Goal: Task Accomplishment & Management: Manage account settings

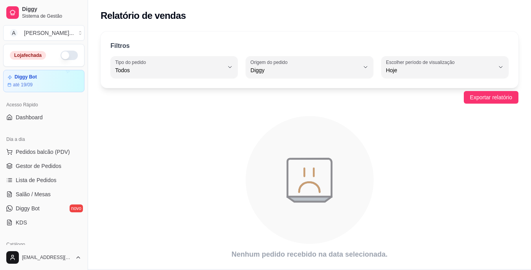
select select "ALL"
select select "DIGGY"
select select "0"
click at [503, 6] on div "Relatório de vendas" at bounding box center [309, 13] width 443 height 27
click at [67, 49] on div "Loja fechada" at bounding box center [44, 55] width 81 height 22
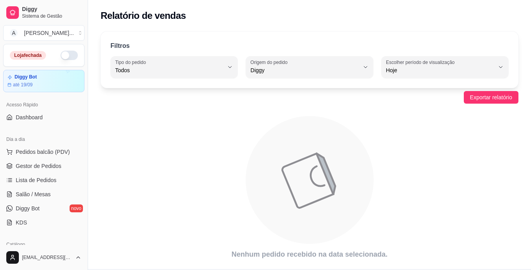
click at [68, 56] on button "button" at bounding box center [69, 55] width 17 height 9
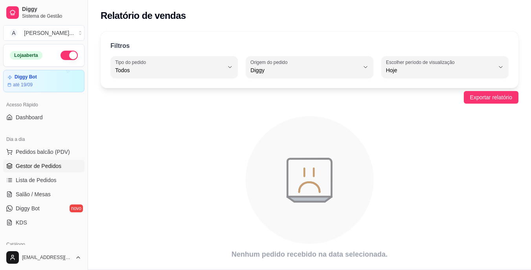
click at [55, 161] on link "Gestor de Pedidos" at bounding box center [43, 166] width 81 height 13
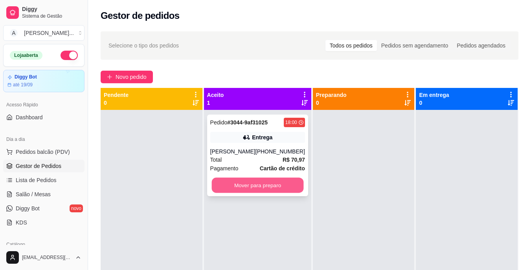
click at [237, 184] on button "Mover para preparo" at bounding box center [257, 185] width 92 height 15
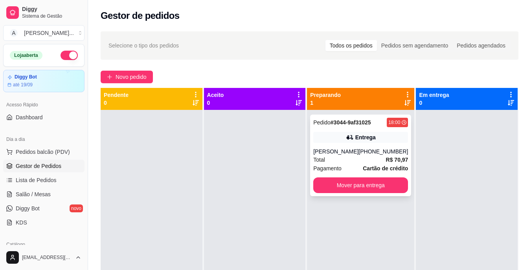
click at [363, 148] on div "[PHONE_NUMBER]" at bounding box center [383, 152] width 50 height 8
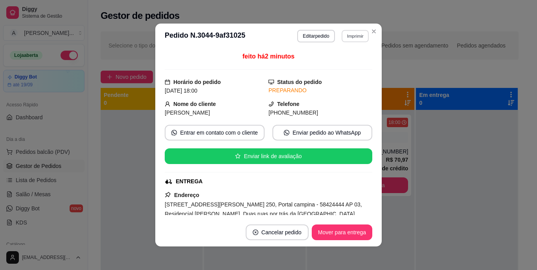
click at [345, 36] on button "Imprimir" at bounding box center [354, 36] width 27 height 12
click at [342, 64] on button "IMPRESSORA" at bounding box center [338, 63] width 55 height 12
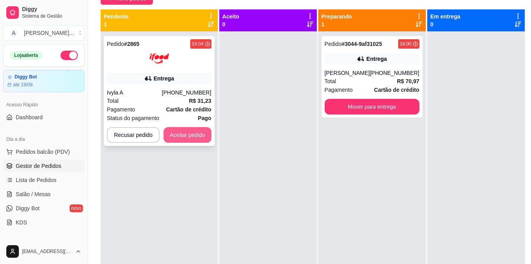
click at [184, 141] on button "Aceitar pedido" at bounding box center [187, 135] width 48 height 16
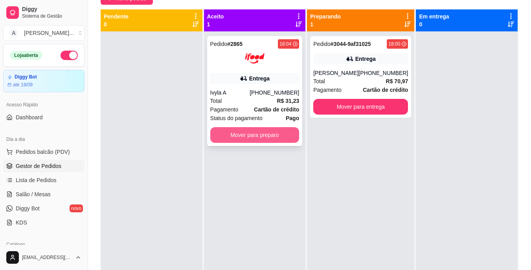
click at [220, 136] on button "Mover para preparo" at bounding box center [254, 135] width 89 height 16
click at [251, 141] on button "Mover para preparo" at bounding box center [254, 135] width 89 height 16
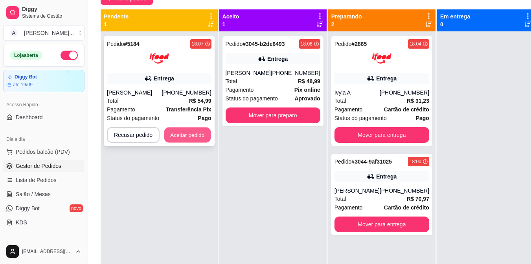
click at [180, 132] on button "Aceitar pedido" at bounding box center [187, 135] width 46 height 15
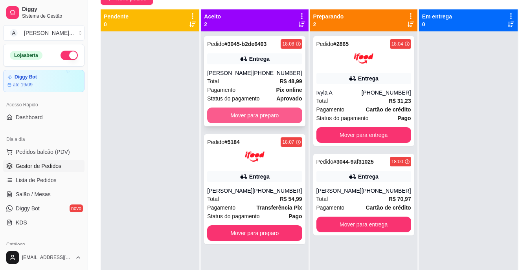
click at [264, 110] on button "Mover para preparo" at bounding box center [254, 116] width 95 height 16
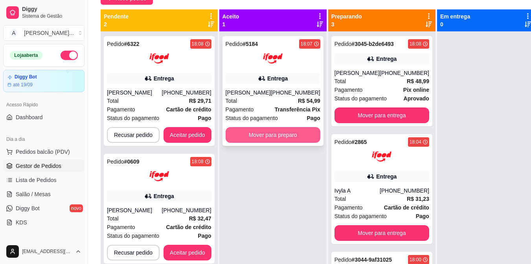
click at [295, 130] on button "Mover para preparo" at bounding box center [273, 135] width 95 height 16
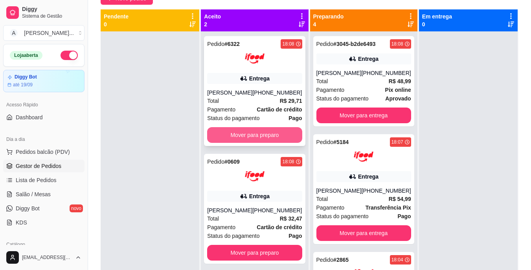
click at [248, 135] on button "Mover para preparo" at bounding box center [254, 135] width 95 height 16
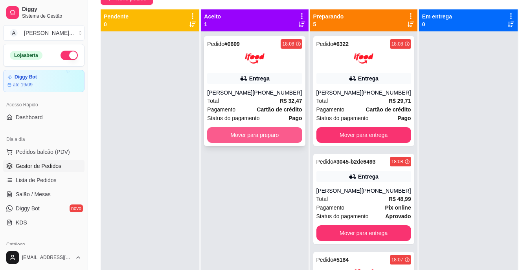
click at [233, 136] on button "Mover para preparo" at bounding box center [254, 135] width 95 height 16
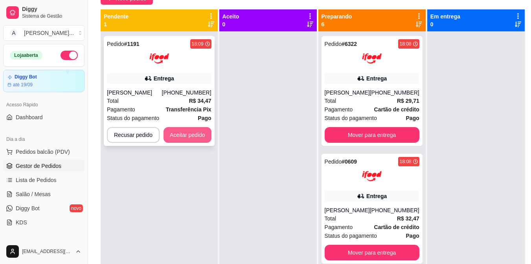
click at [189, 141] on button "Aceitar pedido" at bounding box center [187, 135] width 48 height 16
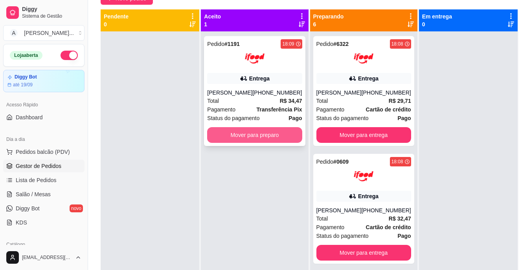
click at [243, 143] on button "Mover para preparo" at bounding box center [254, 135] width 95 height 16
click at [240, 105] on div "Total R$ 34,47" at bounding box center [254, 101] width 95 height 9
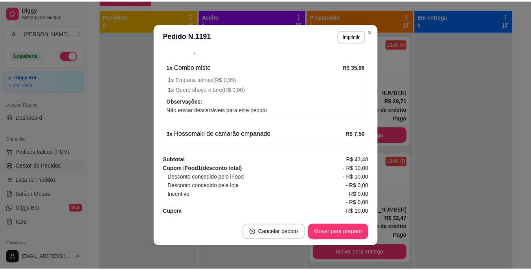
scroll to position [299, 0]
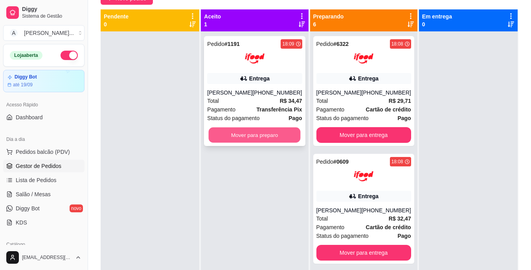
click at [222, 143] on button "Mover para preparo" at bounding box center [255, 135] width 92 height 15
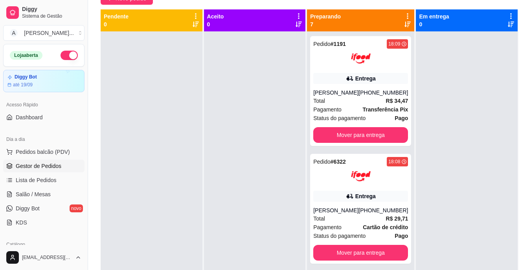
scroll to position [22, 0]
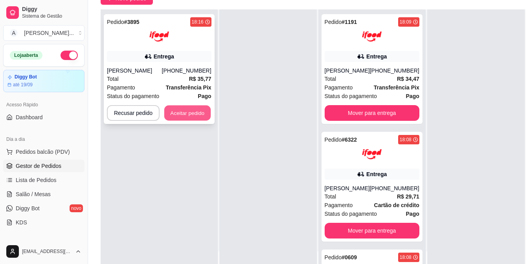
click at [185, 112] on button "Aceitar pedido" at bounding box center [187, 113] width 46 height 15
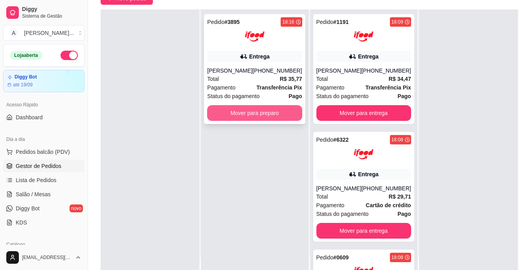
click at [225, 115] on button "Mover para preparo" at bounding box center [254, 113] width 95 height 16
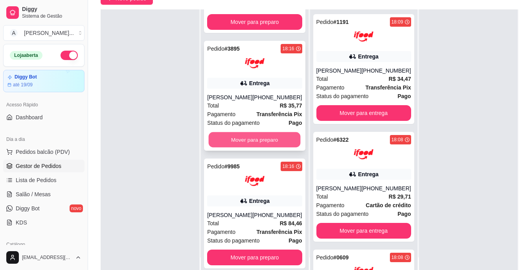
click at [266, 136] on button "Mover para preparo" at bounding box center [255, 139] width 92 height 15
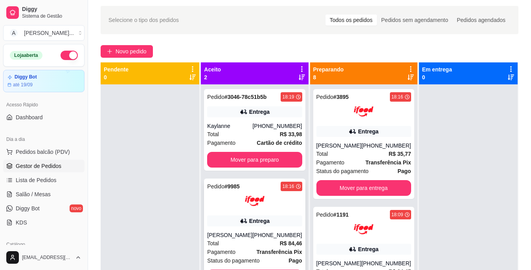
scroll to position [0, 0]
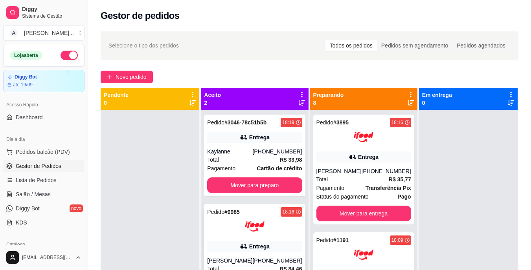
click at [247, 147] on div "Pedido # 3046-78c51b5b 18:19 Entrega Kaylanne [PHONE_NUMBER] Total R$ 33,98 Pag…" at bounding box center [254, 156] width 101 height 82
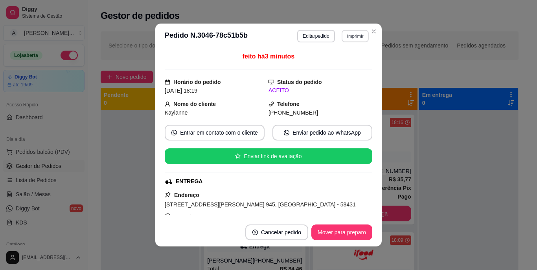
click at [360, 37] on button "Imprimir" at bounding box center [354, 36] width 27 height 12
click at [350, 66] on button "IMPRESSORA" at bounding box center [338, 63] width 55 height 12
click at [155, 180] on div "feito há 3 minutos Horário do pedido [DATE] 18:19 Status do pedido ACEITO Nome …" at bounding box center [268, 134] width 226 height 170
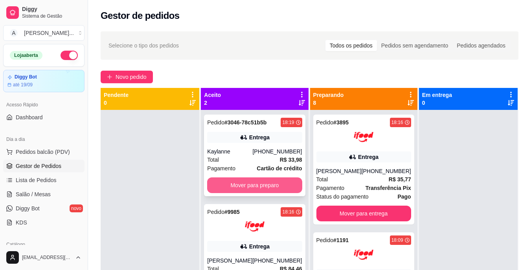
click at [233, 187] on button "Mover para preparo" at bounding box center [254, 186] width 95 height 16
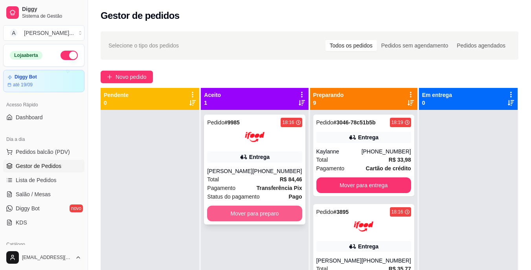
click at [235, 211] on button "Mover para preparo" at bounding box center [254, 214] width 95 height 16
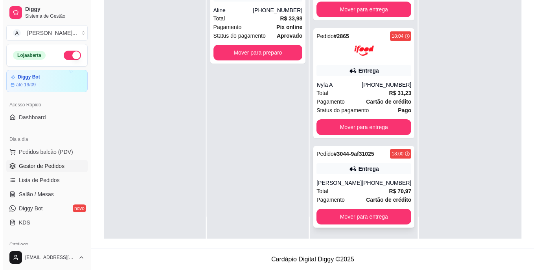
scroll to position [120, 0]
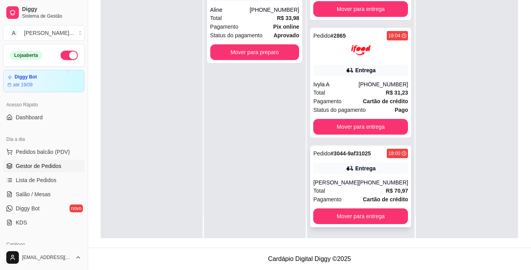
click at [349, 179] on div "[PERSON_NAME]" at bounding box center [335, 183] width 45 height 8
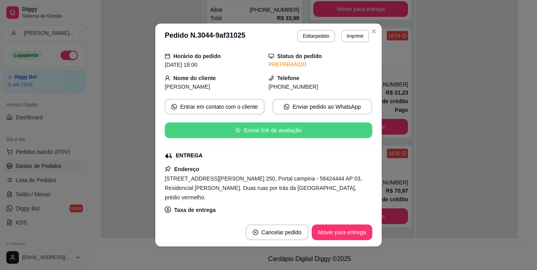
scroll to position [39, 0]
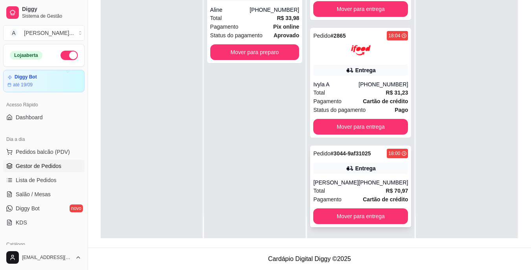
click at [351, 183] on div "[PERSON_NAME]" at bounding box center [335, 183] width 45 height 8
click at [371, 88] on div "Total R$ 31,23" at bounding box center [360, 92] width 95 height 9
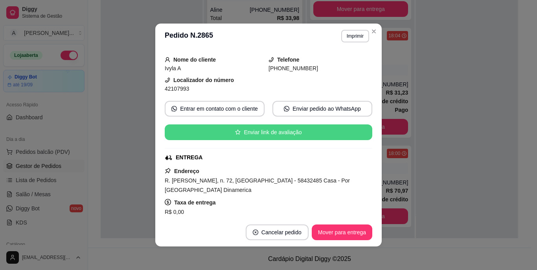
scroll to position [118, 0]
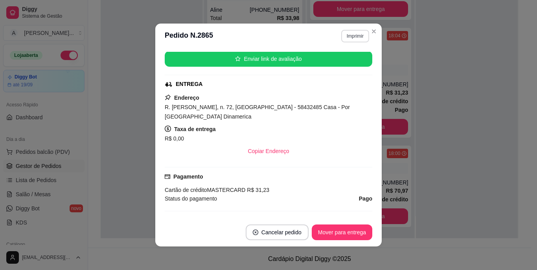
click at [356, 38] on button "Imprimir" at bounding box center [355, 36] width 28 height 13
click at [339, 65] on button "IMPRESSORA" at bounding box center [338, 63] width 57 height 13
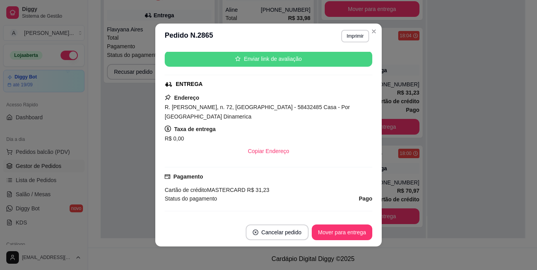
scroll to position [871, 0]
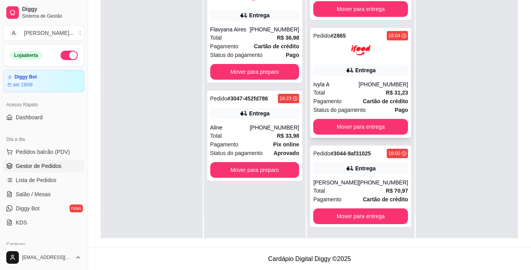
click at [342, 81] on div "Ivyla A" at bounding box center [335, 85] width 45 height 8
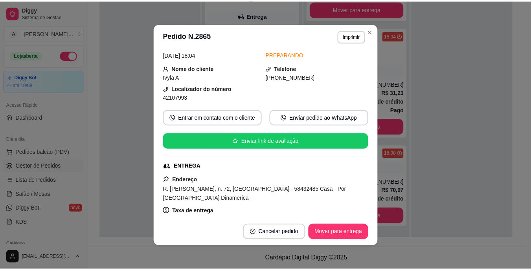
scroll to position [39, 0]
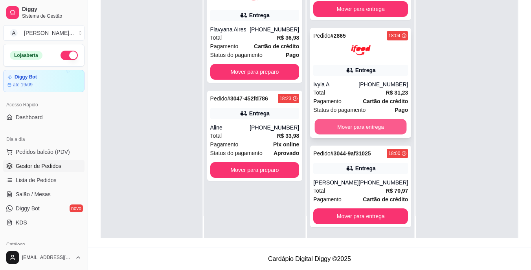
click at [352, 119] on button "Mover para entrega" at bounding box center [361, 126] width 92 height 15
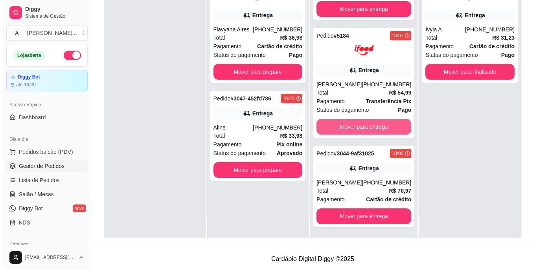
scroll to position [754, 0]
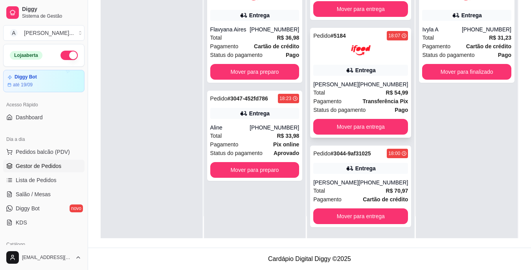
click at [349, 88] on div "Total R$ 54,99" at bounding box center [360, 92] width 95 height 9
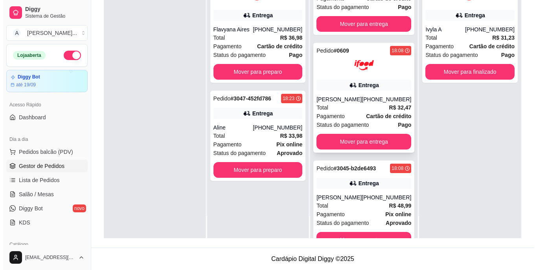
scroll to position [479, 0]
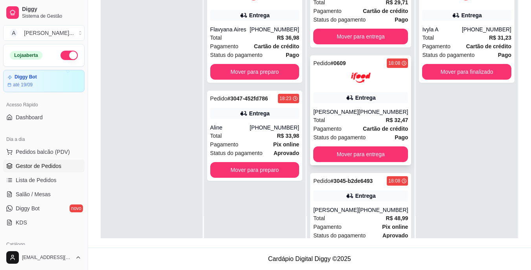
click at [337, 116] on div "[PERSON_NAME]" at bounding box center [335, 112] width 45 height 8
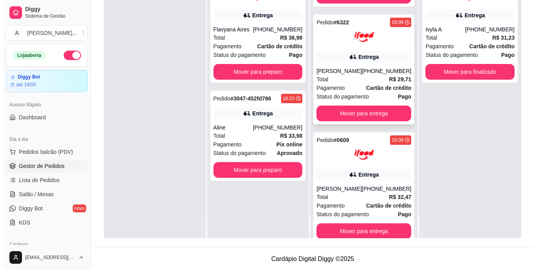
scroll to position [400, 0]
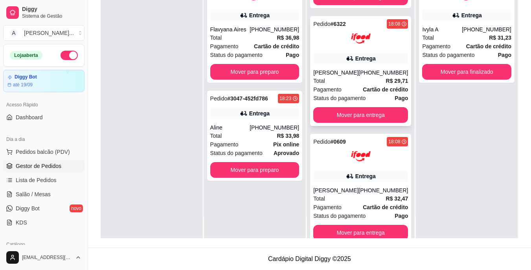
click at [342, 77] on div "[PERSON_NAME]" at bounding box center [335, 73] width 45 height 8
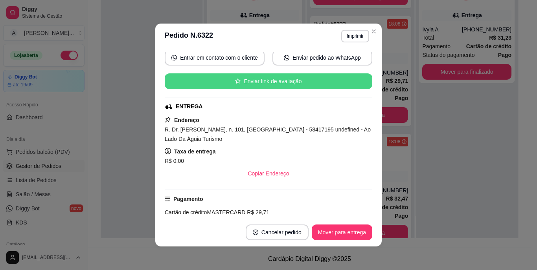
scroll to position [118, 0]
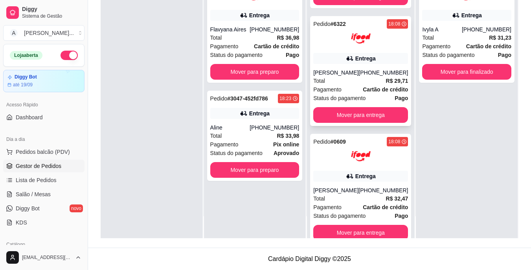
click at [361, 77] on div "[PHONE_NUMBER]" at bounding box center [383, 73] width 50 height 8
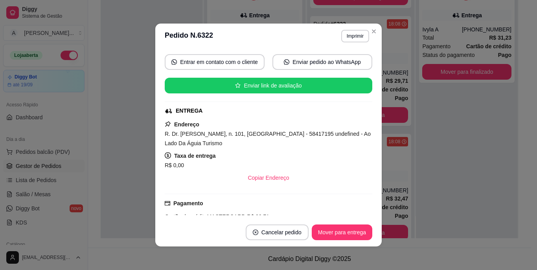
scroll to position [79, 0]
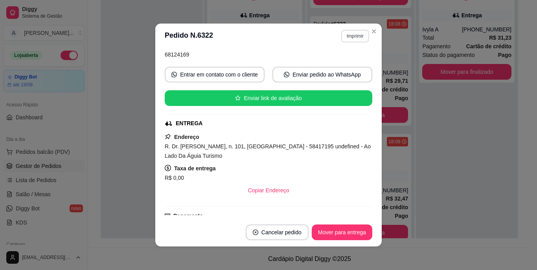
click at [348, 36] on button "Imprimir" at bounding box center [355, 36] width 28 height 13
click at [339, 65] on button "IMPRESSORA" at bounding box center [345, 60] width 46 height 10
click at [337, 232] on button "Mover para entrega" at bounding box center [342, 233] width 61 height 16
click at [347, 234] on button "Mover para entrega" at bounding box center [341, 232] width 59 height 15
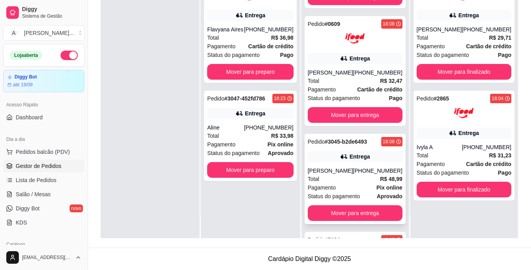
click at [346, 183] on div "Total R$ 48,99" at bounding box center [355, 179] width 95 height 9
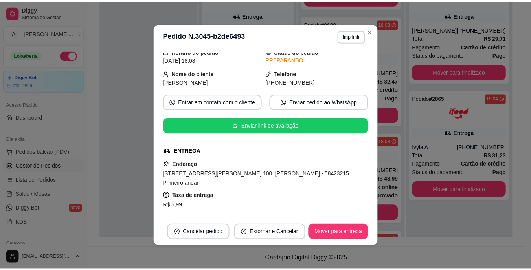
scroll to position [39, 0]
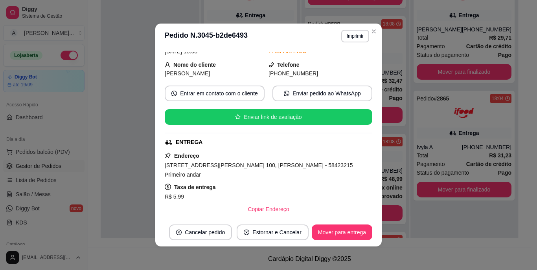
click at [216, 171] on div "Endereço [STREET_ADDRESS][PERSON_NAME] 100, [PERSON_NAME] - 58423215 Primeiro a…" at bounding box center [268, 184] width 207 height 66
click at [217, 168] on span "[STREET_ADDRESS][PERSON_NAME] 100, [PERSON_NAME] - 58423215 Primeiro andar" at bounding box center [259, 170] width 188 height 16
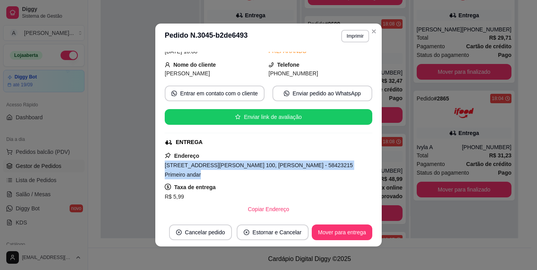
click at [217, 168] on span "[STREET_ADDRESS][PERSON_NAME] 100, [PERSON_NAME] - 58423215 Primeiro andar" at bounding box center [259, 170] width 188 height 16
copy span "[STREET_ADDRESS][PERSON_NAME] 100, [PERSON_NAME] - 58423215 Primeiro andar"
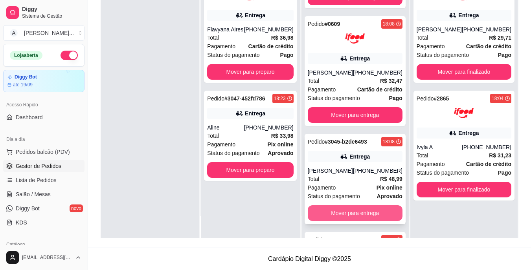
click at [367, 221] on button "Mover para entrega" at bounding box center [355, 213] width 95 height 16
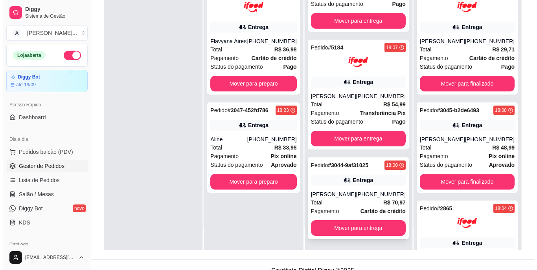
scroll to position [120, 0]
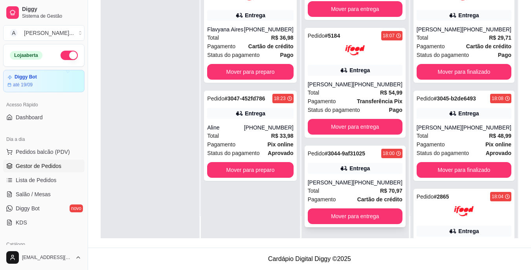
click at [353, 182] on div "[PERSON_NAME]" at bounding box center [330, 183] width 45 height 8
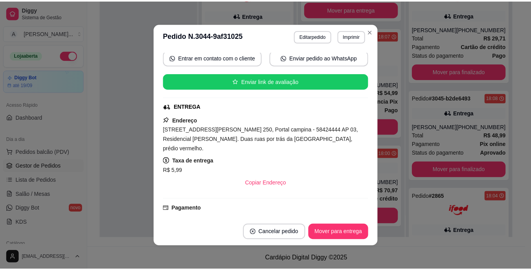
scroll to position [79, 0]
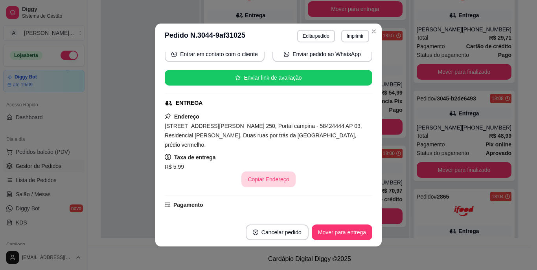
click at [265, 172] on button "Copiar Endereço" at bounding box center [268, 180] width 54 height 16
click at [273, 130] on div "[STREET_ADDRESS][PERSON_NAME] 250, Portal campina - 58424444 AP 03, Residencial…" at bounding box center [268, 135] width 207 height 28
click at [273, 132] on div "[STREET_ADDRESS][PERSON_NAME] 250, Portal campina - 58424444 AP 03, Residencial…" at bounding box center [268, 135] width 207 height 28
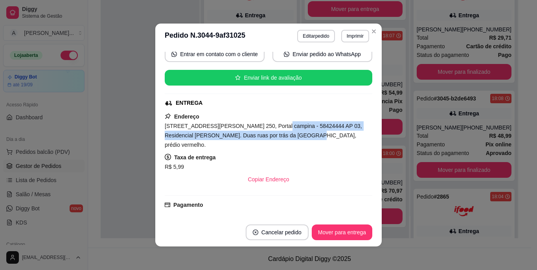
click at [273, 133] on span "[STREET_ADDRESS][PERSON_NAME] 250, Portal campina - 58424444 AP 03, Residencial…" at bounding box center [263, 135] width 197 height 25
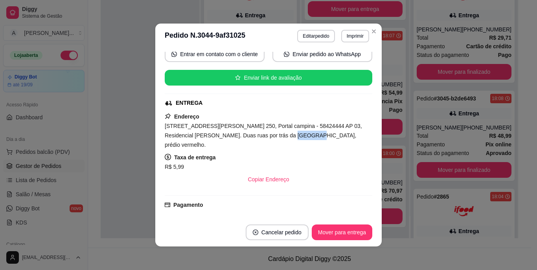
click at [273, 133] on span "[STREET_ADDRESS][PERSON_NAME] 250, Portal campina - 58424444 AP 03, Residencial…" at bounding box center [263, 135] width 197 height 25
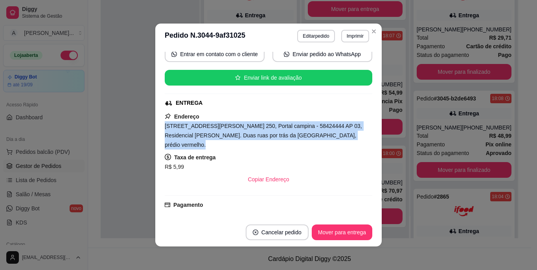
click at [273, 133] on span "[STREET_ADDRESS][PERSON_NAME] 250, Portal campina - 58424444 AP 03, Residencial…" at bounding box center [263, 135] width 197 height 25
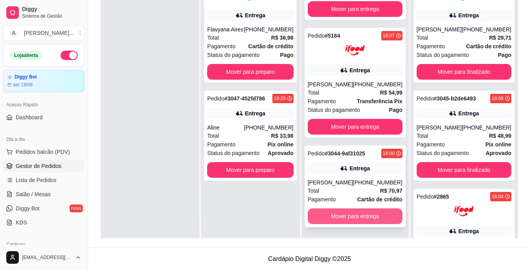
click at [344, 222] on button "Mover para entrega" at bounding box center [355, 217] width 95 height 16
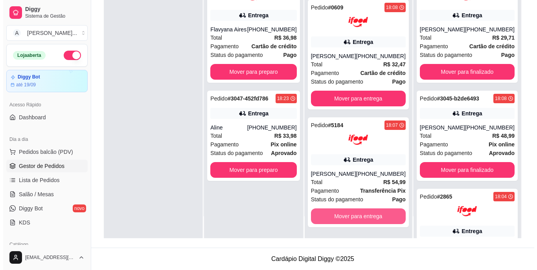
scroll to position [432, 0]
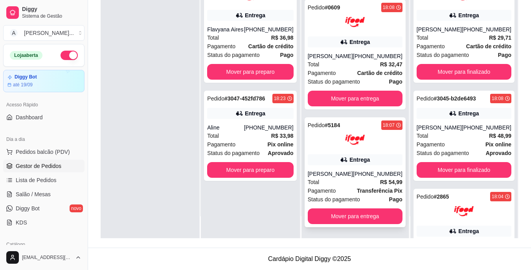
click at [389, 172] on div "[PHONE_NUMBER]" at bounding box center [378, 174] width 50 height 8
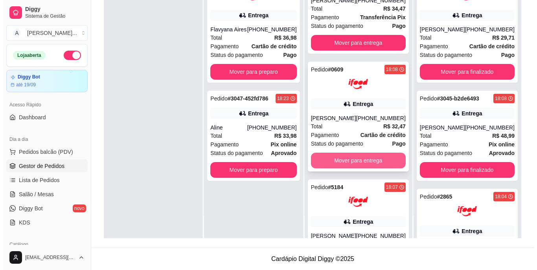
scroll to position [354, 0]
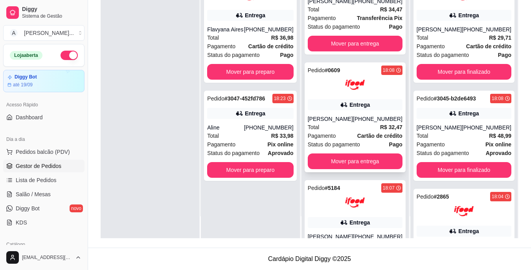
click at [353, 128] on div "Pedido # 0609 18:08 Entrega [PERSON_NAME] [PHONE_NUMBER] Total R$ 32,47 Pagamen…" at bounding box center [355, 117] width 101 height 110
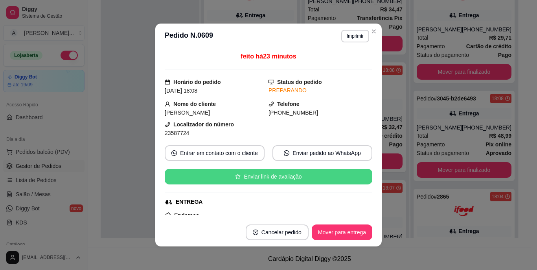
scroll to position [79, 0]
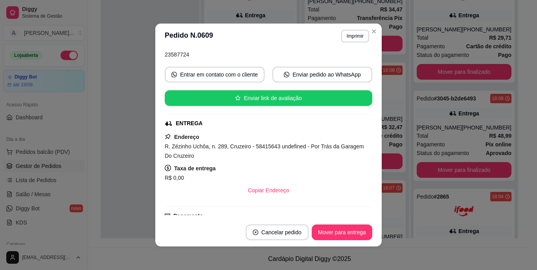
click at [247, 141] on div "Endereço R. Zézinho Uchôa, n. 289, Cruzeiro - 58415643 undefined - Por Trás da …" at bounding box center [268, 165] width 207 height 66
click at [250, 148] on span "R. Zézinho Uchôa, n. 289, Cruzeiro - 58415643 undefined - Por Trás da Garagem D…" at bounding box center [264, 151] width 199 height 16
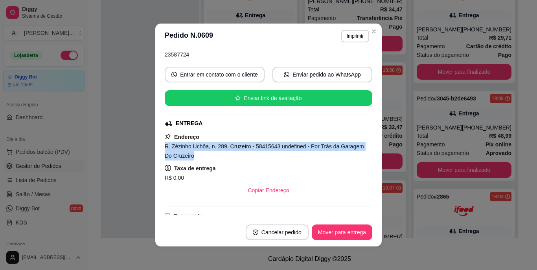
click at [250, 148] on span "R. Zézinho Uchôa, n. 289, Cruzeiro - 58415643 undefined - Por Trás da Garagem D…" at bounding box center [264, 151] width 199 height 16
copy span "R. Zézinho Uchôa, n. 289, Cruzeiro - 58415643 undefined - Por Trás da Garagem D…"
click at [333, 229] on button "Mover para entrega" at bounding box center [342, 233] width 61 height 16
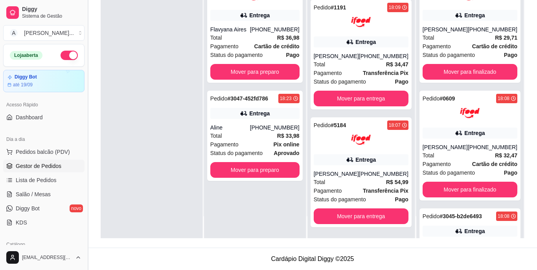
scroll to position [314, 0]
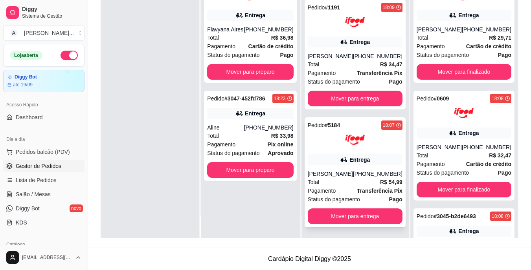
click at [339, 167] on div "Pedido # 5184 18:07 Entrega [PERSON_NAME] [PHONE_NUMBER] Total R$ 54,99 Pagamen…" at bounding box center [355, 172] width 101 height 110
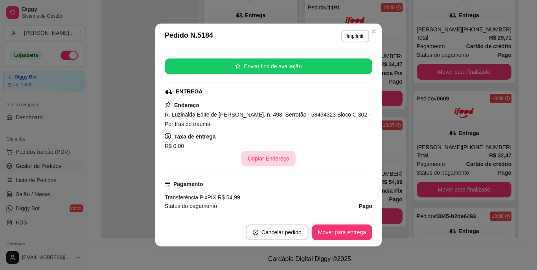
scroll to position [118, 0]
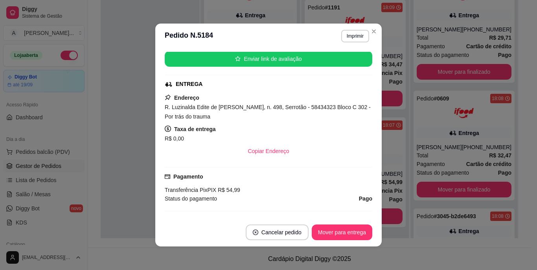
click at [248, 106] on span "R. Luzinalda Edite de [PERSON_NAME], n. 498, Serrotão - 58434323 Bloco C 302 - …" at bounding box center [268, 112] width 206 height 16
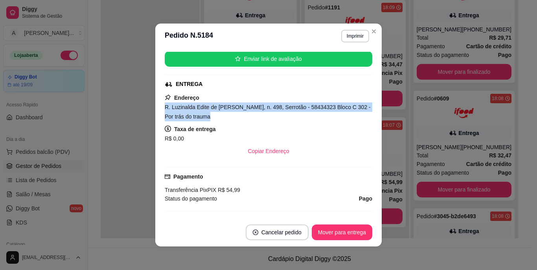
click at [248, 106] on span "R. Luzinalda Edite de [PERSON_NAME], n. 498, Serrotão - 58434323 Bloco C 302 - …" at bounding box center [268, 112] width 206 height 16
copy span "R. Luzinalda Edite de [PERSON_NAME], n. 498, Serrotão - 58434323 Bloco C 302 - …"
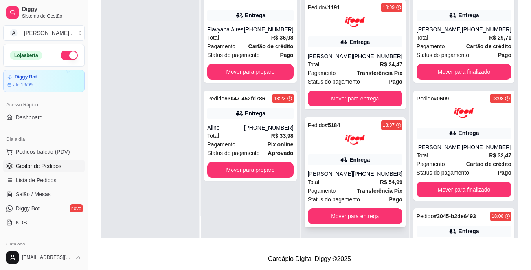
click at [354, 181] on div "Total R$ 54,99" at bounding box center [355, 182] width 95 height 9
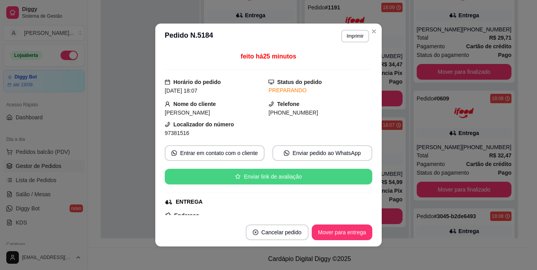
scroll to position [79, 0]
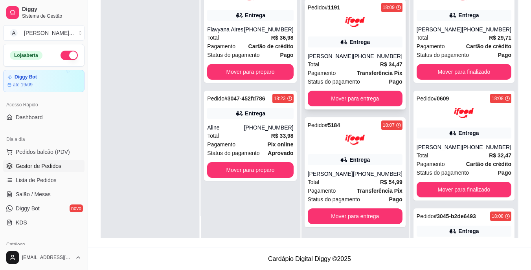
click at [327, 54] on div "[PERSON_NAME]" at bounding box center [330, 56] width 45 height 8
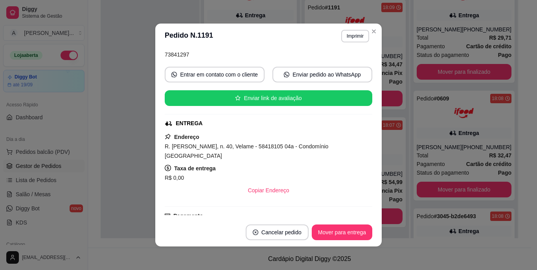
click at [210, 148] on span "R. [PERSON_NAME], n. 40, Velame - 58418105 04a - Condomínio [GEOGRAPHIC_DATA]" at bounding box center [246, 151] width 163 height 16
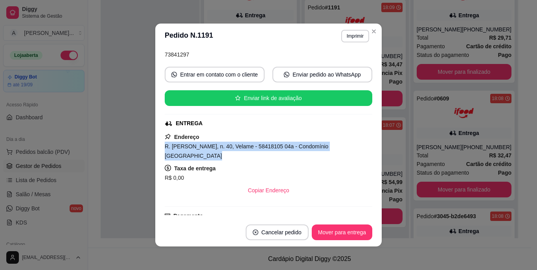
click at [210, 148] on span "R. [PERSON_NAME], n. 40, Velame - 58418105 04a - Condomínio [GEOGRAPHIC_DATA]" at bounding box center [246, 151] width 163 height 16
copy span "R. [PERSON_NAME], n. 40, Velame - 58418105 04a - Condomínio [GEOGRAPHIC_DATA]"
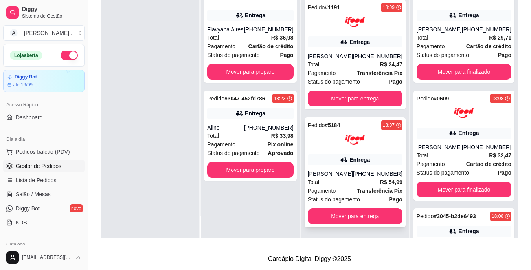
click at [353, 172] on div "[PERSON_NAME]" at bounding box center [330, 174] width 45 height 8
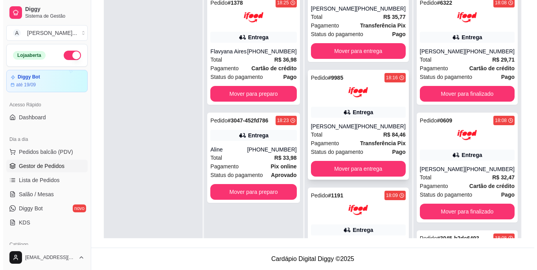
scroll to position [118, 0]
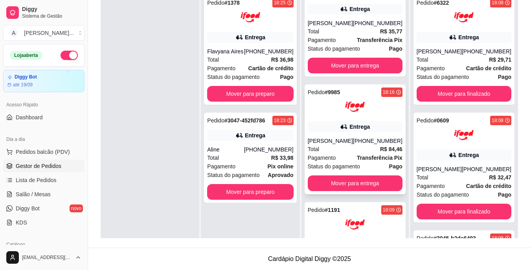
click at [347, 153] on div "Total R$ 84,46" at bounding box center [355, 149] width 95 height 9
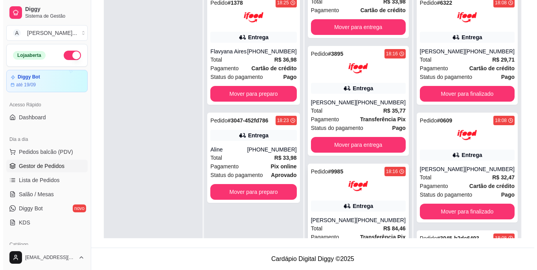
scroll to position [0, 0]
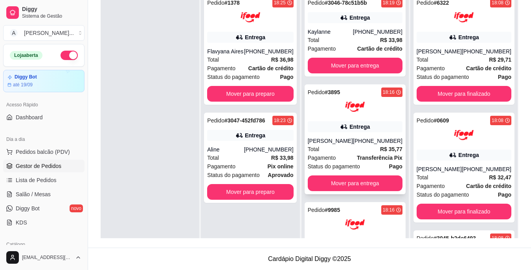
click at [349, 140] on div "[PERSON_NAME]" at bounding box center [330, 141] width 45 height 8
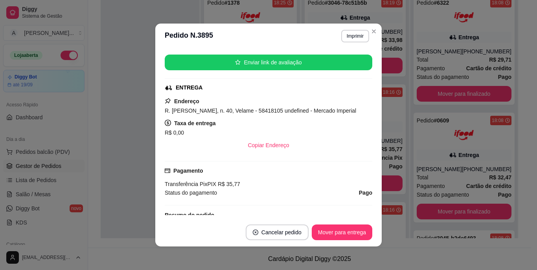
scroll to position [118, 0]
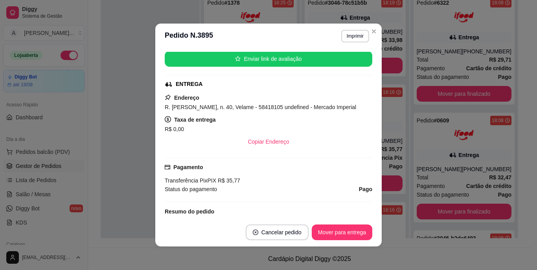
click at [233, 107] on span "R. [PERSON_NAME], n. 40, Velame - 58418105 undefined - Mercado Imperial" at bounding box center [260, 107] width 191 height 6
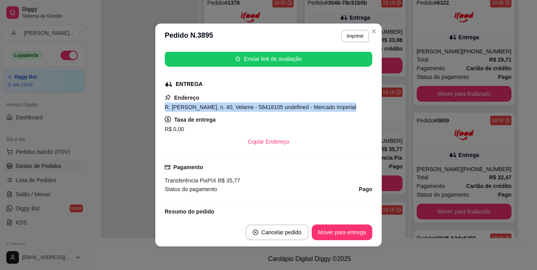
click at [233, 107] on span "R. [PERSON_NAME], n. 40, Velame - 58418105 undefined - Mercado Imperial" at bounding box center [260, 107] width 191 height 6
copy span "R. [PERSON_NAME], n. 40, Velame - 58418105 undefined - Mercado Imperial"
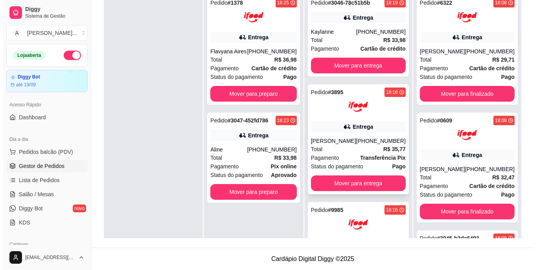
scroll to position [81, 0]
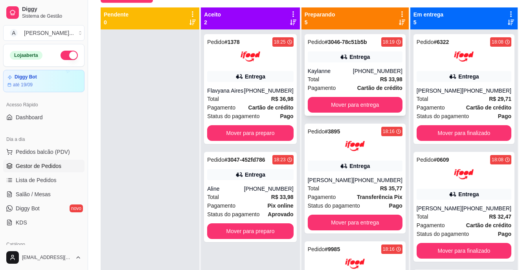
click at [341, 75] on div "Total R$ 33,98" at bounding box center [355, 79] width 95 height 9
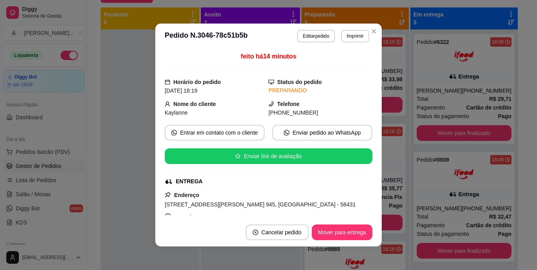
scroll to position [39, 0]
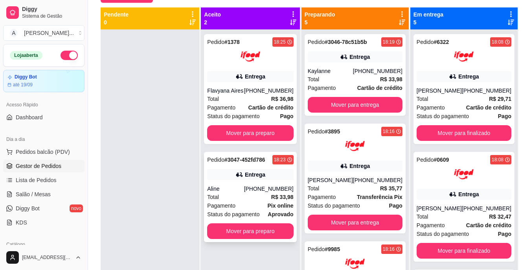
click at [235, 172] on div "Entrega" at bounding box center [250, 174] width 86 height 11
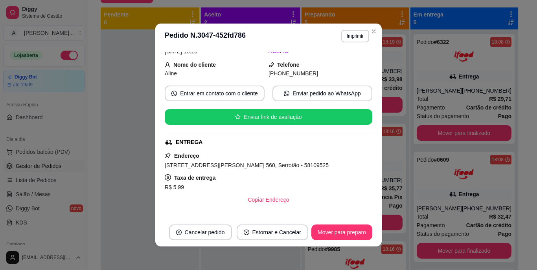
click at [244, 167] on span "[STREET_ADDRESS][PERSON_NAME] 560, Serrotão - 58109525" at bounding box center [247, 165] width 164 height 6
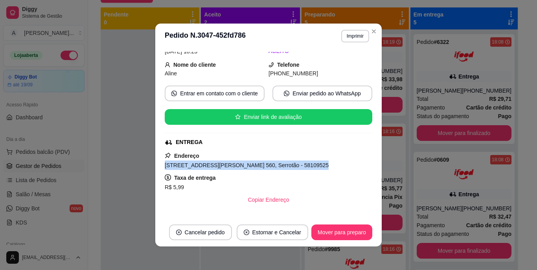
click at [244, 167] on span "[STREET_ADDRESS][PERSON_NAME] 560, Serrotão - 58109525" at bounding box center [247, 165] width 164 height 6
copy span "[STREET_ADDRESS][PERSON_NAME] 560, Serrotão - 58109525"
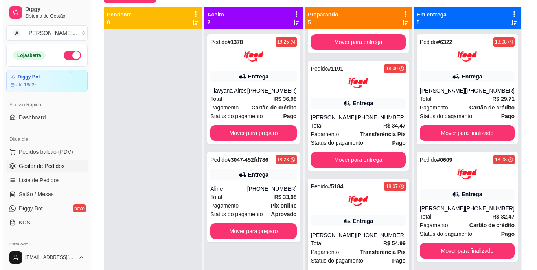
scroll to position [314, 0]
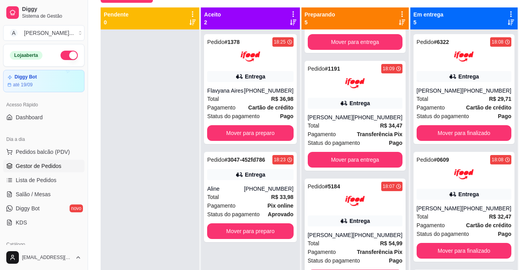
click at [353, 215] on div "Pedido # 5184 18:07 Entrega [PERSON_NAME] [PHONE_NUMBER] Total R$ 54,99 Pagamen…" at bounding box center [355, 234] width 101 height 110
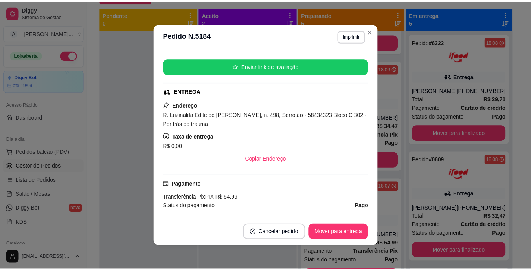
scroll to position [118, 0]
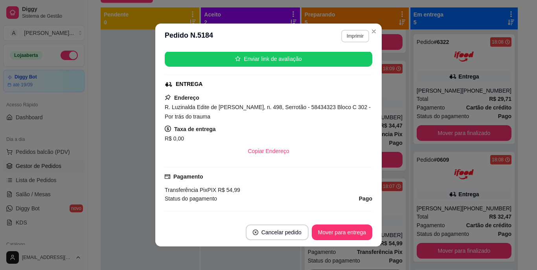
click at [356, 37] on button "Imprimir" at bounding box center [355, 36] width 28 height 13
click at [358, 61] on button "IMPRESSORA" at bounding box center [338, 63] width 57 height 13
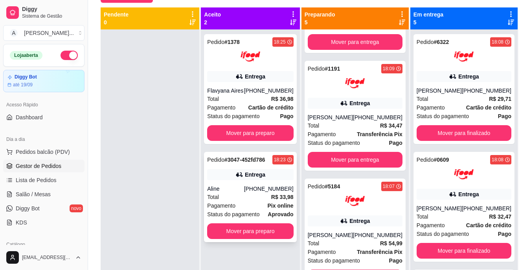
click at [244, 185] on div "Aline" at bounding box center [225, 189] width 37 height 8
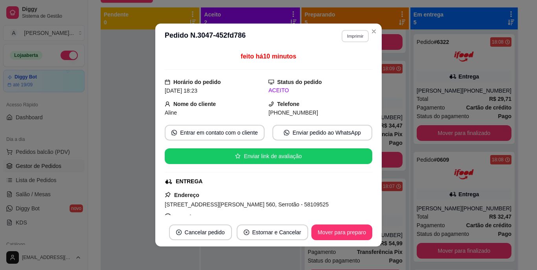
click at [355, 36] on button "Imprimir" at bounding box center [354, 36] width 27 height 12
click at [350, 64] on button "IMPRESSORA" at bounding box center [337, 63] width 55 height 12
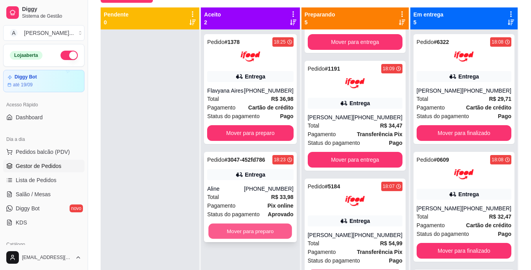
click at [272, 227] on button "Mover para preparo" at bounding box center [251, 231] width 84 height 15
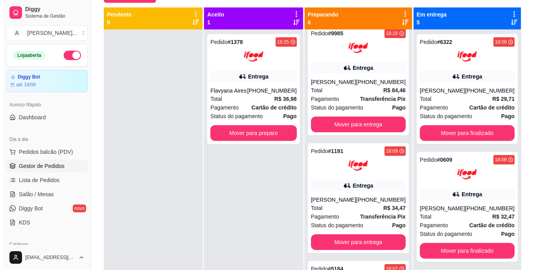
scroll to position [413, 0]
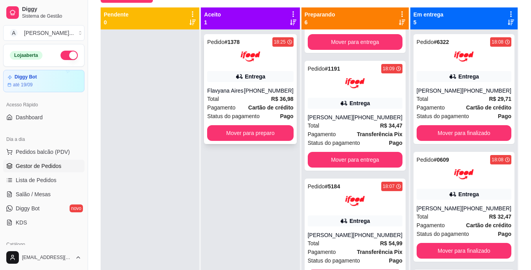
click at [241, 81] on div "Entrega" at bounding box center [250, 76] width 86 height 11
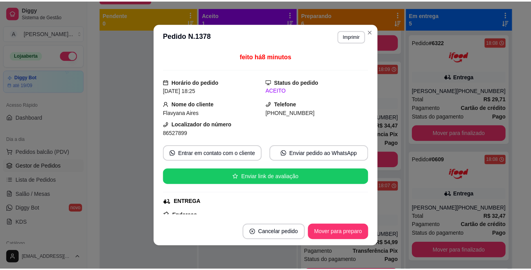
scroll to position [79, 0]
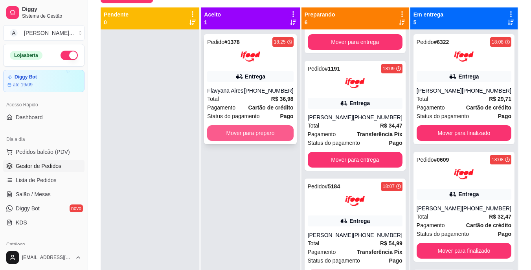
click at [274, 134] on button "Mover para preparo" at bounding box center [250, 133] width 86 height 16
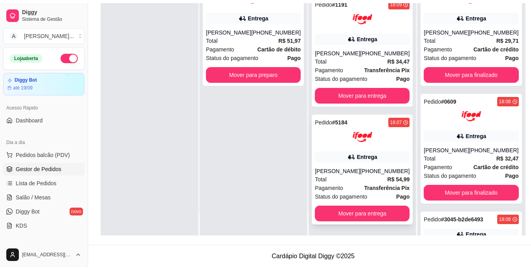
scroll to position [530, 0]
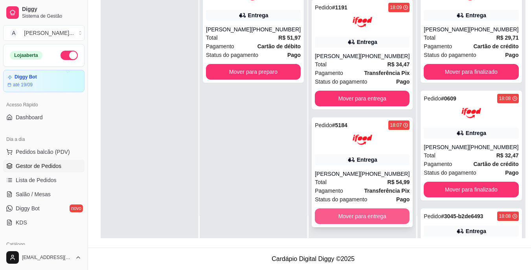
click at [377, 215] on button "Mover para entrega" at bounding box center [362, 217] width 95 height 16
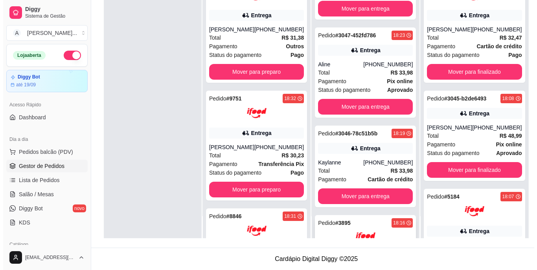
scroll to position [59, 0]
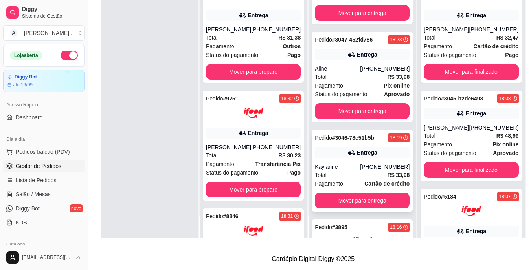
click at [354, 173] on div "Total R$ 33,98" at bounding box center [362, 175] width 95 height 9
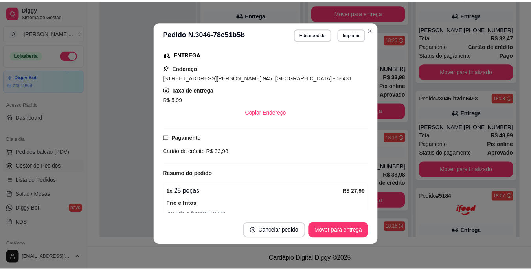
scroll to position [86, 0]
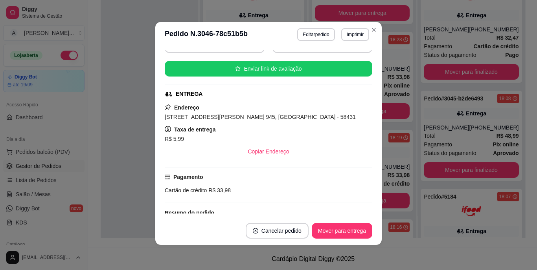
click at [264, 119] on span "[STREET_ADDRESS][PERSON_NAME] 945, [GEOGRAPHIC_DATA] - 58431" at bounding box center [260, 117] width 191 height 6
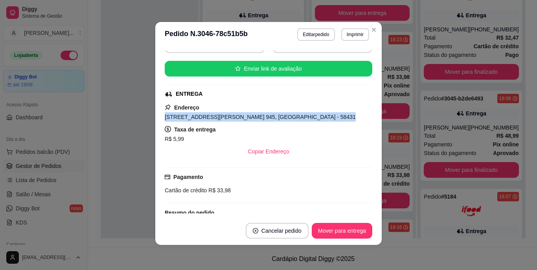
click at [264, 119] on span "[STREET_ADDRESS][PERSON_NAME] 945, [GEOGRAPHIC_DATA] - 58431" at bounding box center [260, 117] width 191 height 6
copy span "[STREET_ADDRESS][PERSON_NAME] 945, [GEOGRAPHIC_DATA] - 58431"
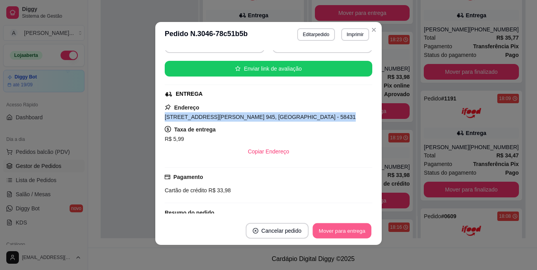
click at [330, 229] on button "Mover para entrega" at bounding box center [341, 231] width 59 height 15
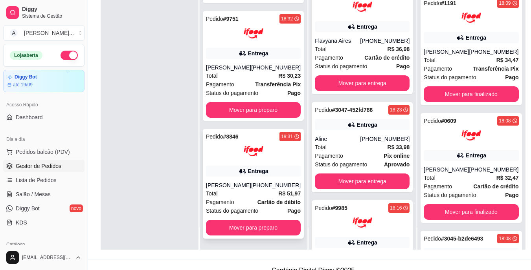
scroll to position [120, 0]
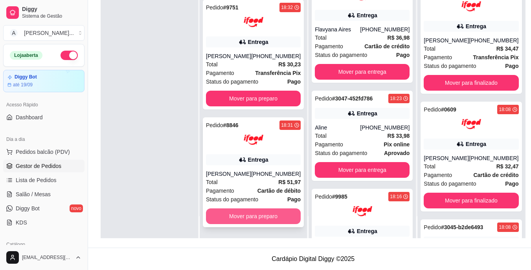
click at [257, 216] on button "Mover para preparo" at bounding box center [253, 217] width 95 height 16
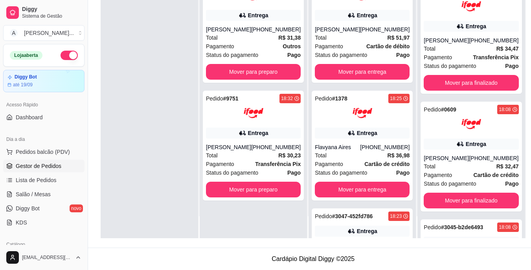
scroll to position [0, 0]
click at [261, 193] on button "Mover para preparo" at bounding box center [253, 190] width 95 height 16
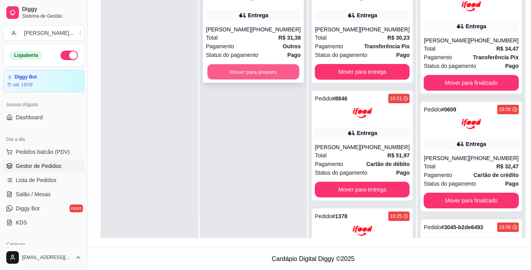
click at [264, 71] on button "Mover para preparo" at bounding box center [253, 71] width 92 height 15
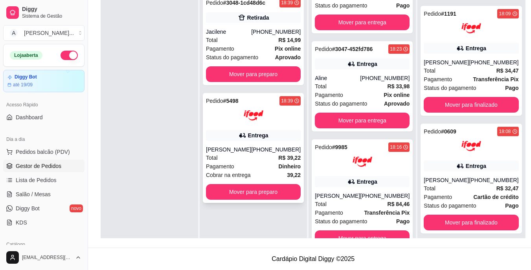
click at [276, 165] on div "Pagamento Dinheiro" at bounding box center [253, 166] width 95 height 9
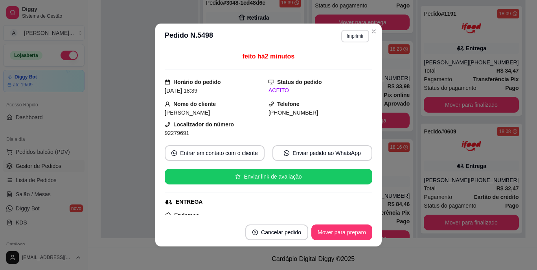
click at [345, 36] on button "Imprimir" at bounding box center [355, 36] width 28 height 13
click at [339, 62] on button "IMPRESSORA" at bounding box center [338, 63] width 55 height 12
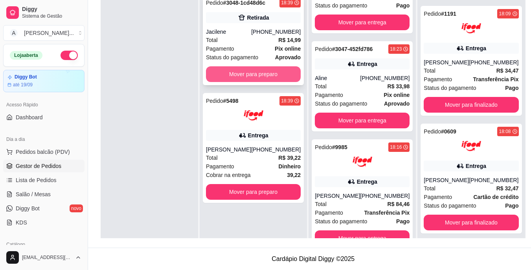
click at [250, 74] on button "Mover para preparo" at bounding box center [253, 74] width 95 height 16
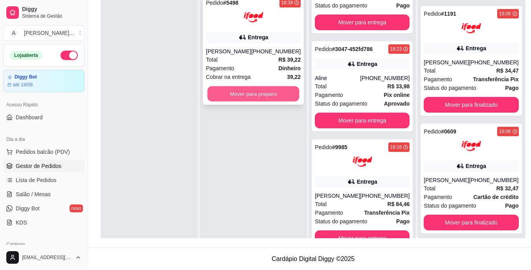
click at [259, 95] on button "Mover para preparo" at bounding box center [253, 93] width 92 height 15
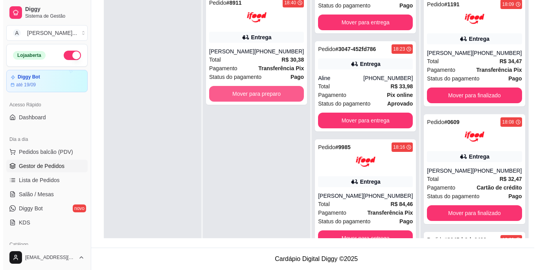
scroll to position [196, 0]
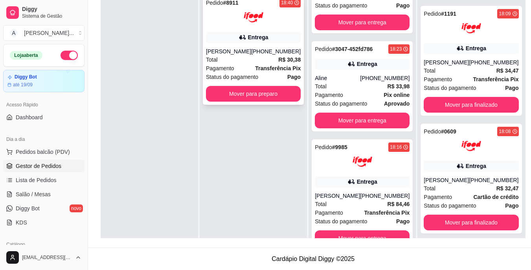
click at [226, 55] on div "[PERSON_NAME]" at bounding box center [228, 52] width 45 height 8
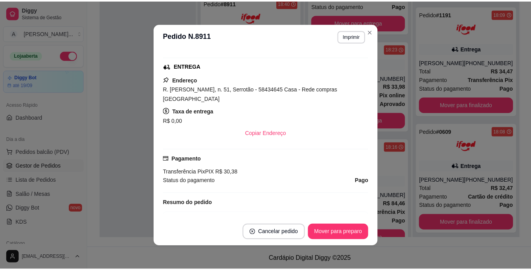
scroll to position [157, 0]
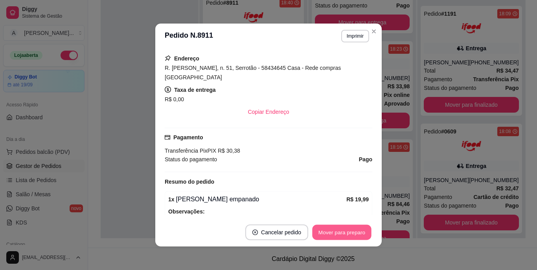
click at [352, 228] on button "Mover para preparo" at bounding box center [341, 232] width 59 height 15
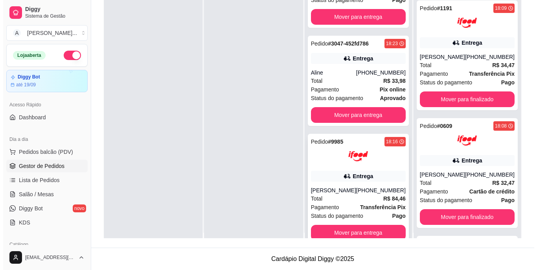
scroll to position [22, 0]
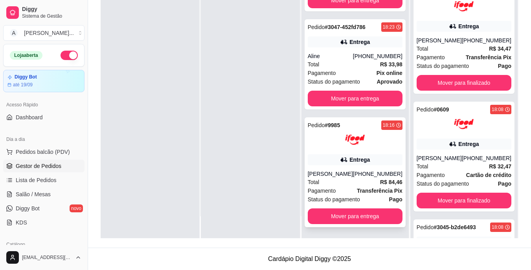
click at [335, 188] on span "Pagamento" at bounding box center [322, 191] width 28 height 9
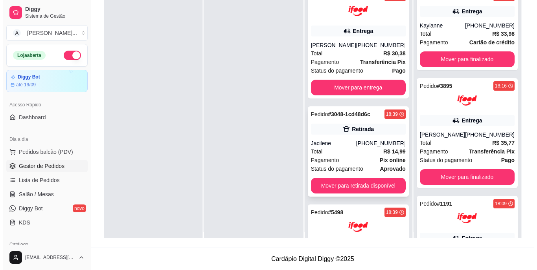
scroll to position [0, 0]
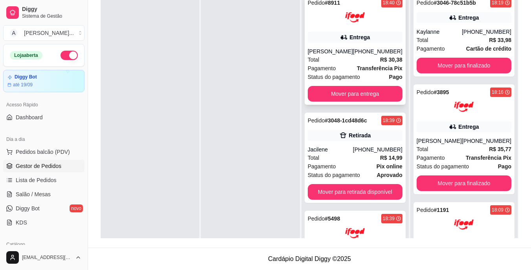
click at [332, 64] on div "Total R$ 30,38" at bounding box center [355, 59] width 95 height 9
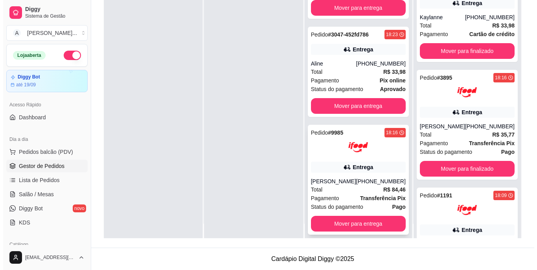
scroll to position [22, 0]
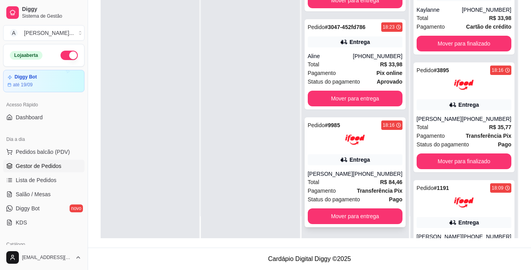
click at [348, 179] on div "Total R$ 84,46" at bounding box center [355, 182] width 95 height 9
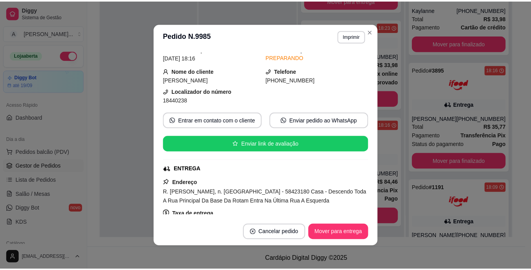
scroll to position [39, 0]
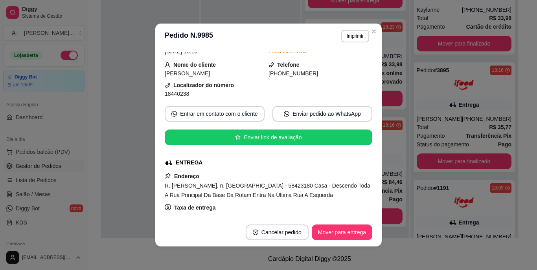
click at [234, 193] on span "R. [PERSON_NAME], n. [GEOGRAPHIC_DATA] - 58423180 Casa - Descendo Toda A Rua Pr…" at bounding box center [267, 191] width 205 height 16
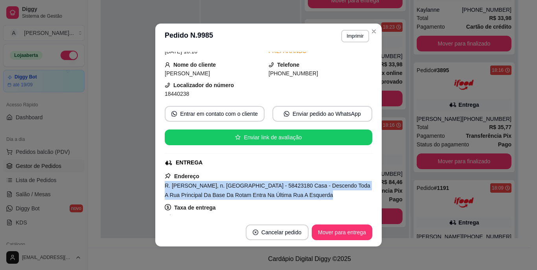
click at [234, 193] on span "R. [PERSON_NAME], n. [GEOGRAPHIC_DATA] - 58423180 Casa - Descendo Toda A Rua Pr…" at bounding box center [267, 191] width 205 height 16
copy span "R. [PERSON_NAME], n. [GEOGRAPHIC_DATA] - 58423180 Casa - Descendo Toda A Rua Pr…"
click at [356, 39] on button "Imprimir" at bounding box center [355, 36] width 28 height 13
click at [348, 63] on button "IMPRESSORA" at bounding box center [338, 63] width 55 height 12
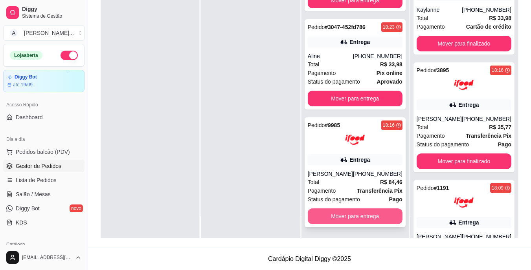
click at [368, 215] on button "Mover para entrega" at bounding box center [355, 217] width 95 height 16
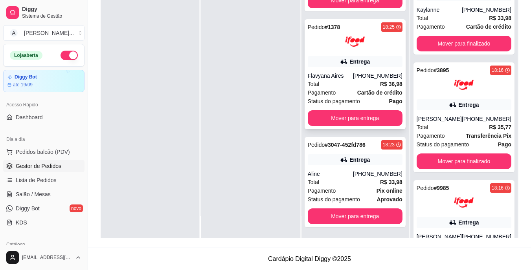
scroll to position [649, 0]
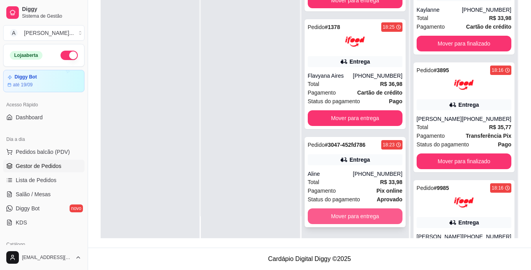
click at [350, 216] on button "Mover para entrega" at bounding box center [355, 217] width 95 height 16
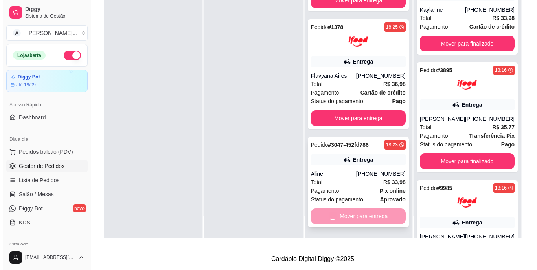
scroll to position [551, 0]
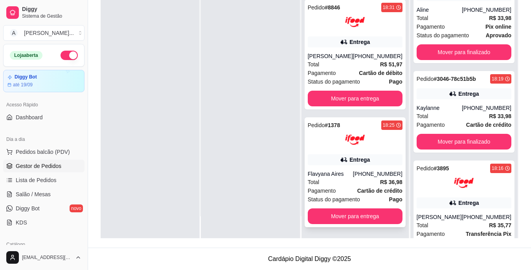
click at [336, 161] on div "Entrega" at bounding box center [355, 159] width 95 height 11
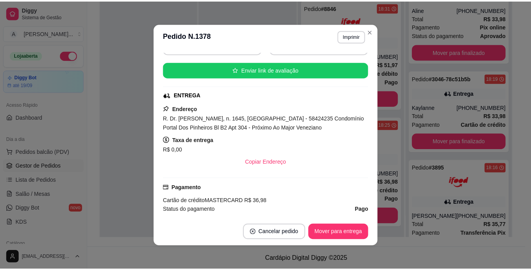
scroll to position [118, 0]
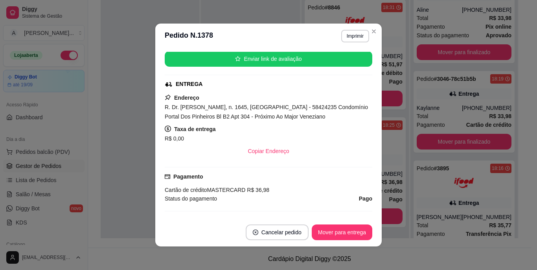
click at [252, 117] on span "R. Dr. [PERSON_NAME], n. 1645, [GEOGRAPHIC_DATA] - 58424235 Condomínio Portal D…" at bounding box center [266, 112] width 203 height 16
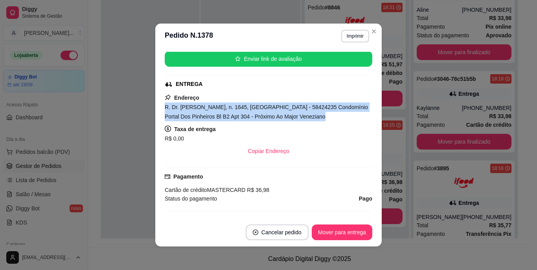
click at [252, 117] on span "R. Dr. [PERSON_NAME], n. 1645, [GEOGRAPHIC_DATA] - 58424235 Condomínio Portal D…" at bounding box center [266, 112] width 203 height 16
copy span "R. Dr. [PERSON_NAME], n. 1645, [GEOGRAPHIC_DATA] - 58424235 Condomínio Portal D…"
click at [349, 37] on button "Imprimir" at bounding box center [355, 36] width 28 height 13
click at [350, 59] on button "IMPRESSORA" at bounding box center [338, 63] width 55 height 12
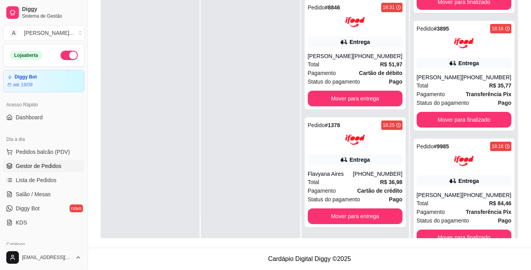
scroll to position [137, 0]
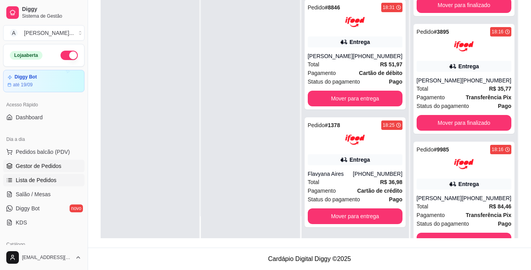
click at [53, 178] on span "Lista de Pedidos" at bounding box center [36, 180] width 41 height 8
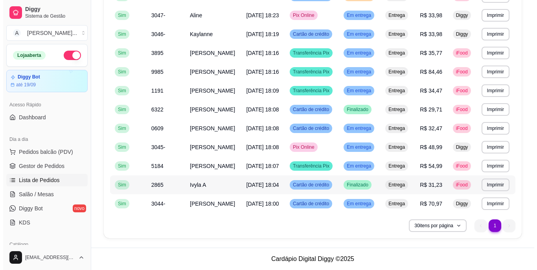
scroll to position [296, 0]
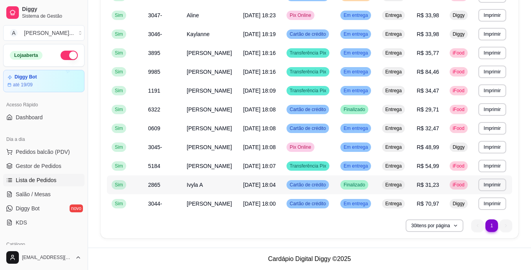
click at [218, 176] on td "Ivyla A" at bounding box center [210, 185] width 57 height 19
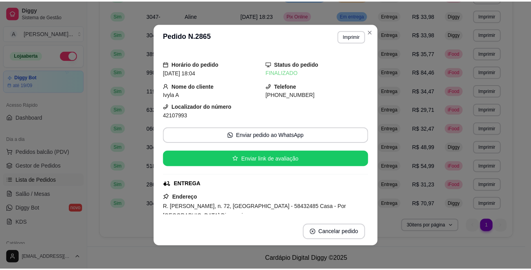
scroll to position [39, 0]
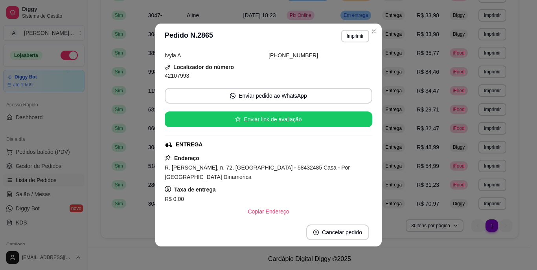
click at [245, 167] on span "R. [PERSON_NAME], n. 72, [GEOGRAPHIC_DATA] - 58432485 Casa - Por [GEOGRAPHIC_DA…" at bounding box center [257, 173] width 185 height 16
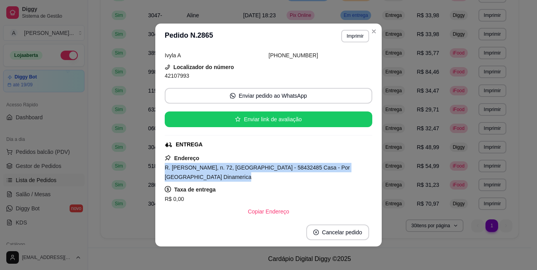
click at [245, 167] on span "R. [PERSON_NAME], n. 72, [GEOGRAPHIC_DATA] - 58432485 Casa - Por [GEOGRAPHIC_DA…" at bounding box center [257, 173] width 185 height 16
copy span "R. [PERSON_NAME], n. 72, [GEOGRAPHIC_DATA] - 58432485 Casa - Por [GEOGRAPHIC_DA…"
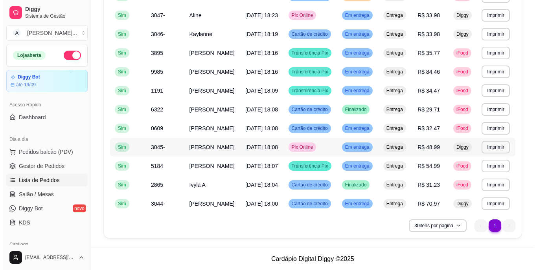
scroll to position [257, 0]
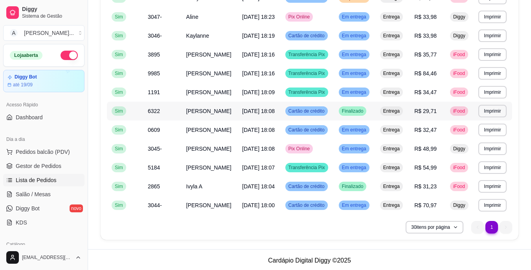
click at [237, 121] on td "[PERSON_NAME]" at bounding box center [210, 111] width 56 height 19
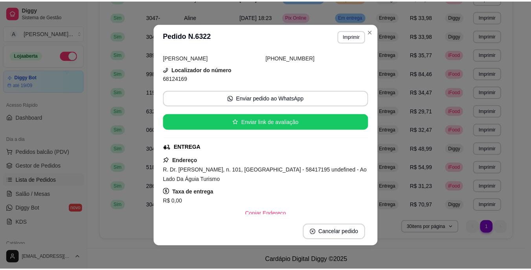
scroll to position [39, 0]
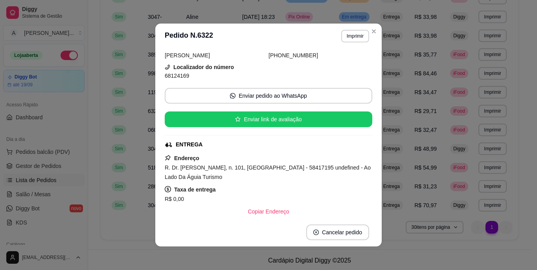
click at [247, 167] on span "R. Dr. [PERSON_NAME], n. 101, [GEOGRAPHIC_DATA] - 58417195 undefined - Ao Lado …" at bounding box center [268, 173] width 206 height 16
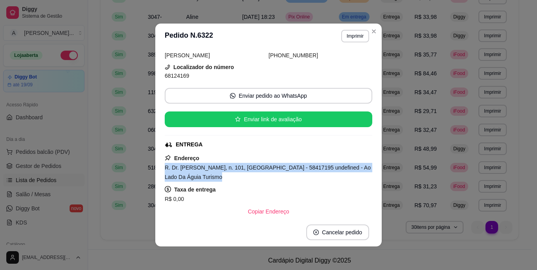
click at [247, 167] on span "R. Dr. [PERSON_NAME], n. 101, [GEOGRAPHIC_DATA] - 58417195 undefined - Ao Lado …" at bounding box center [268, 173] width 206 height 16
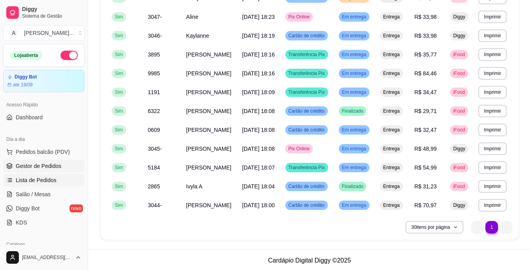
click at [44, 161] on link "Gestor de Pedidos" at bounding box center [43, 166] width 81 height 13
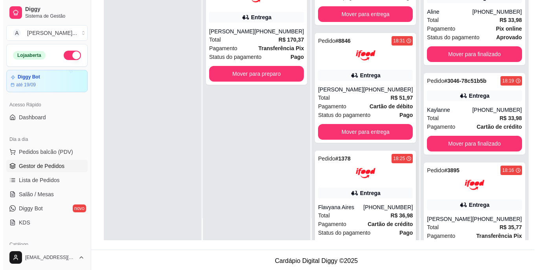
scroll to position [551, 0]
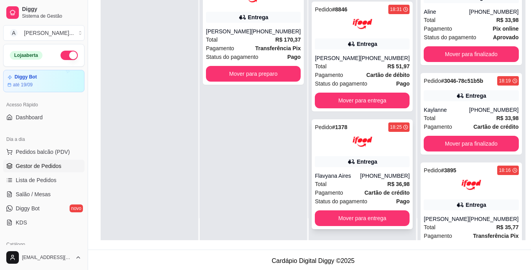
click at [339, 191] on div "Pagamento Cartão de crédito" at bounding box center [362, 193] width 95 height 9
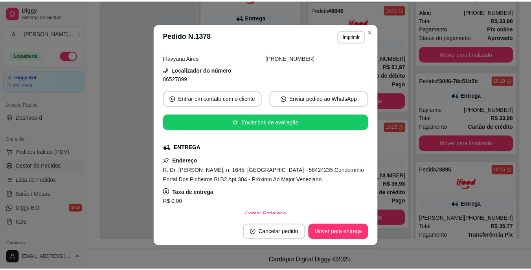
scroll to position [79, 0]
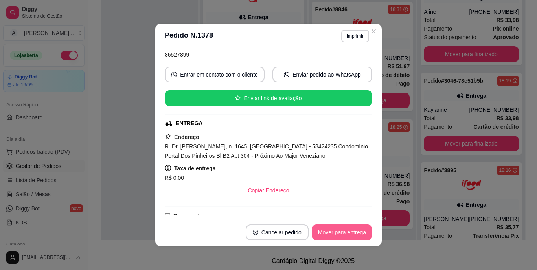
click at [345, 234] on button "Mover para entrega" at bounding box center [342, 233] width 61 height 16
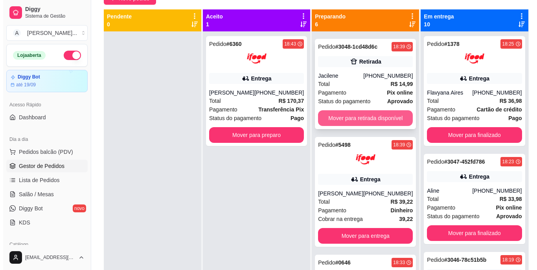
scroll to position [157, 0]
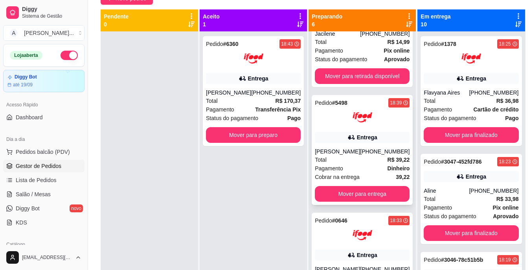
click at [349, 156] on div "[PERSON_NAME]" at bounding box center [337, 152] width 45 height 8
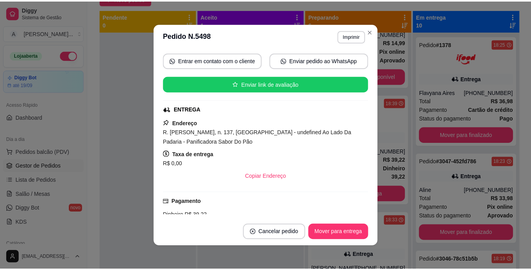
scroll to position [118, 0]
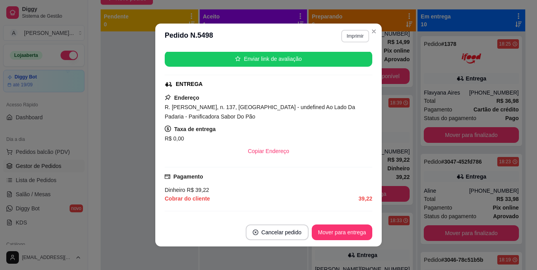
click at [350, 35] on button "Imprimir" at bounding box center [355, 36] width 28 height 13
click at [344, 63] on button "IMPRESSORA" at bounding box center [338, 63] width 57 height 13
click at [285, 110] on span "R. [PERSON_NAME], n. 137, [GEOGRAPHIC_DATA] - undefined Ao Lado Da Padaria - Pa…" at bounding box center [260, 112] width 190 height 16
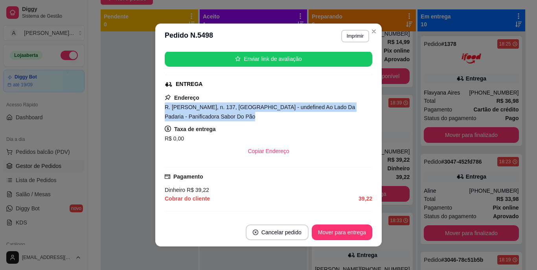
click at [285, 110] on span "R. [PERSON_NAME], n. 137, [GEOGRAPHIC_DATA] - undefined Ao Lado Da Padaria - Pa…" at bounding box center [260, 112] width 190 height 16
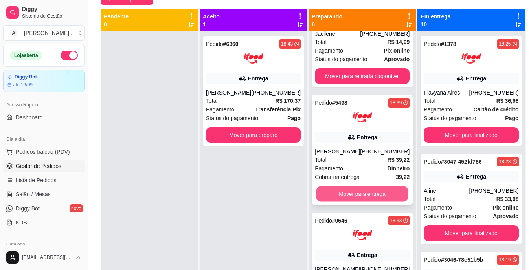
click at [349, 202] on button "Mover para entrega" at bounding box center [362, 194] width 92 height 15
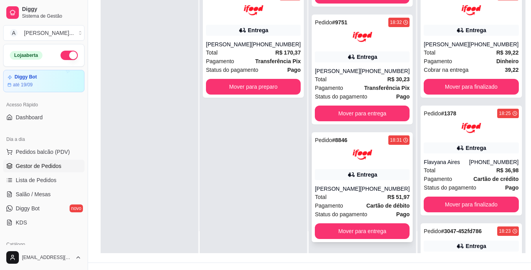
scroll to position [120, 0]
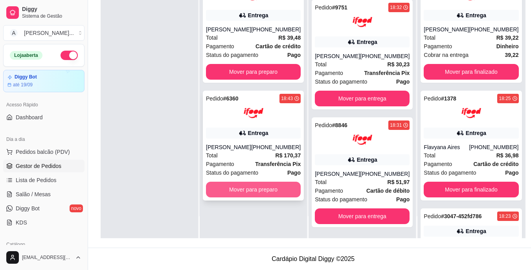
click at [252, 198] on button "Mover para preparo" at bounding box center [253, 190] width 95 height 16
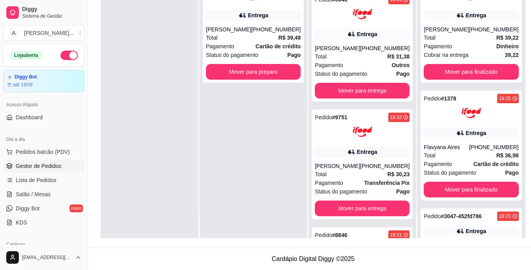
scroll to position [441, 0]
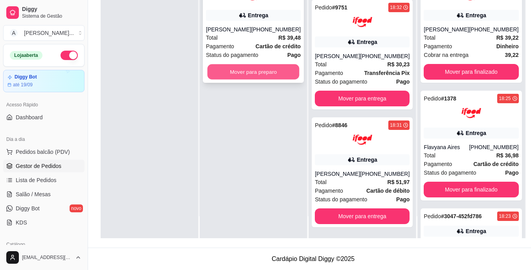
click at [259, 80] on button "Mover para preparo" at bounding box center [253, 71] width 92 height 15
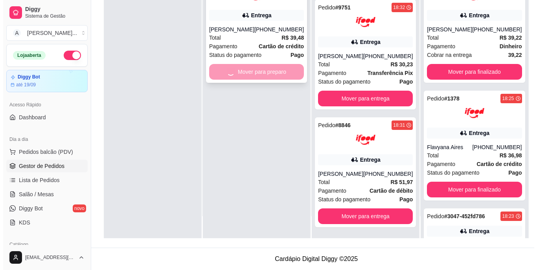
scroll to position [574, 0]
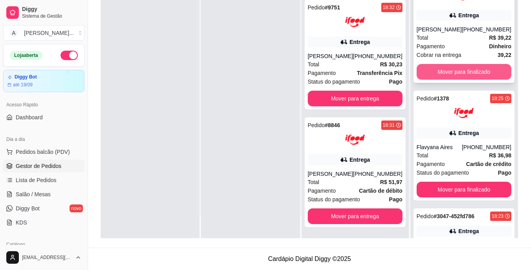
click at [459, 75] on button "Mover para finalizado" at bounding box center [463, 72] width 95 height 16
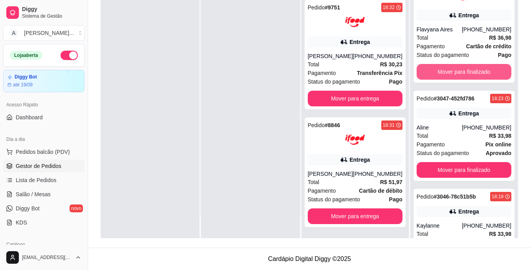
click at [459, 75] on button "Mover para finalizado" at bounding box center [463, 72] width 95 height 16
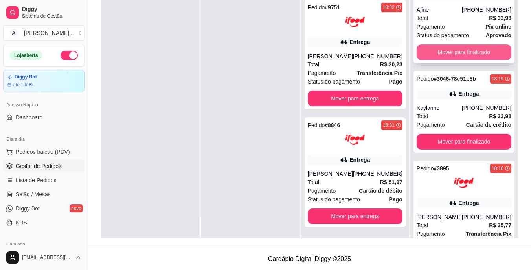
click at [459, 56] on button "Mover para finalizado" at bounding box center [463, 52] width 95 height 16
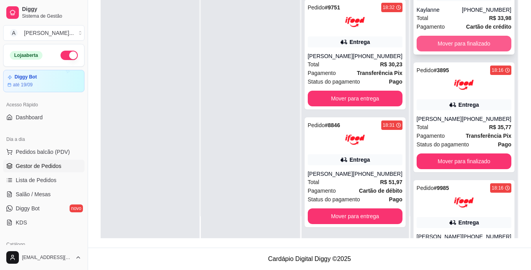
click at [462, 46] on button "Mover para finalizado" at bounding box center [463, 44] width 95 height 16
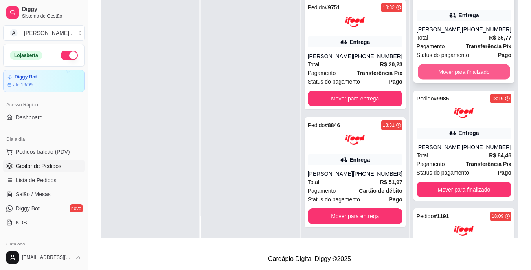
click at [468, 69] on button "Mover para finalizado" at bounding box center [464, 71] width 92 height 15
click at [467, 70] on button "Mover para finalizado" at bounding box center [463, 72] width 95 height 16
click at [466, 80] on button "Mover para finalizado" at bounding box center [463, 72] width 95 height 16
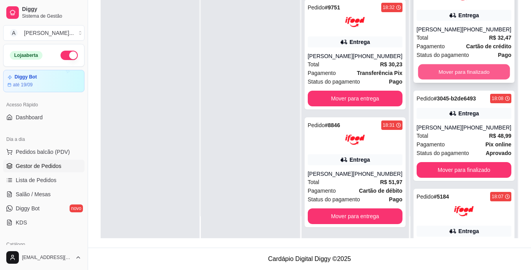
click at [466, 73] on button "Mover para finalizado" at bounding box center [464, 71] width 92 height 15
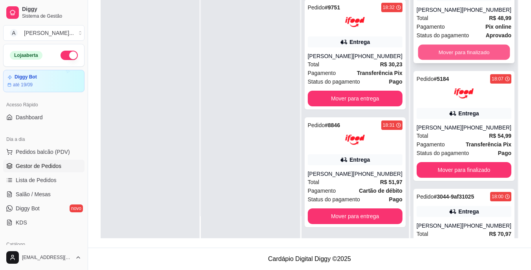
click at [466, 59] on button "Mover para finalizado" at bounding box center [464, 52] width 92 height 15
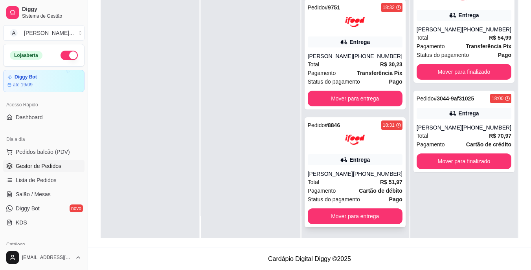
click at [314, 168] on div "Pedido # 8846 18:31 Entrega [PERSON_NAME] [PHONE_NUMBER] Total R$ 51,97 Pagamen…" at bounding box center [355, 172] width 101 height 110
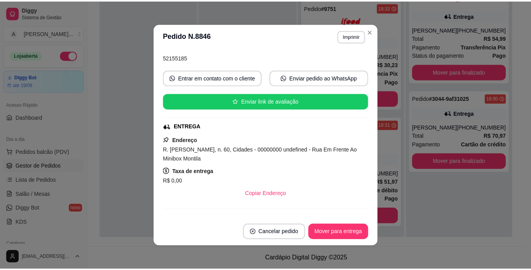
scroll to position [79, 0]
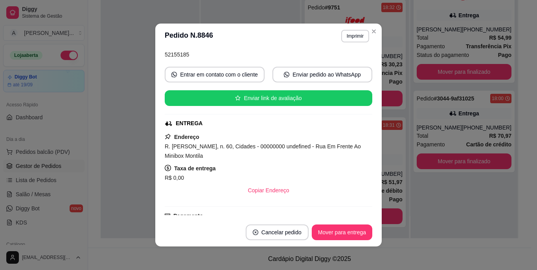
click at [264, 148] on span "R. [PERSON_NAME], n. 60, Cidades - 00000000 undefined - Rua Em Frente Ao Minibo…" at bounding box center [263, 151] width 196 height 16
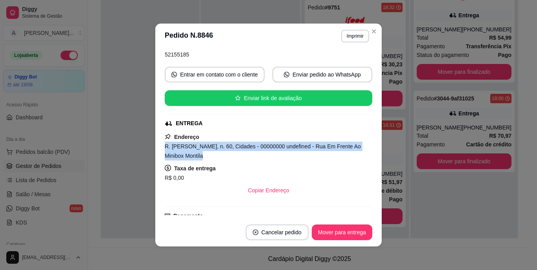
click at [264, 148] on span "R. [PERSON_NAME], n. 60, Cidades - 00000000 undefined - Rua Em Frente Ao Minibo…" at bounding box center [263, 151] width 196 height 16
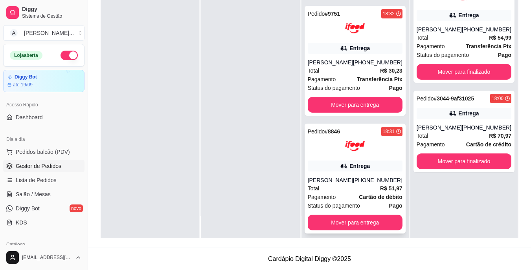
scroll to position [574, 0]
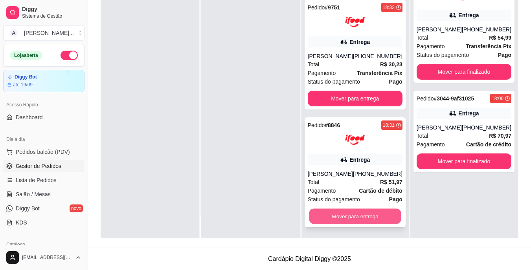
click at [355, 218] on button "Mover para entrega" at bounding box center [355, 216] width 92 height 15
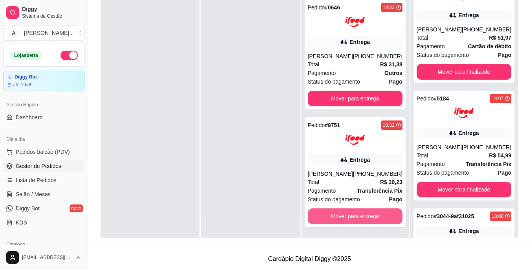
scroll to position [457, 0]
click at [355, 218] on button "Mover para entrega" at bounding box center [355, 216] width 92 height 15
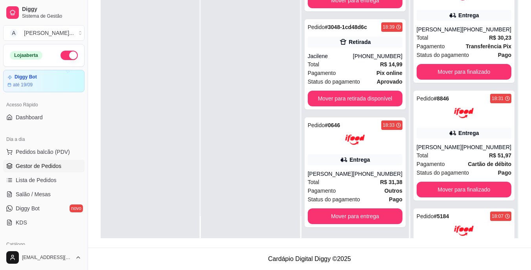
click at [218, 114] on div at bounding box center [250, 103] width 99 height 270
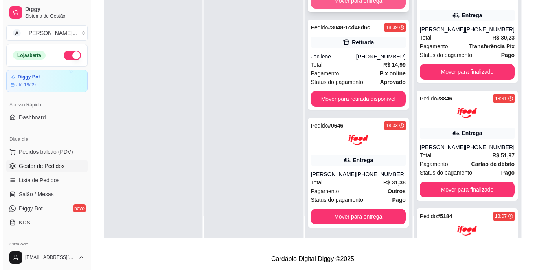
scroll to position [260, 0]
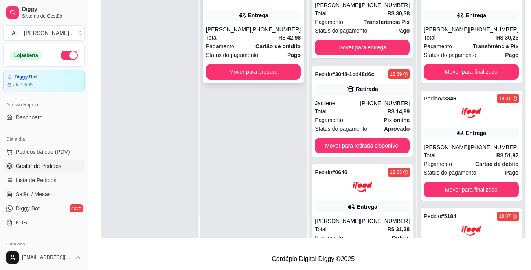
click at [251, 33] on div "[PERSON_NAME]" at bounding box center [228, 30] width 45 height 8
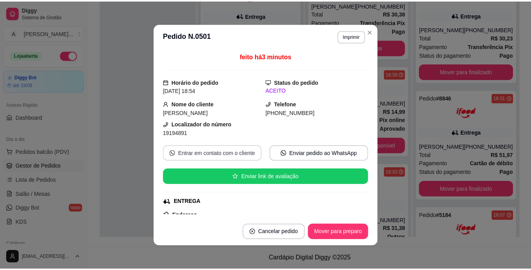
scroll to position [39, 0]
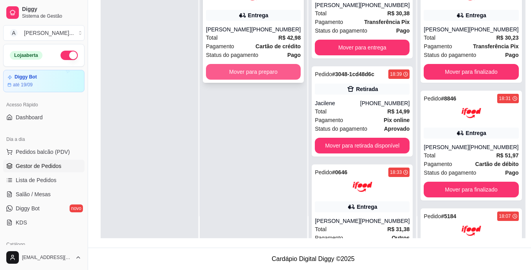
click at [256, 70] on button "Mover para preparo" at bounding box center [253, 72] width 95 height 16
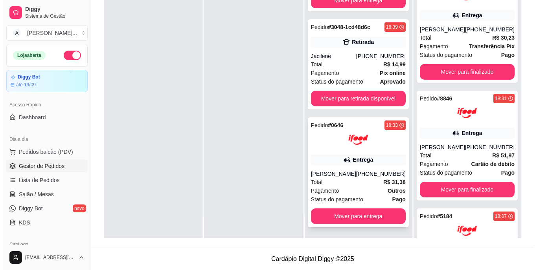
scroll to position [457, 0]
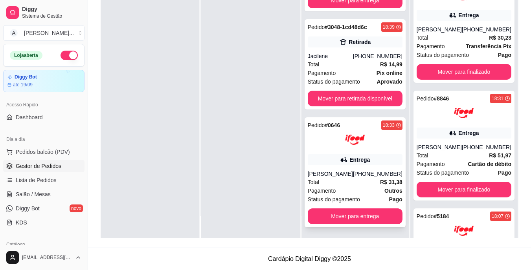
click at [353, 177] on div "[PERSON_NAME]" at bounding box center [330, 174] width 45 height 8
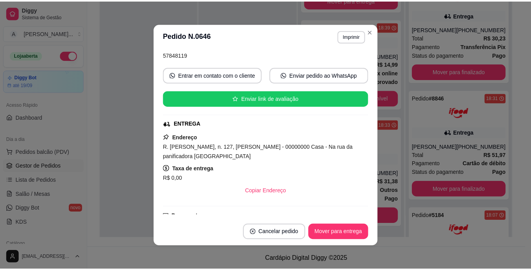
scroll to position [79, 0]
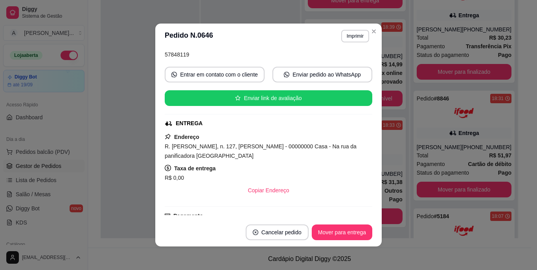
click at [218, 152] on div "R. [PERSON_NAME], n. 127, [PERSON_NAME] - 00000000 Casa - Na rua da panificador…" at bounding box center [268, 151] width 207 height 19
click at [220, 156] on span "R. [PERSON_NAME], n. 127, [PERSON_NAME] - 00000000 Casa - Na rua da panificador…" at bounding box center [261, 151] width 192 height 16
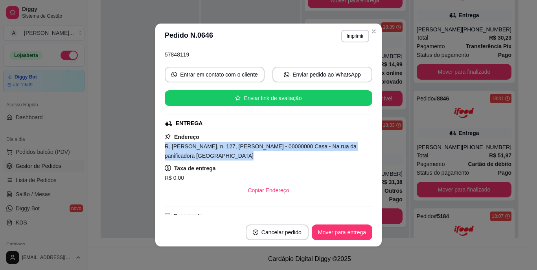
click at [220, 156] on span "R. [PERSON_NAME], n. 127, [PERSON_NAME] - 00000000 Casa - Na rua da panificador…" at bounding box center [261, 151] width 192 height 16
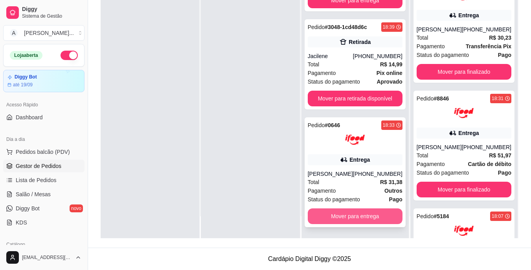
click at [347, 213] on button "Mover para entrega" at bounding box center [355, 217] width 95 height 16
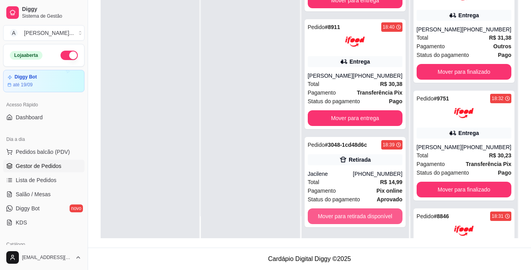
scroll to position [339, 0]
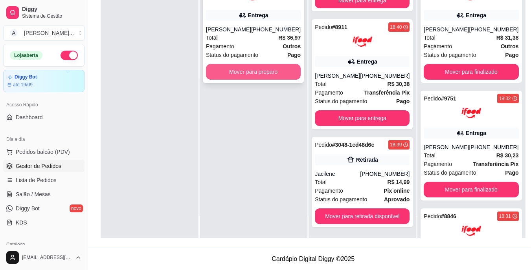
click at [273, 80] on button "Mover para preparo" at bounding box center [253, 72] width 95 height 16
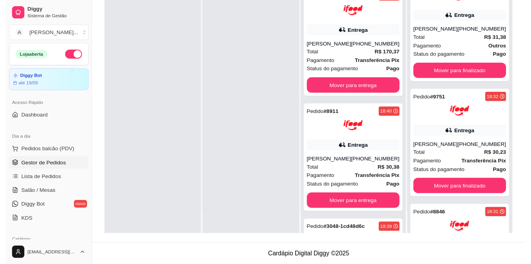
scroll to position [464, 0]
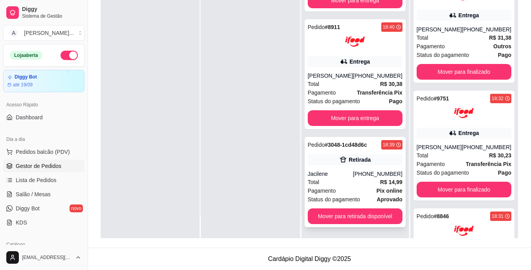
click at [343, 183] on div "Total R$ 14,99" at bounding box center [355, 182] width 95 height 9
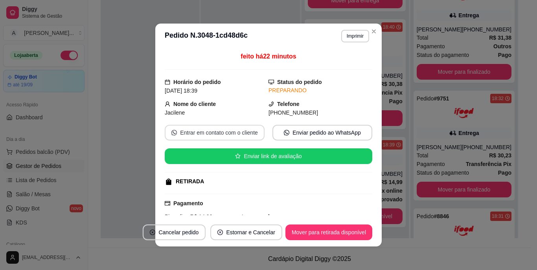
click at [222, 129] on button "Entrar em contato com o cliente" at bounding box center [215, 133] width 100 height 16
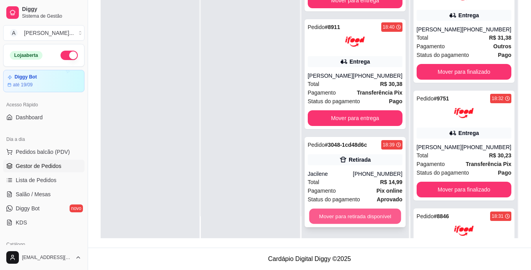
click at [356, 214] on button "Mover para retirada disponível" at bounding box center [355, 216] width 92 height 15
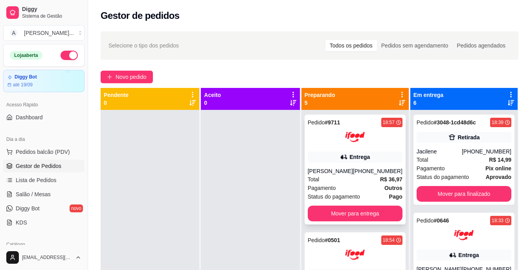
scroll to position [39, 0]
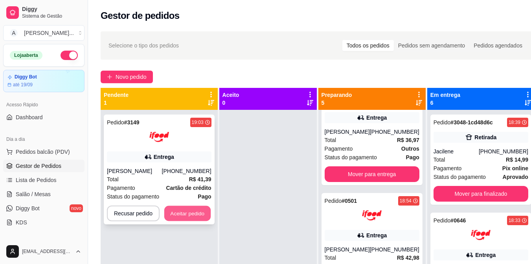
click at [193, 210] on button "Aceitar pedido" at bounding box center [187, 213] width 46 height 15
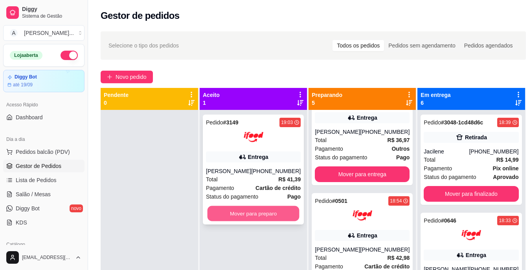
click at [234, 208] on button "Mover para preparo" at bounding box center [253, 213] width 92 height 15
click at [237, 218] on button "Mover para preparo" at bounding box center [253, 214] width 95 height 16
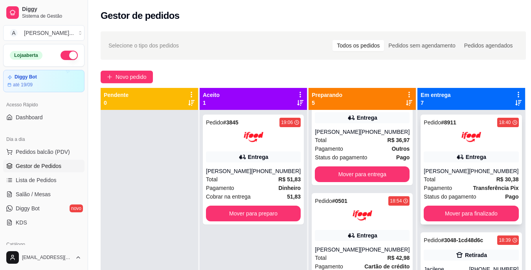
click at [459, 174] on div "[PERSON_NAME]" at bounding box center [446, 171] width 45 height 8
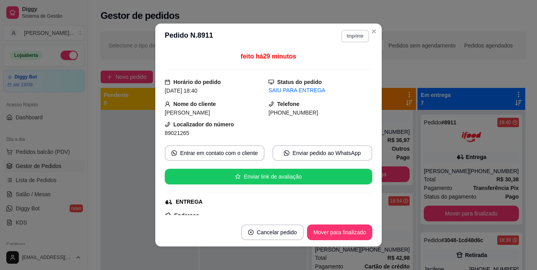
click at [356, 31] on button "Imprimir" at bounding box center [355, 36] width 28 height 13
click at [352, 58] on button "IMPRESSORA" at bounding box center [338, 63] width 55 height 12
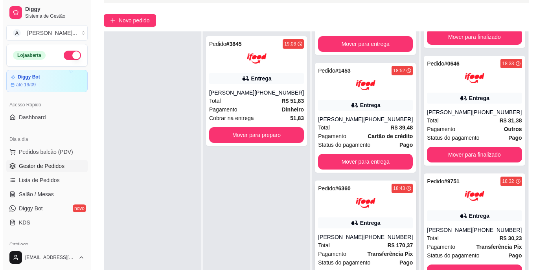
scroll to position [120, 0]
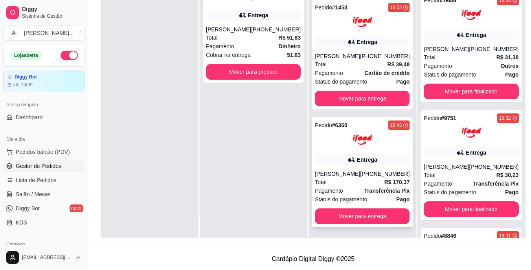
click at [359, 186] on div "Total R$ 170,37" at bounding box center [362, 182] width 95 height 9
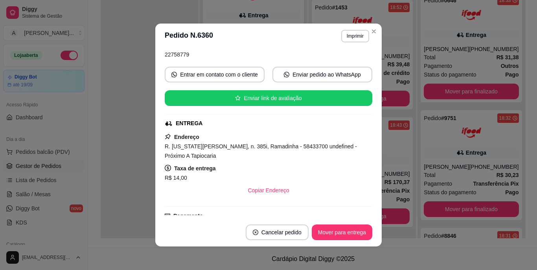
scroll to position [118, 0]
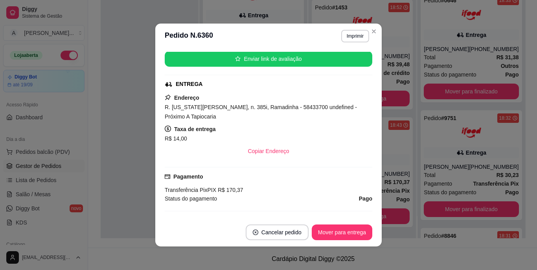
click at [192, 108] on span "R. [US_STATE][PERSON_NAME], n. 385i, Ramadinha - 58433700 undefined - Próximo A…" at bounding box center [261, 112] width 192 height 16
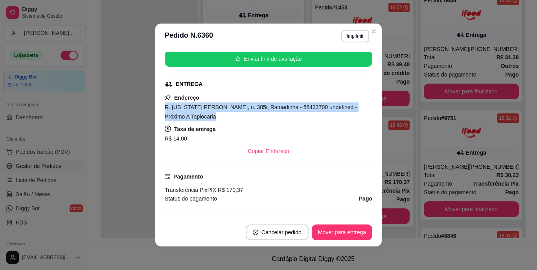
click at [192, 108] on span "R. [US_STATE][PERSON_NAME], n. 385i, Ramadinha - 58433700 undefined - Próximo A…" at bounding box center [261, 112] width 192 height 16
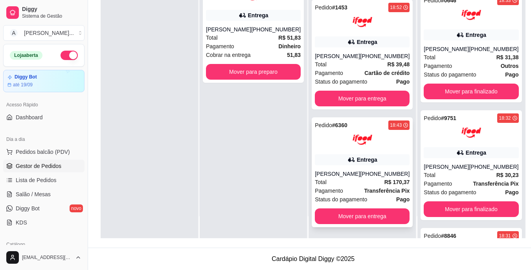
click at [354, 176] on div "[PERSON_NAME]" at bounding box center [337, 174] width 45 height 8
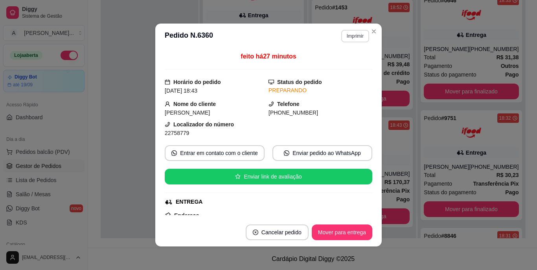
click at [351, 35] on button "Imprimir" at bounding box center [355, 36] width 28 height 13
click at [348, 61] on button "IMPRESSORA" at bounding box center [338, 63] width 57 height 13
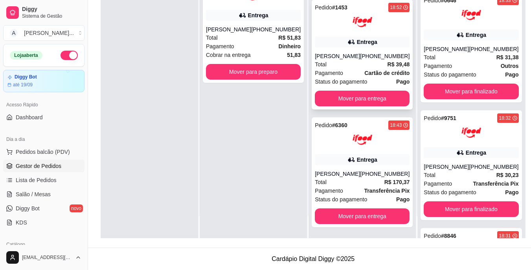
click at [347, 52] on div "[PERSON_NAME]" at bounding box center [337, 56] width 45 height 8
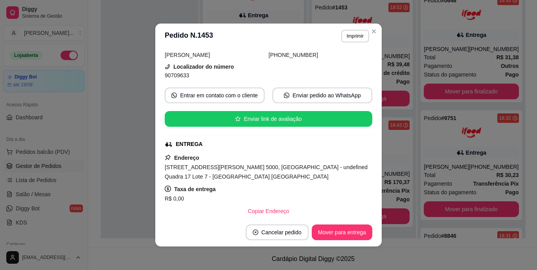
scroll to position [79, 0]
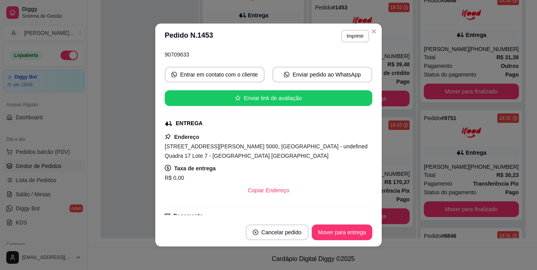
click at [222, 158] on span "[STREET_ADDRESS][PERSON_NAME] 5000, [GEOGRAPHIC_DATA] - undefined Quadra 17 Lot…" at bounding box center [266, 151] width 203 height 16
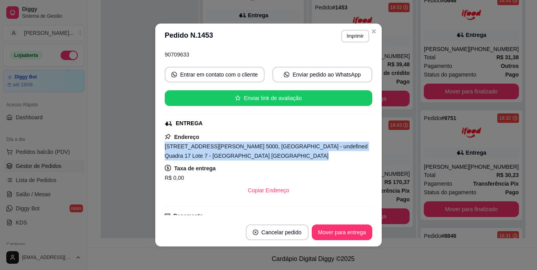
click at [222, 158] on span "[STREET_ADDRESS][PERSON_NAME] 5000, [GEOGRAPHIC_DATA] - undefined Quadra 17 Lot…" at bounding box center [266, 151] width 203 height 16
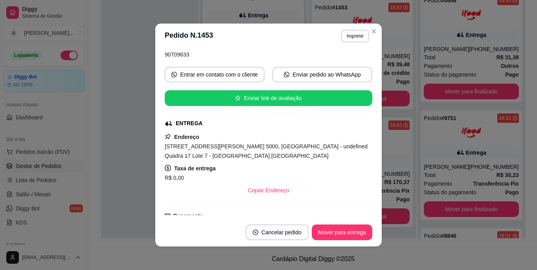
click at [159, 63] on div "feito há 18 minutos Horário do pedido [DATE] 18:52 Status do pedido PREPARANDO …" at bounding box center [268, 134] width 226 height 170
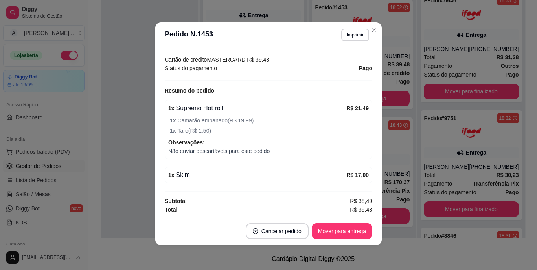
scroll to position [2, 0]
click at [360, 35] on button "Imprimir" at bounding box center [355, 34] width 28 height 13
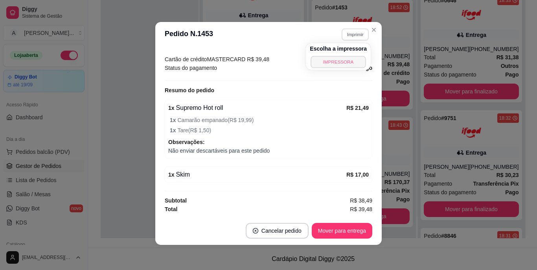
click at [339, 59] on button "IMPRESSORA" at bounding box center [337, 62] width 55 height 12
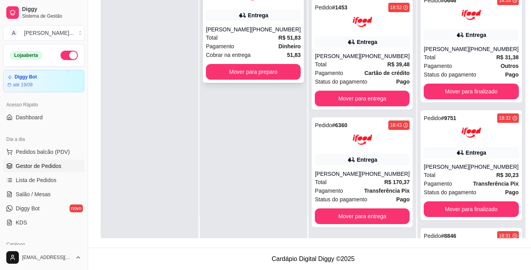
click at [260, 26] on div "[PHONE_NUMBER]" at bounding box center [276, 30] width 50 height 8
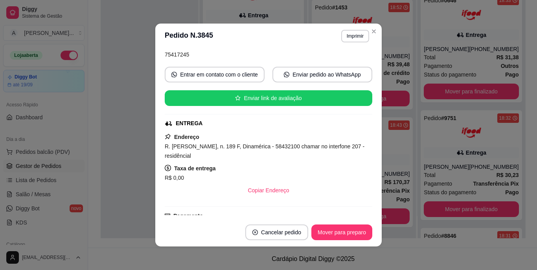
scroll to position [157, 0]
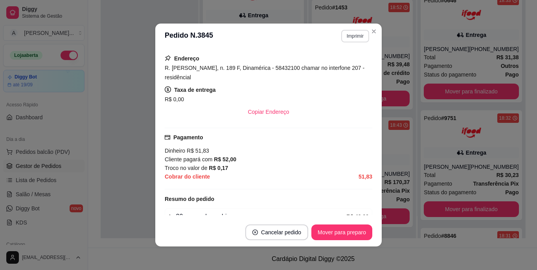
click at [350, 36] on button "Imprimir" at bounding box center [355, 36] width 28 height 13
click at [345, 63] on button "IMPRESSORA" at bounding box center [337, 63] width 55 height 12
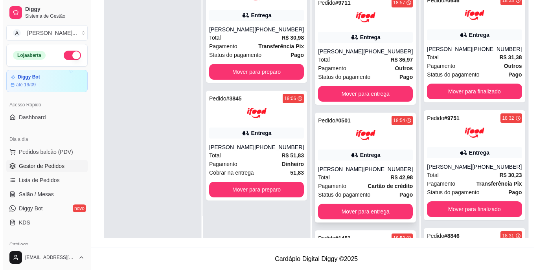
scroll to position [44, 0]
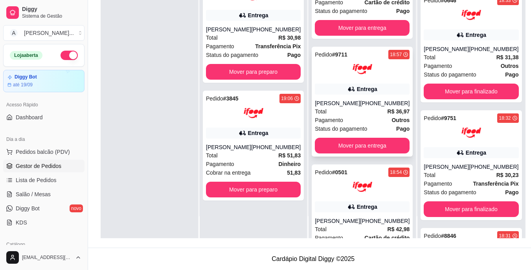
click at [336, 99] on div "[PERSON_NAME]" at bounding box center [337, 103] width 45 height 8
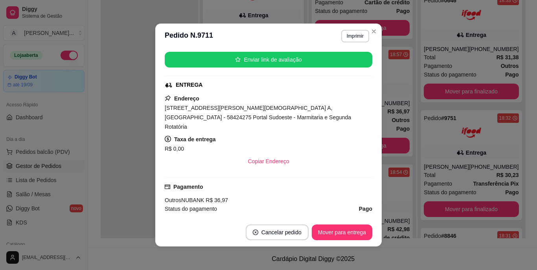
scroll to position [118, 0]
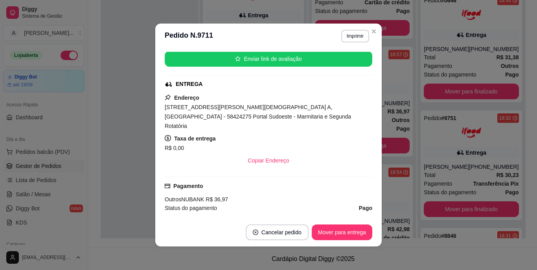
click at [215, 119] on span "[STREET_ADDRESS][PERSON_NAME][DEMOGRAPHIC_DATA] A, [GEOGRAPHIC_DATA] - 58424275…" at bounding box center [258, 116] width 186 height 25
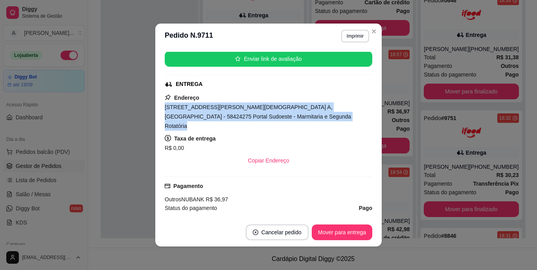
click at [215, 119] on span "[STREET_ADDRESS][PERSON_NAME][DEMOGRAPHIC_DATA] A, [GEOGRAPHIC_DATA] - 58424275…" at bounding box center [258, 116] width 186 height 25
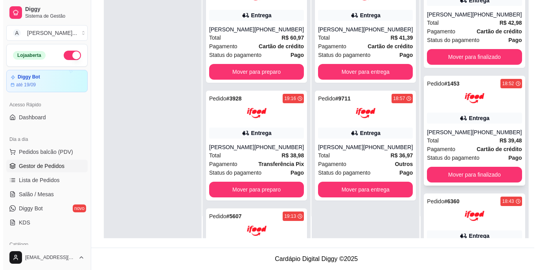
scroll to position [0, 0]
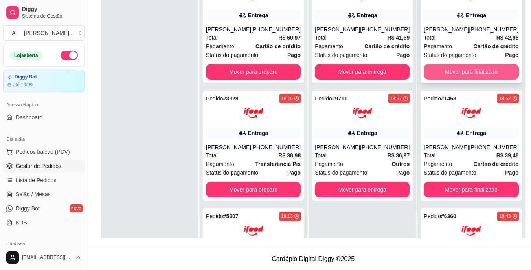
click at [436, 40] on div "Total R$ 42,98" at bounding box center [471, 37] width 95 height 9
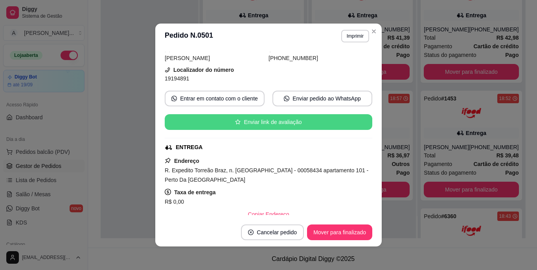
scroll to position [79, 0]
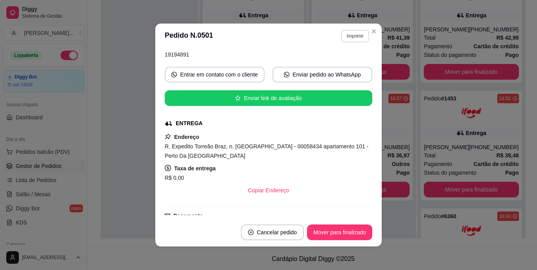
click at [358, 33] on button "Imprimir" at bounding box center [355, 36] width 28 height 13
click at [347, 62] on button "IMPRESSORA" at bounding box center [338, 63] width 55 height 12
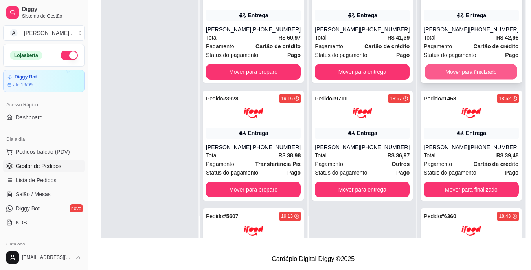
click at [458, 72] on button "Mover para finalizado" at bounding box center [471, 71] width 92 height 15
click at [458, 72] on div "Mover para finalizado" at bounding box center [471, 72] width 95 height 16
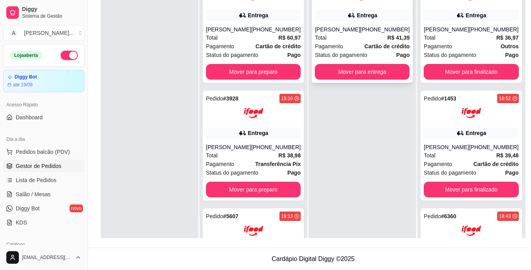
click at [374, 34] on div "Total R$ 41,39" at bounding box center [362, 37] width 95 height 9
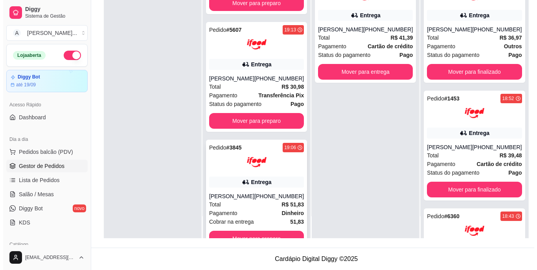
scroll to position [217, 0]
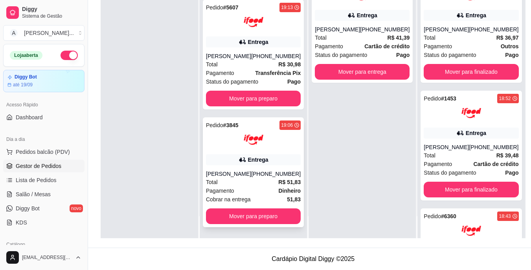
click at [246, 173] on div "[PERSON_NAME]" at bounding box center [228, 174] width 45 height 8
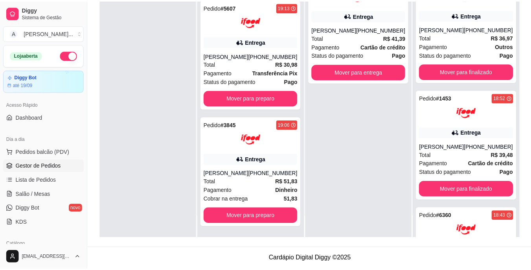
scroll to position [118, 0]
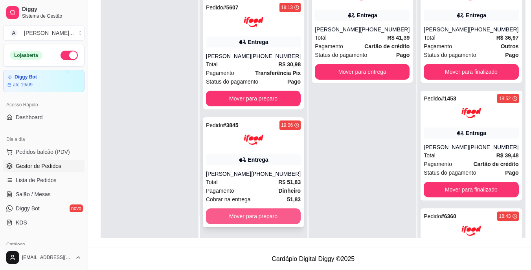
click at [250, 216] on button "Mover para preparo" at bounding box center [253, 217] width 95 height 16
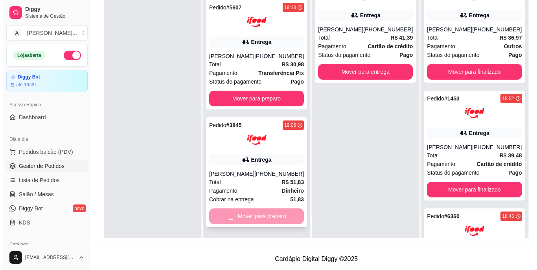
scroll to position [99, 0]
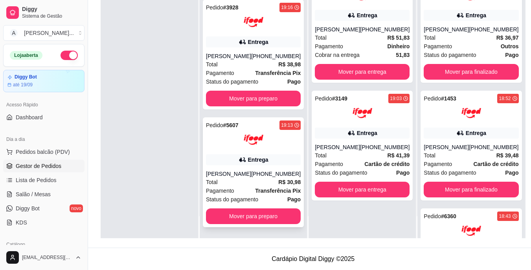
click at [246, 197] on span "Status do pagamento" at bounding box center [232, 199] width 52 height 9
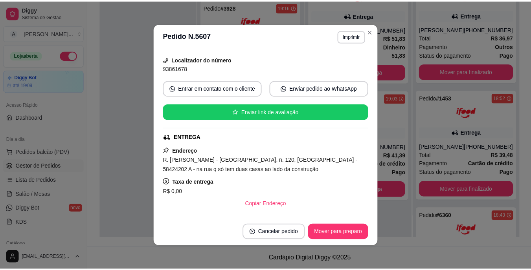
scroll to position [79, 0]
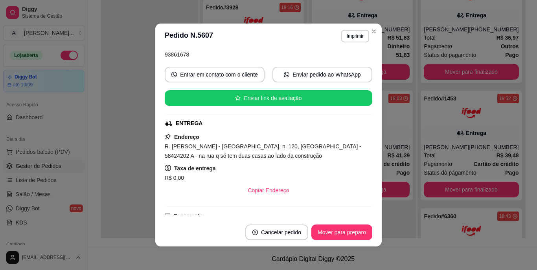
click at [213, 155] on span "R. [PERSON_NAME] - [GEOGRAPHIC_DATA], n. 120, [GEOGRAPHIC_DATA] - 58424202 A - …" at bounding box center [263, 151] width 196 height 16
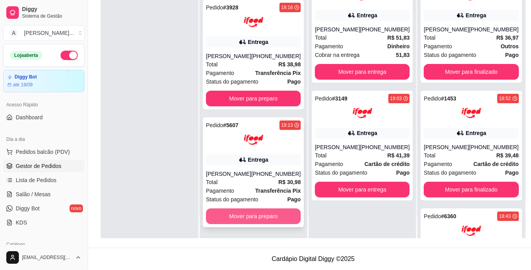
click at [238, 215] on button "Mover para preparo" at bounding box center [253, 217] width 95 height 16
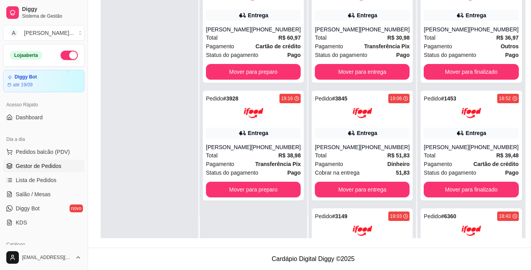
scroll to position [0, 0]
click at [242, 192] on button "Mover para preparo" at bounding box center [253, 190] width 95 height 16
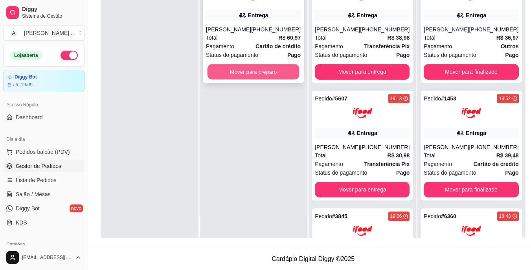
click at [249, 73] on button "Mover para preparo" at bounding box center [253, 71] width 92 height 15
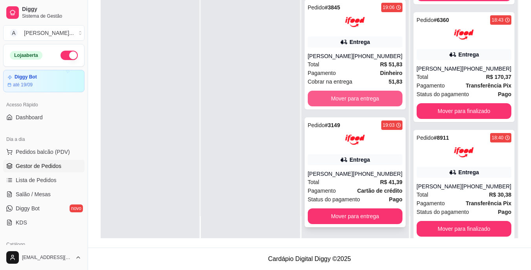
scroll to position [335, 0]
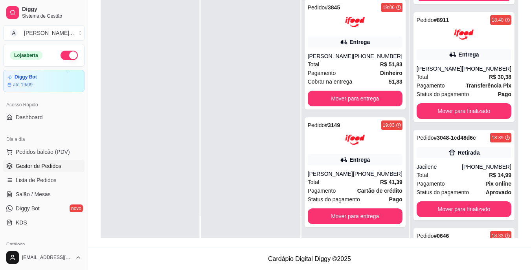
scroll to position [63, 0]
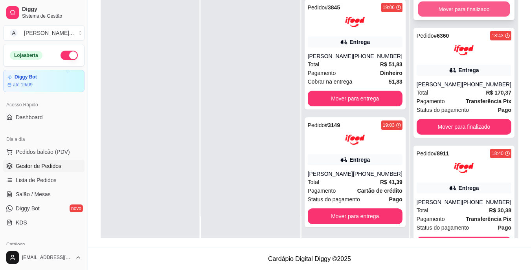
click at [459, 17] on button "Mover para finalizado" at bounding box center [464, 9] width 92 height 15
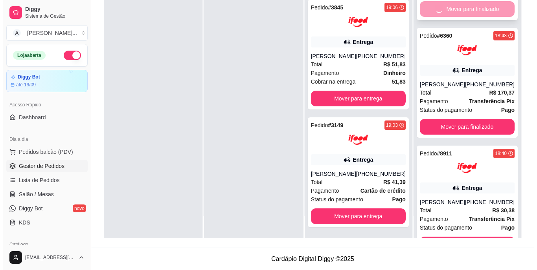
scroll to position [0, 0]
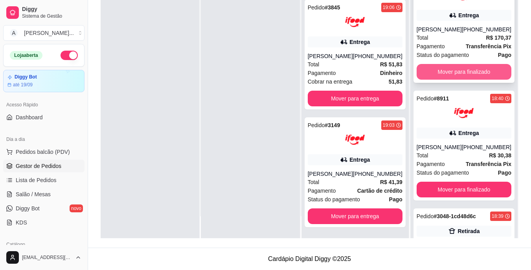
click at [459, 73] on button "Mover para finalizado" at bounding box center [463, 72] width 95 height 16
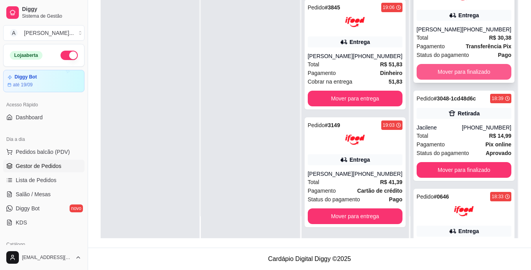
click at [460, 78] on button "Mover para finalizado" at bounding box center [463, 72] width 95 height 16
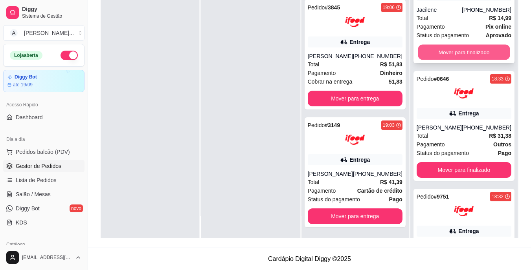
click at [466, 54] on button "Mover para finalizado" at bounding box center [464, 52] width 92 height 15
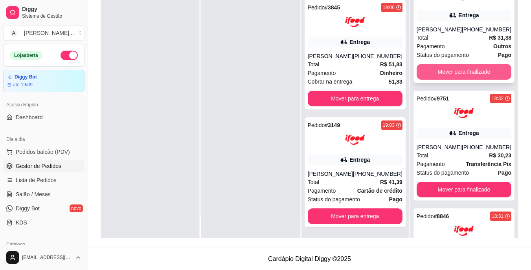
click at [465, 72] on button "Mover para finalizado" at bounding box center [463, 72] width 95 height 16
click at [465, 72] on button "Mover para finalizado" at bounding box center [464, 71] width 92 height 15
click at [465, 72] on button "Mover para finalizado" at bounding box center [463, 72] width 95 height 16
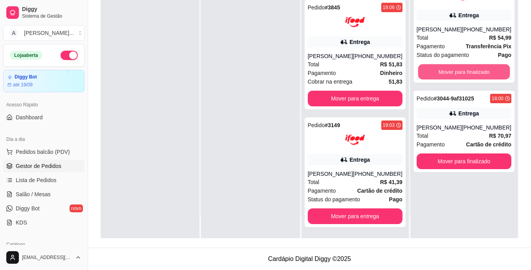
click at [465, 72] on button "Mover para finalizado" at bounding box center [464, 71] width 92 height 15
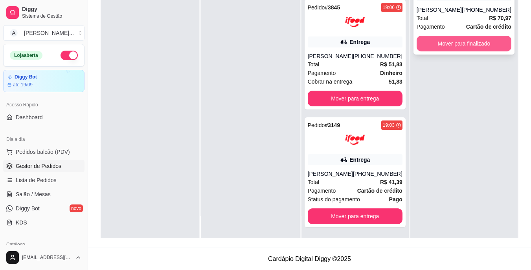
click at [451, 48] on button "Mover para finalizado" at bounding box center [463, 44] width 95 height 16
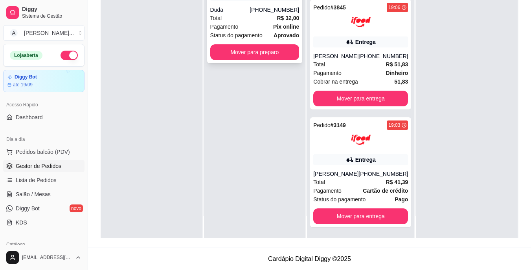
click at [278, 28] on strong "Pix online" at bounding box center [286, 27] width 26 height 6
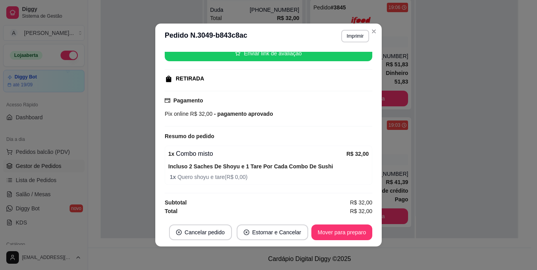
scroll to position [103, 0]
click at [334, 231] on button "Mover para preparo" at bounding box center [341, 233] width 61 height 16
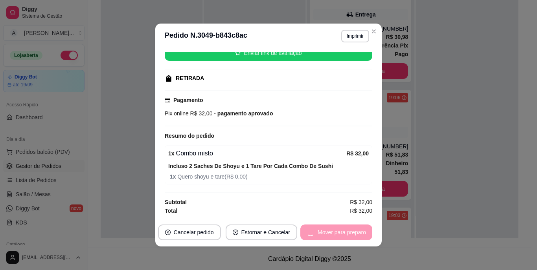
scroll to position [433, 0]
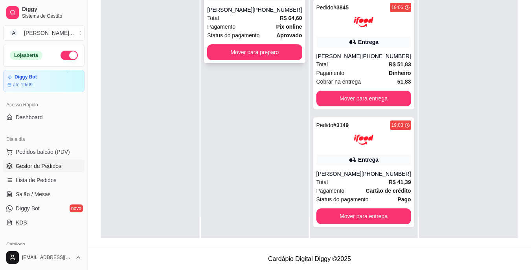
click at [255, 25] on div "Pagamento Pix online" at bounding box center [254, 26] width 95 height 9
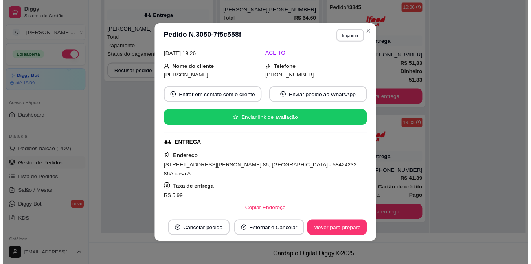
scroll to position [39, 0]
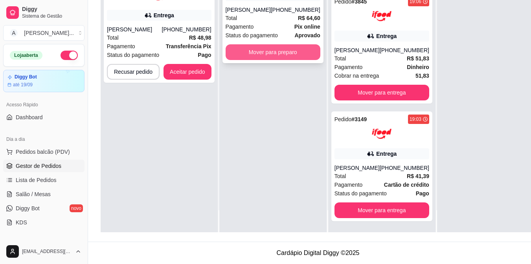
click at [242, 55] on button "Mover para preparo" at bounding box center [273, 52] width 95 height 16
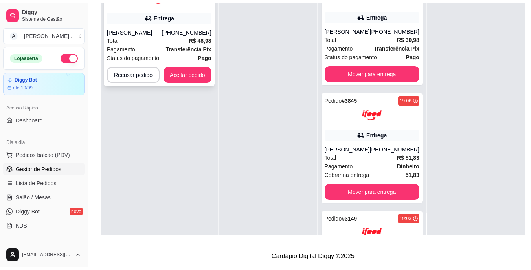
scroll to position [531, 0]
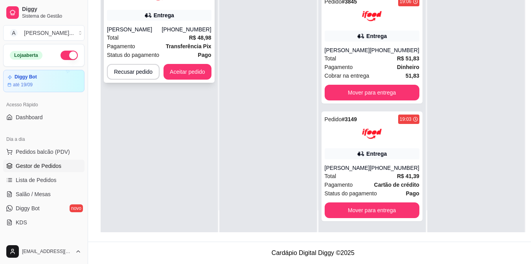
click at [136, 37] on div "Total R$ 48,98" at bounding box center [159, 37] width 105 height 9
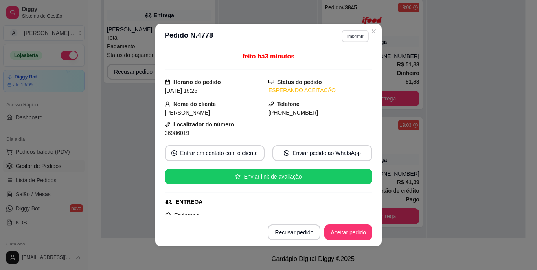
click at [360, 37] on button "Imprimir" at bounding box center [354, 36] width 27 height 12
click at [342, 61] on button "IMPRESSORA" at bounding box center [338, 63] width 57 height 13
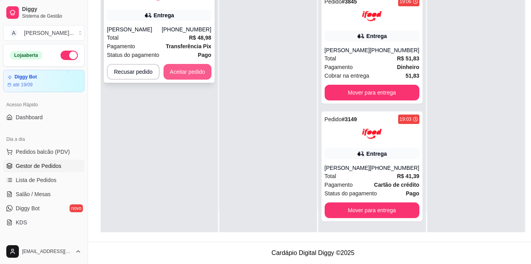
click at [192, 77] on button "Aceitar pedido" at bounding box center [187, 72] width 48 height 16
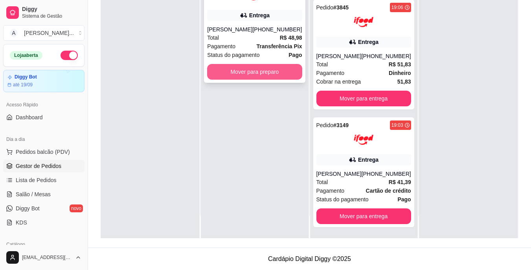
click at [231, 78] on button "Mover para preparo" at bounding box center [254, 72] width 95 height 16
click at [242, 80] on button "Mover para preparo" at bounding box center [254, 72] width 95 height 16
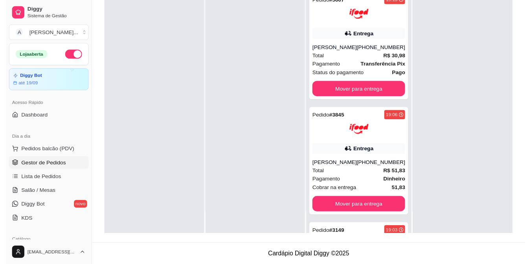
scroll to position [657, 0]
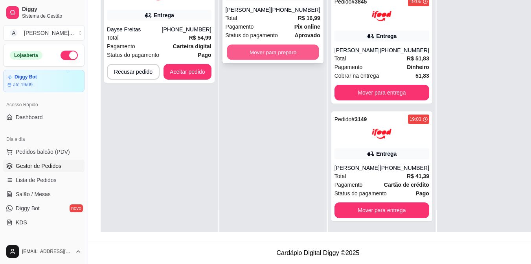
click at [266, 51] on button "Mover para preparo" at bounding box center [273, 52] width 92 height 15
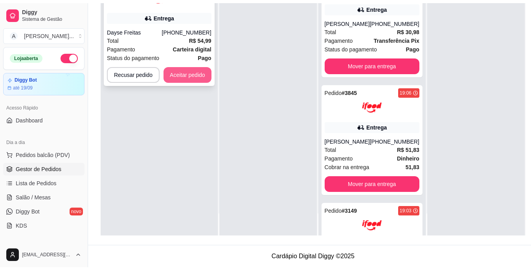
scroll to position [755, 0]
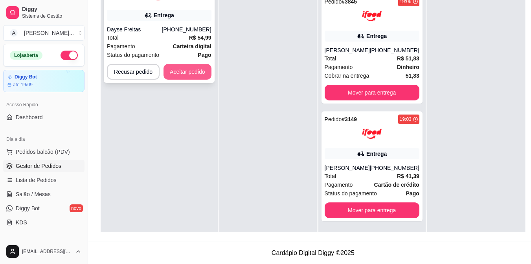
click at [187, 72] on button "Aceitar pedido" at bounding box center [187, 72] width 48 height 16
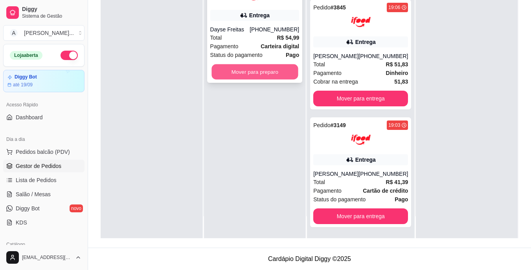
click at [252, 72] on button "Mover para preparo" at bounding box center [254, 71] width 86 height 15
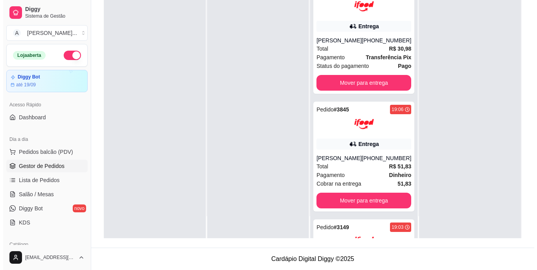
scroll to position [873, 0]
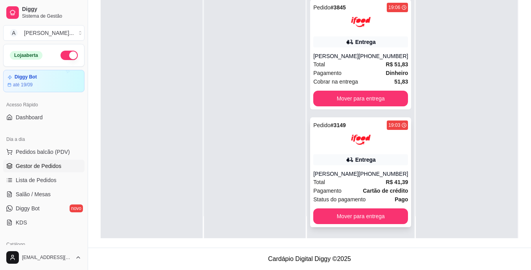
click at [354, 182] on div "Total R$ 41,39" at bounding box center [360, 182] width 95 height 9
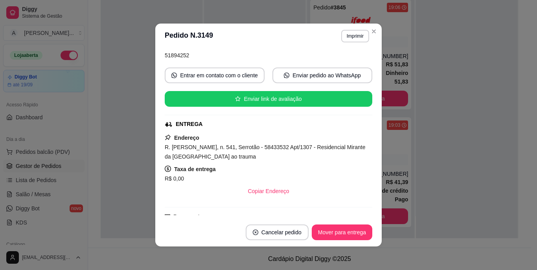
scroll to position [79, 0]
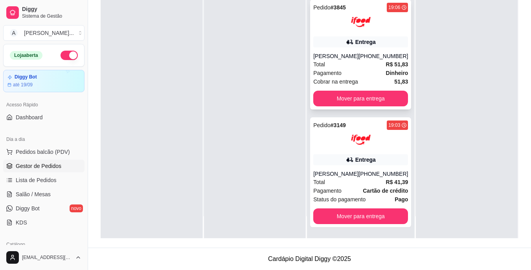
click at [323, 66] on div "Total R$ 51,83" at bounding box center [360, 64] width 95 height 9
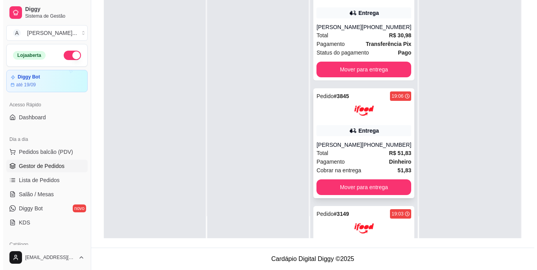
scroll to position [755, 0]
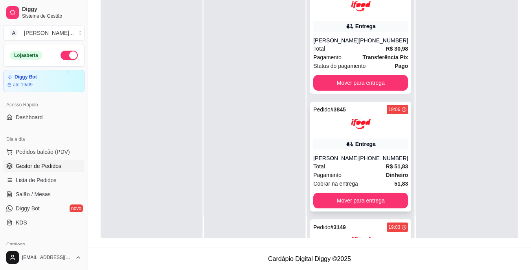
click at [358, 169] on div "Pedido # 3845 19:06 Entrega [PERSON_NAME] [PHONE_NUMBER] Total R$ 51,83 Pagamen…" at bounding box center [360, 157] width 101 height 110
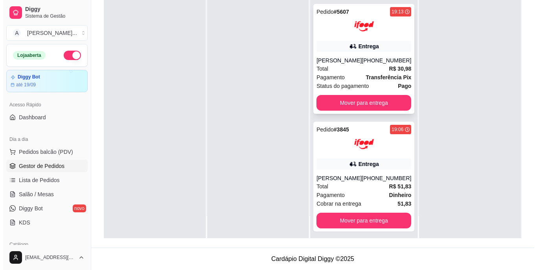
scroll to position [716, 0]
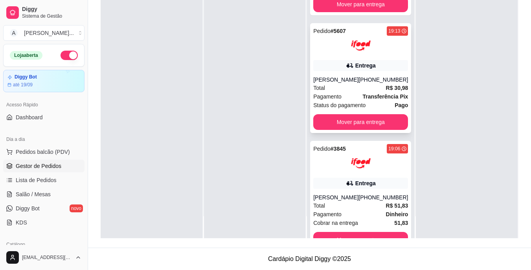
click at [342, 92] on div "Total R$ 30,98" at bounding box center [360, 88] width 95 height 9
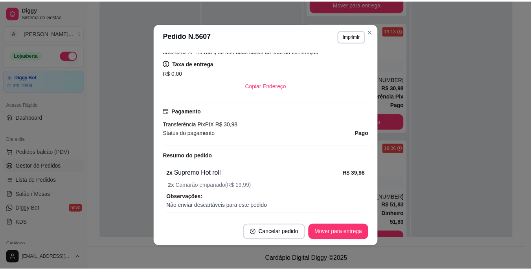
scroll to position [236, 0]
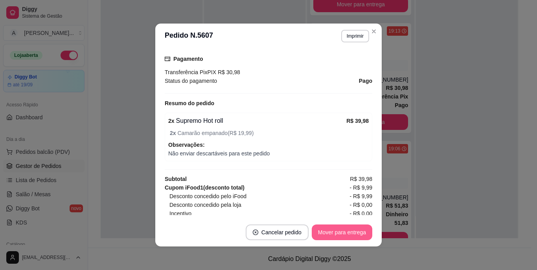
click at [335, 229] on button "Mover para entrega" at bounding box center [342, 233] width 61 height 16
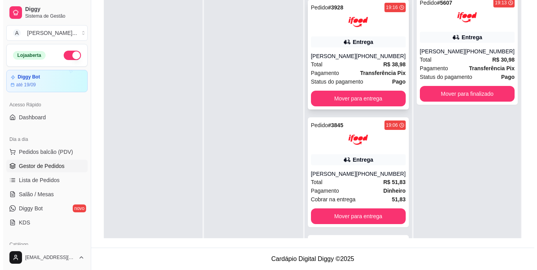
scroll to position [637, 0]
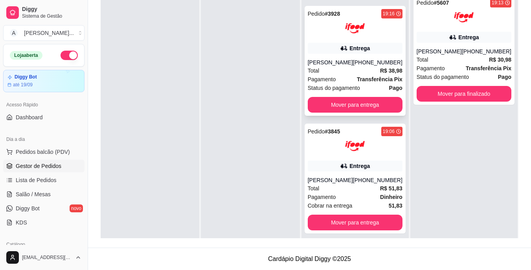
click at [334, 66] on div "[PERSON_NAME]" at bounding box center [330, 63] width 45 height 8
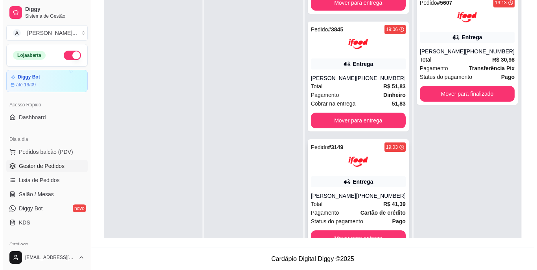
scroll to position [747, 0]
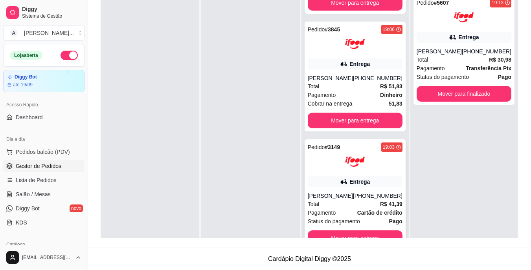
click at [341, 182] on icon at bounding box center [344, 182] width 6 height 5
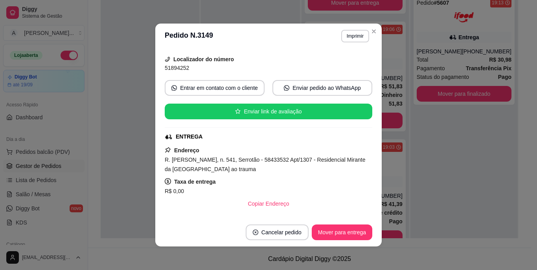
scroll to position [79, 0]
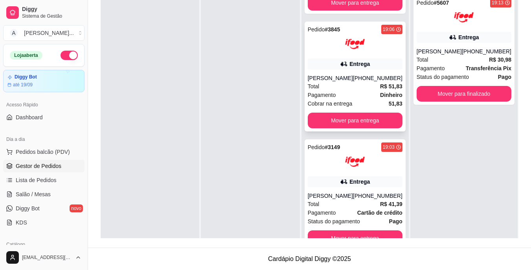
click at [328, 92] on span "Pagamento" at bounding box center [322, 95] width 28 height 9
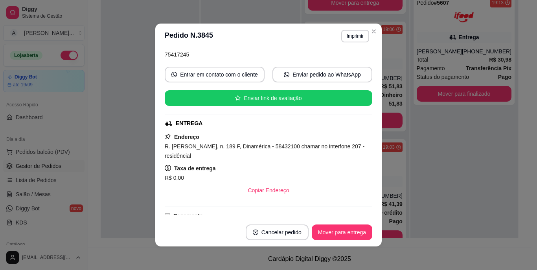
click at [256, 148] on span "R. [PERSON_NAME], n. 189 F, Dinamérica - 58432100 chamar no interfone 207 - res…" at bounding box center [265, 151] width 200 height 16
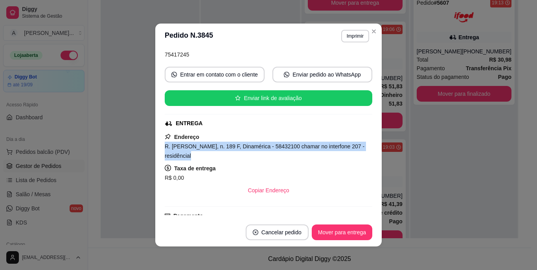
click at [256, 148] on span "R. [PERSON_NAME], n. 189 F, Dinamérica - 58432100 chamar no interfone 207 - res…" at bounding box center [265, 151] width 200 height 16
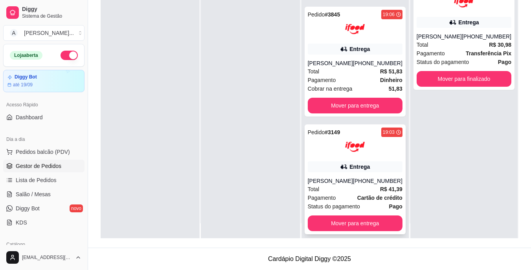
scroll to position [22, 0]
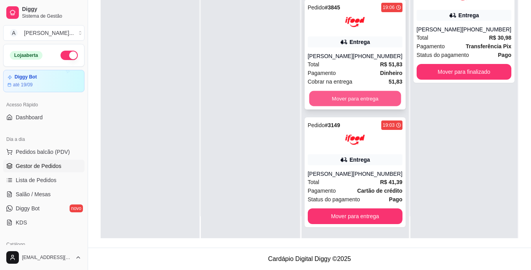
click at [367, 101] on button "Mover para entrega" at bounding box center [355, 98] width 92 height 15
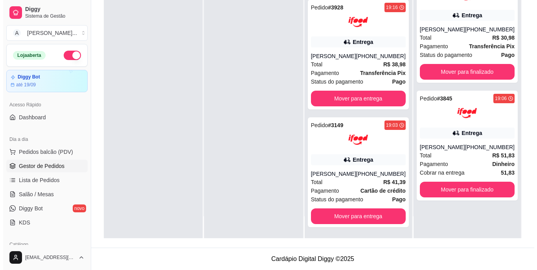
scroll to position [629, 0]
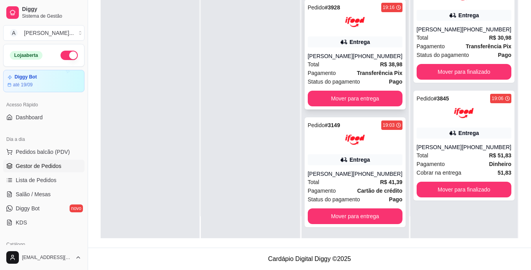
click at [356, 65] on div "Total R$ 38,98" at bounding box center [355, 64] width 95 height 9
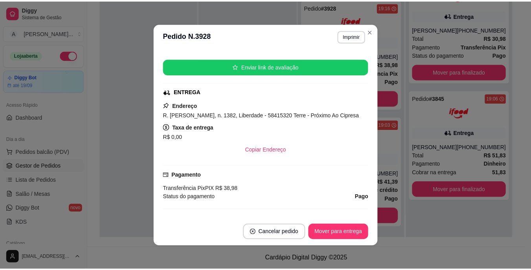
scroll to position [118, 0]
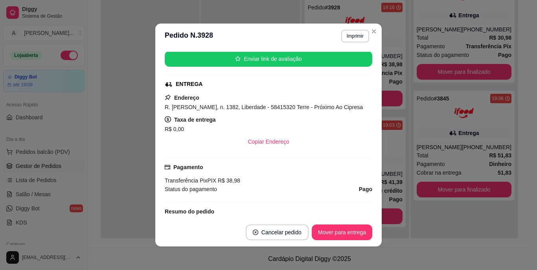
click at [207, 107] on span "R. [PERSON_NAME], n. 1382, Liberdade - 58415320 Terre - Próximo Ao Cipresa" at bounding box center [264, 107] width 198 height 6
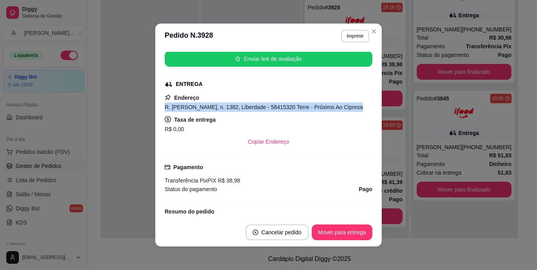
click at [207, 107] on span "R. [PERSON_NAME], n. 1382, Liberdade - 58415320 Terre - Próximo Ao Cipresa" at bounding box center [264, 107] width 198 height 6
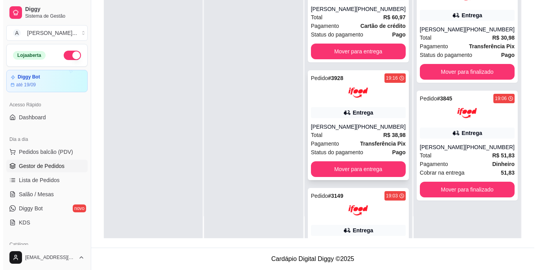
scroll to position [472, 0]
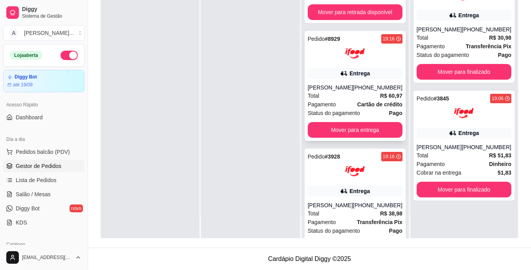
click at [343, 92] on div "[PERSON_NAME]" at bounding box center [330, 88] width 45 height 8
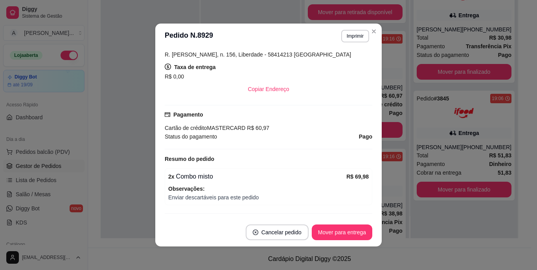
scroll to position [157, 0]
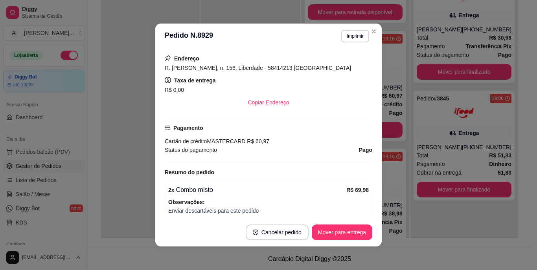
click at [237, 66] on span "R. [PERSON_NAME], n. 156, Liberdade - 58414213 [GEOGRAPHIC_DATA]" at bounding box center [258, 68] width 186 height 6
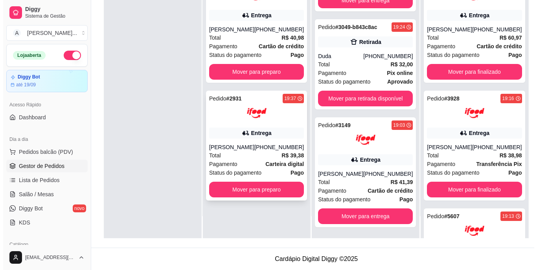
scroll to position [276, 0]
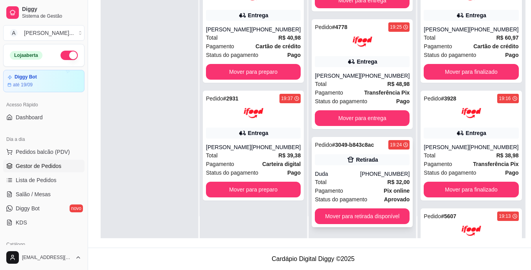
click at [343, 180] on div "Total R$ 32,00" at bounding box center [362, 182] width 95 height 9
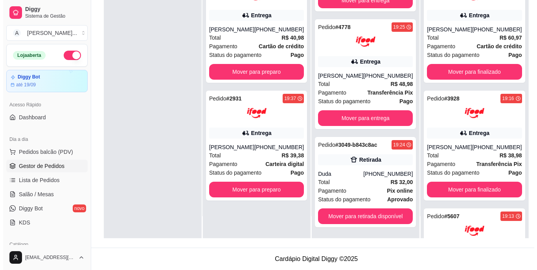
scroll to position [0, 0]
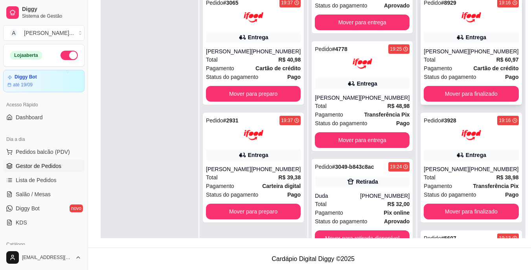
click at [469, 63] on div "Total R$ 60,97" at bounding box center [471, 59] width 95 height 9
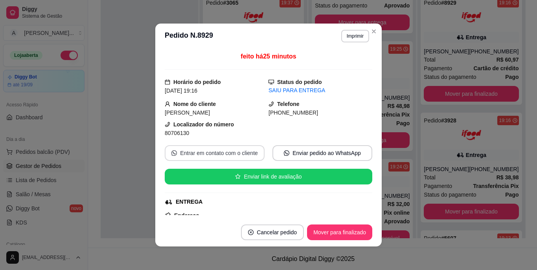
scroll to position [79, 0]
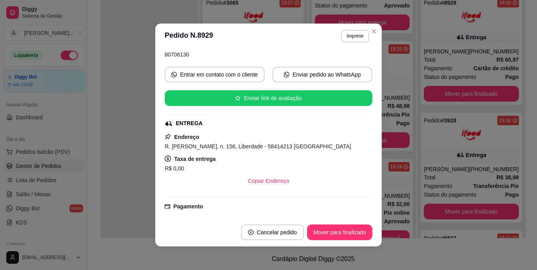
click at [154, 87] on div "**********" at bounding box center [268, 135] width 537 height 270
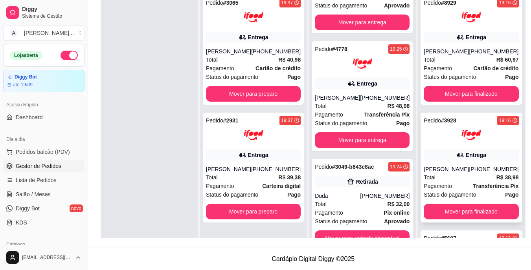
click at [443, 156] on div "Entrega" at bounding box center [471, 155] width 95 height 11
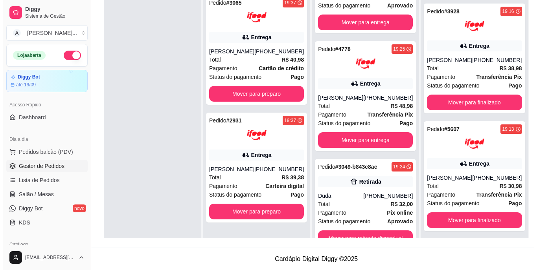
scroll to position [118, 0]
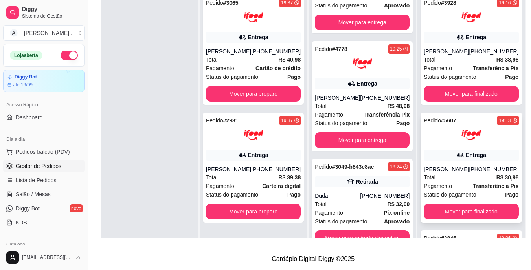
click at [459, 167] on div "[PERSON_NAME]" at bounding box center [446, 169] width 45 height 8
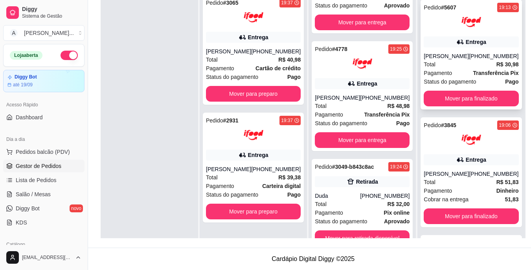
scroll to position [236, 0]
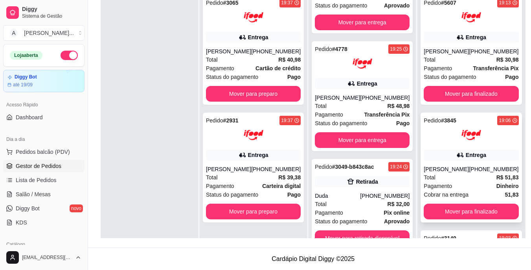
click at [455, 173] on div "[PERSON_NAME]" at bounding box center [446, 169] width 45 height 8
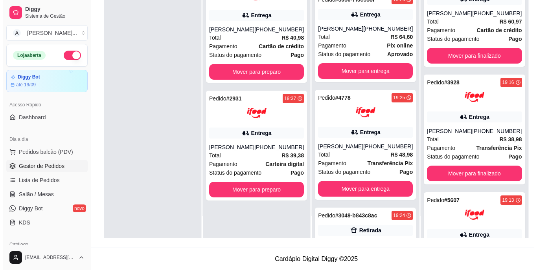
scroll to position [0, 0]
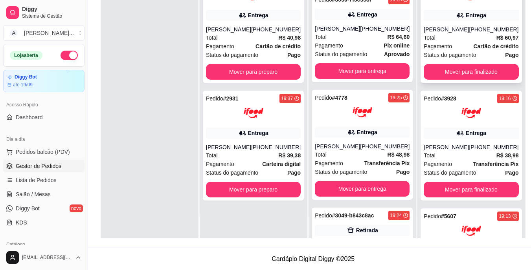
click at [444, 58] on span "Status do pagamento" at bounding box center [450, 55] width 52 height 9
click at [456, 159] on div "Total R$ 38,98" at bounding box center [471, 155] width 95 height 9
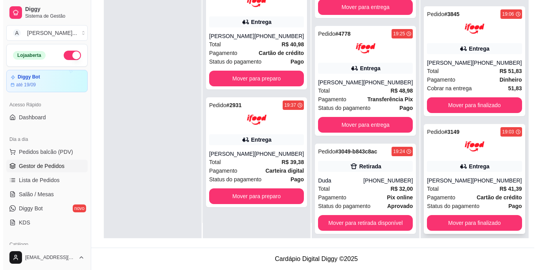
scroll to position [22, 0]
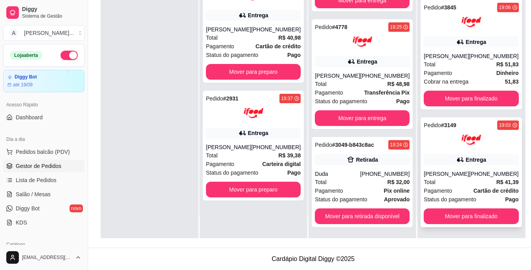
click at [442, 164] on div "Entrega" at bounding box center [471, 159] width 95 height 11
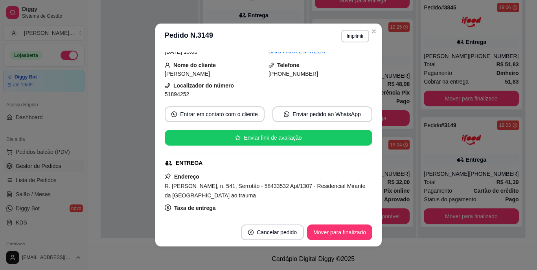
scroll to position [39, 0]
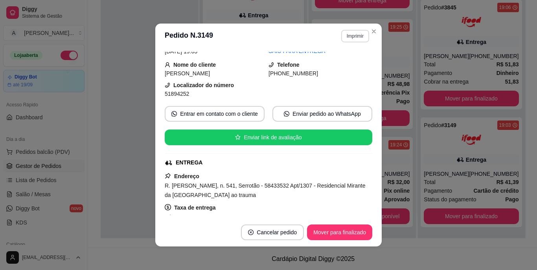
click at [341, 34] on button "Imprimir" at bounding box center [355, 36] width 28 height 13
click at [349, 61] on button "IMPRESSORA" at bounding box center [337, 63] width 55 height 12
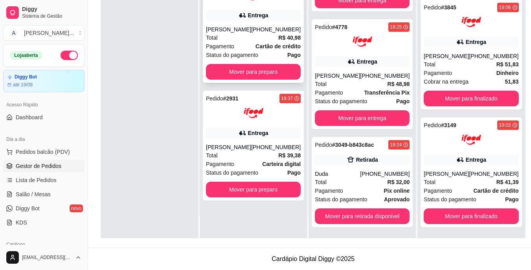
click at [259, 46] on strong "Cartão de crédito" at bounding box center [277, 46] width 45 height 6
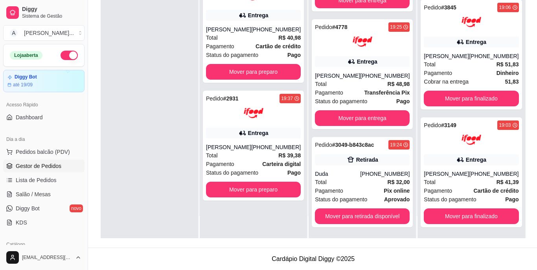
scroll to position [79, 0]
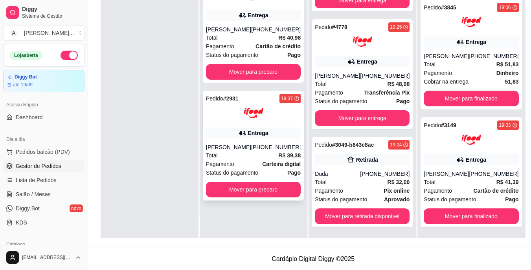
click at [243, 132] on icon at bounding box center [243, 133] width 8 height 8
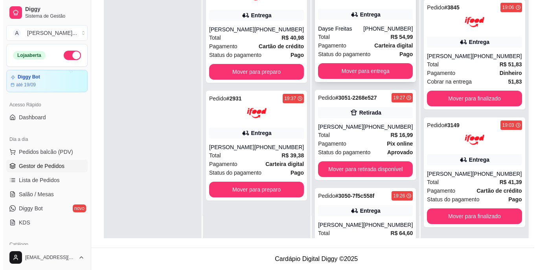
scroll to position [0, 0]
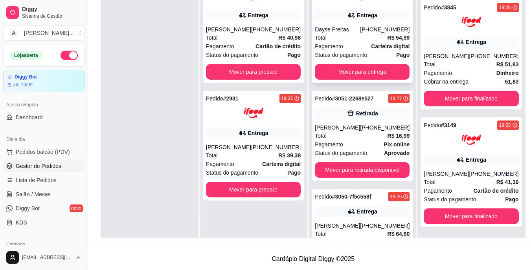
click at [358, 44] on div "Pagamento Carteira digital" at bounding box center [362, 46] width 95 height 9
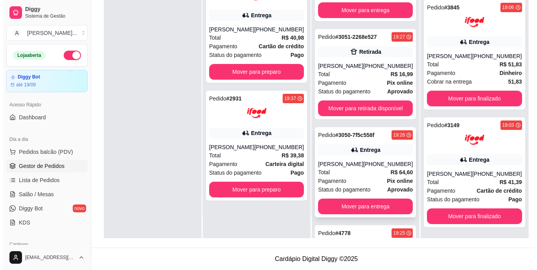
scroll to position [79, 0]
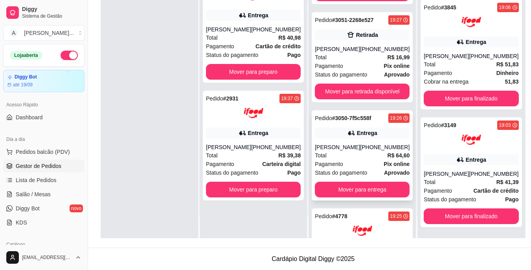
click at [361, 156] on div "Total R$ 64,60" at bounding box center [362, 155] width 95 height 9
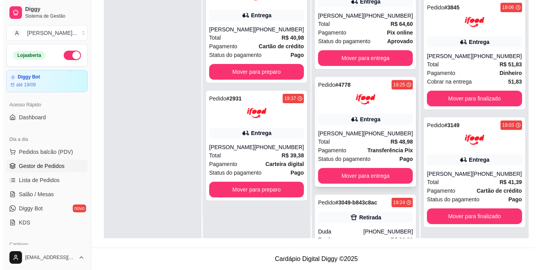
scroll to position [236, 0]
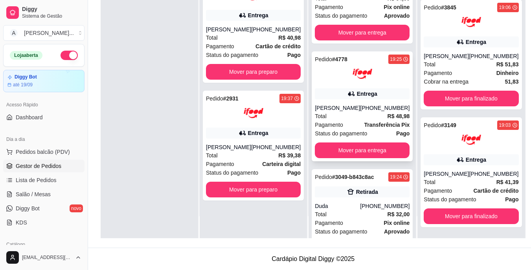
click at [342, 121] on div "Total R$ 48,98" at bounding box center [362, 116] width 95 height 9
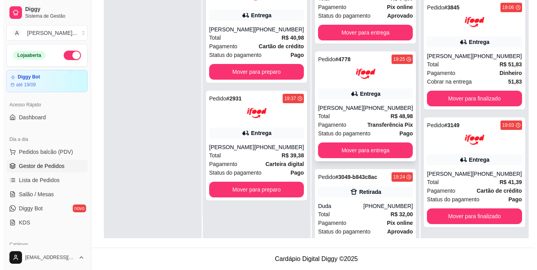
scroll to position [276, 0]
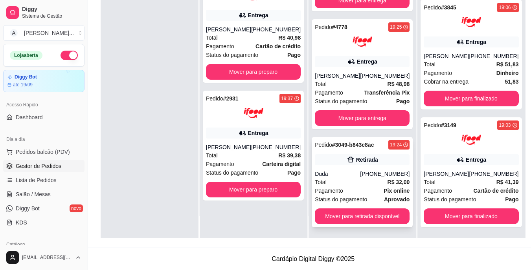
click at [356, 156] on div "Retirada" at bounding box center [367, 160] width 22 height 8
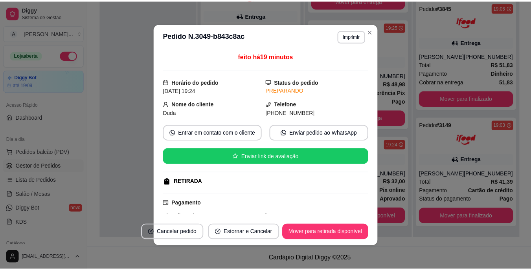
scroll to position [79, 0]
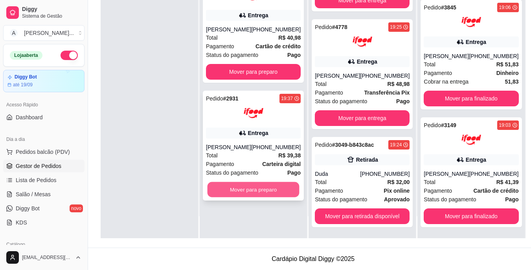
click at [270, 191] on button "Mover para preparo" at bounding box center [253, 189] width 92 height 15
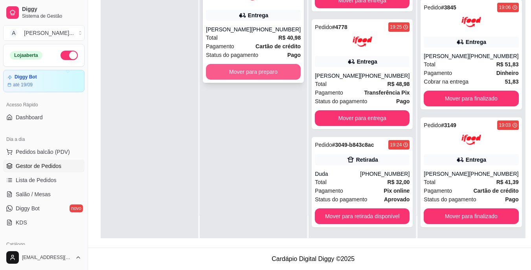
click at [261, 68] on button "Mover para preparo" at bounding box center [253, 72] width 95 height 16
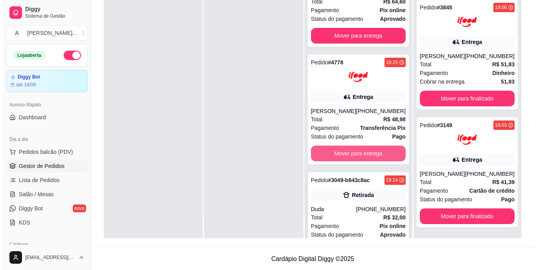
scroll to position [512, 0]
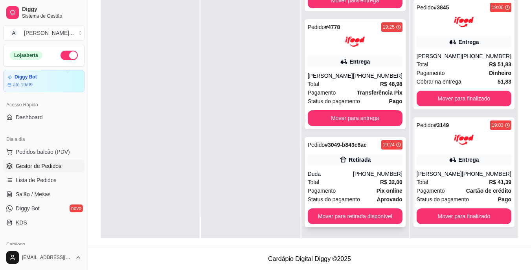
click at [357, 183] on div "Total R$ 32,00" at bounding box center [355, 182] width 95 height 9
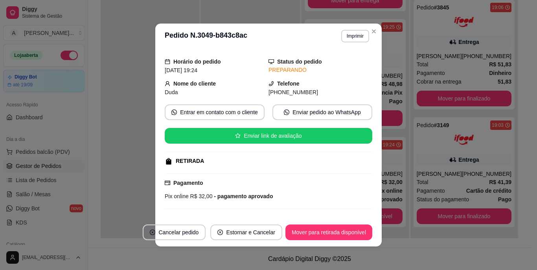
scroll to position [0, 0]
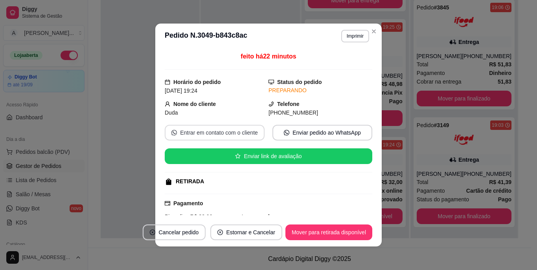
click at [228, 135] on button "Entrar em contato com o cliente" at bounding box center [215, 133] width 100 height 16
click at [320, 229] on button "Mover para retirada disponível" at bounding box center [328, 233] width 87 height 16
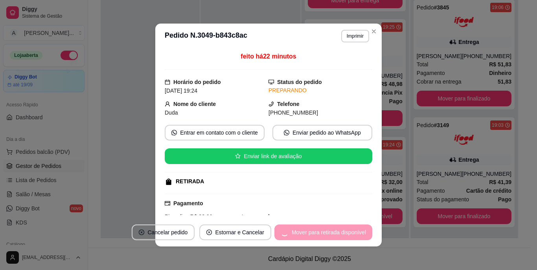
scroll to position [433, 0]
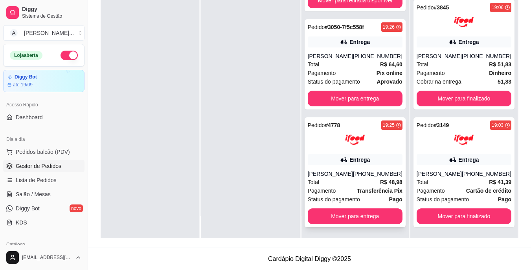
click at [359, 191] on strong "Transferência Pix" at bounding box center [380, 191] width 46 height 6
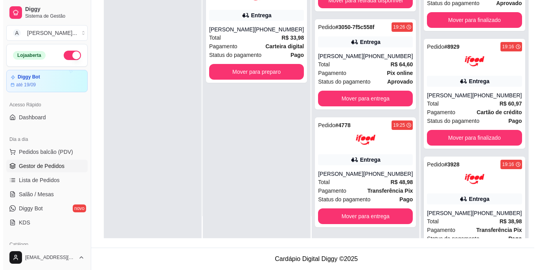
scroll to position [0, 0]
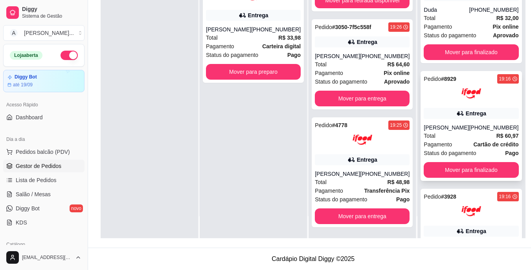
click at [459, 127] on div "[PERSON_NAME]" at bounding box center [446, 128] width 45 height 8
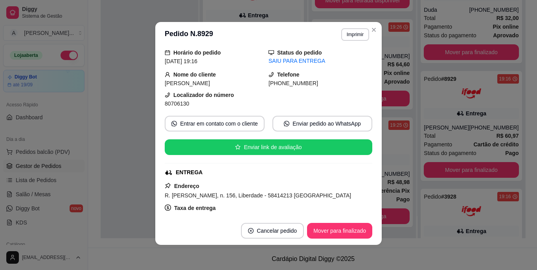
scroll to position [79, 0]
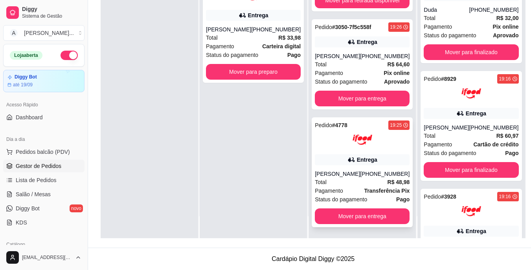
click at [350, 180] on div "Total R$ 48,98" at bounding box center [362, 182] width 95 height 9
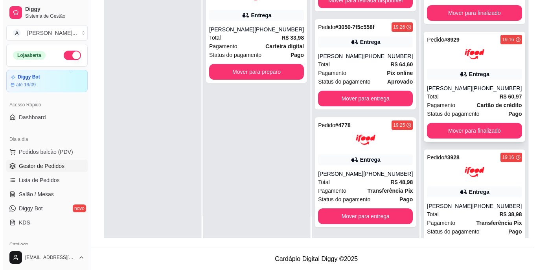
scroll to position [0, 0]
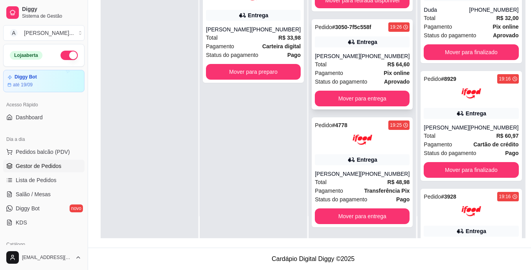
click at [348, 42] on div "Pedido # 3050-7f5c558f 19:26 Entrega Priscila Raposo [PHONE_NUMBER] Total R$ 64…" at bounding box center [362, 64] width 101 height 90
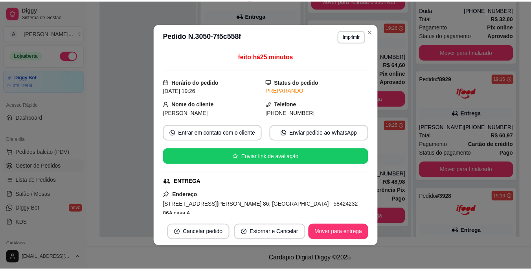
scroll to position [118, 0]
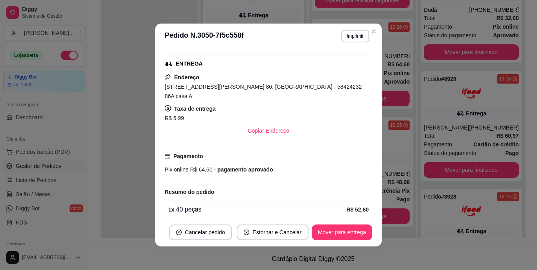
click at [234, 90] on span "[STREET_ADDRESS][PERSON_NAME] 86, [GEOGRAPHIC_DATA] - 58424232 86A casa A" at bounding box center [263, 92] width 197 height 16
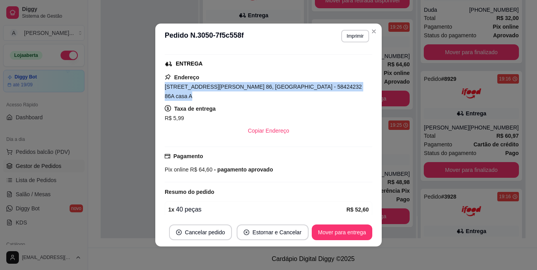
click at [234, 90] on span "[STREET_ADDRESS][PERSON_NAME] 86, [GEOGRAPHIC_DATA] - 58424232 86A casa A" at bounding box center [263, 92] width 197 height 16
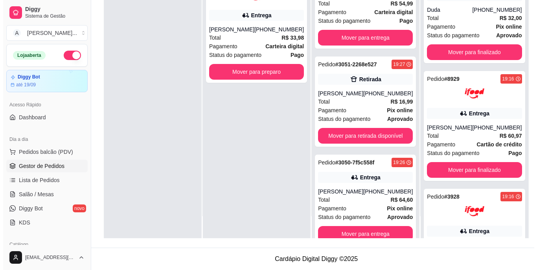
scroll to position [256, 0]
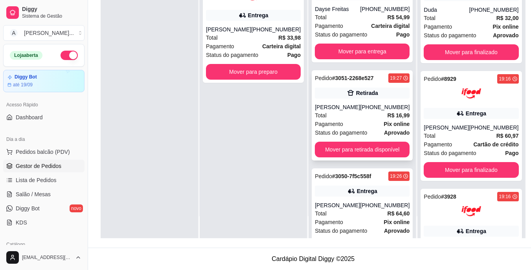
click at [367, 116] on div "Total R$ 16,99" at bounding box center [362, 115] width 95 height 9
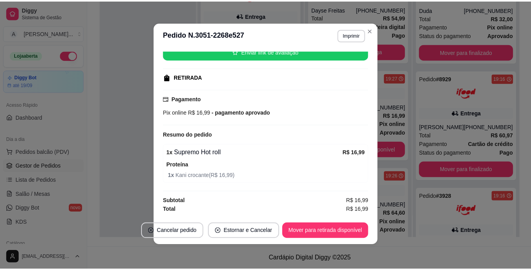
scroll to position [2, 0]
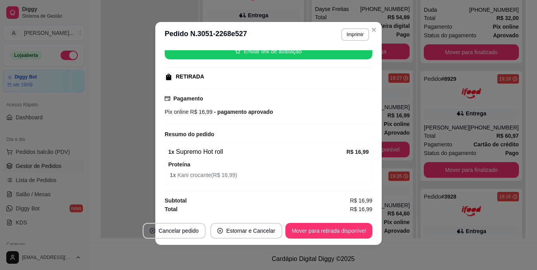
click at [158, 97] on div "feito há 25 minutos Horário do pedido [DATE] 19:27 Status do pedido PREPARANDO …" at bounding box center [268, 132] width 226 height 170
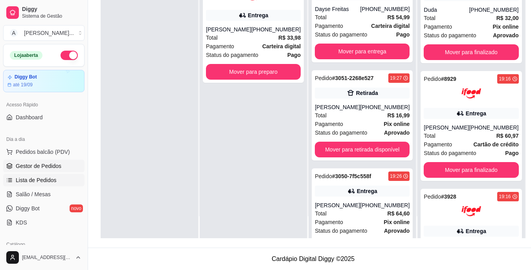
click at [36, 181] on span "Lista de Pedidos" at bounding box center [36, 180] width 41 height 8
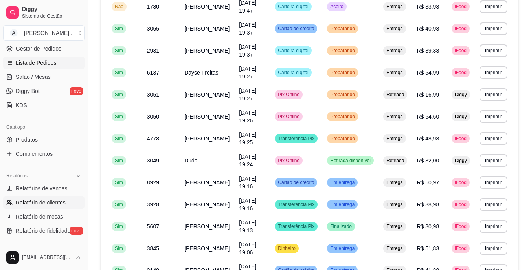
scroll to position [118, 0]
click at [65, 189] on span "Relatórios de vendas" at bounding box center [42, 188] width 52 height 8
select select "ALL"
select select "0"
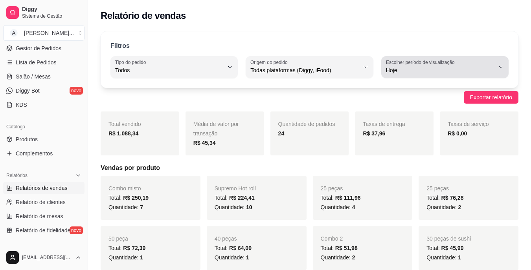
click at [411, 62] on label "Escolher período de visualização" at bounding box center [421, 62] width 71 height 7
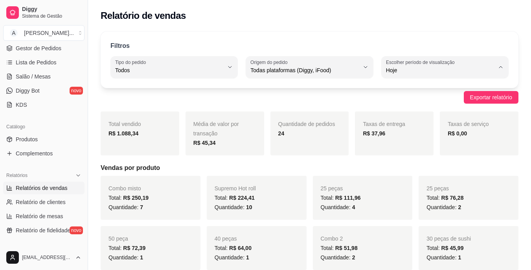
click at [408, 101] on span "Ontem" at bounding box center [440, 101] width 103 height 7
type input "1"
select select "1"
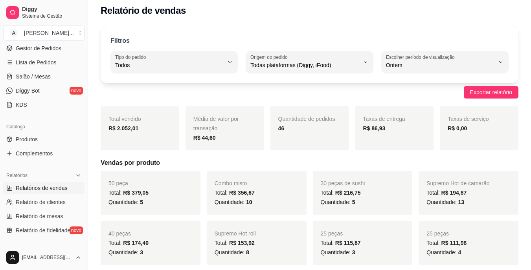
scroll to position [39, 0]
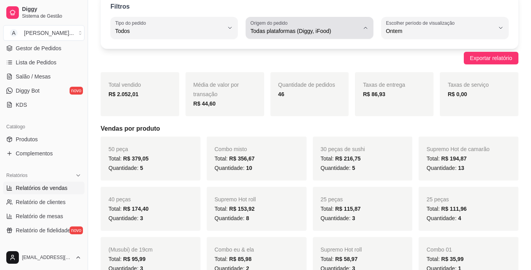
click at [297, 30] on span "Todas plataformas (Diggy, iFood)" at bounding box center [304, 31] width 108 height 8
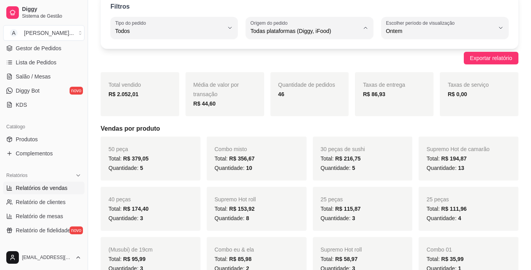
click at [289, 71] on li "iFood" at bounding box center [309, 76] width 116 height 12
type input "IFOOD"
select select "IFOOD"
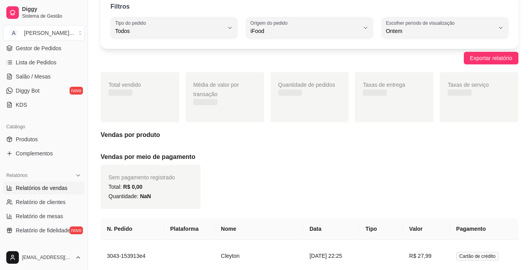
scroll to position [7, 0]
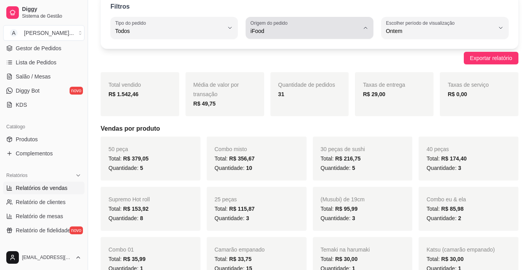
click at [297, 26] on div "iFood" at bounding box center [304, 28] width 108 height 16
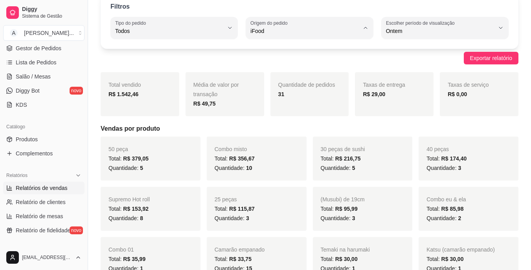
click at [292, 62] on span "Diggy" at bounding box center [305, 62] width 103 height 7
type input "DIGGY"
select select "DIGGY"
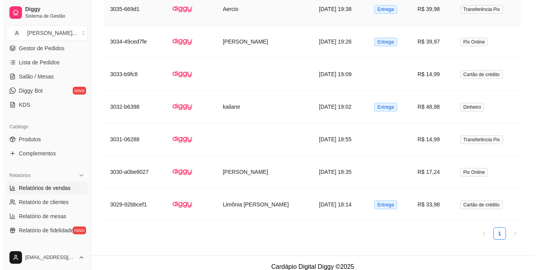
scroll to position [703, 0]
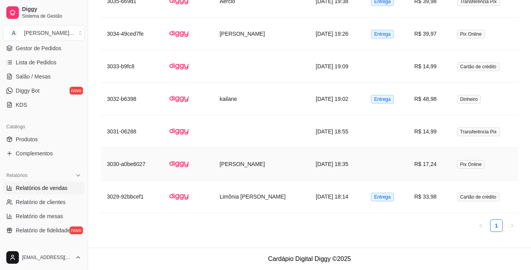
click at [274, 161] on td "[PERSON_NAME]" at bounding box center [261, 164] width 96 height 33
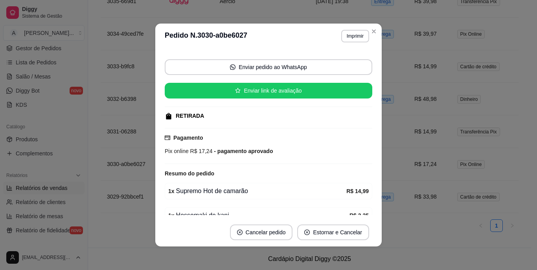
scroll to position [87, 0]
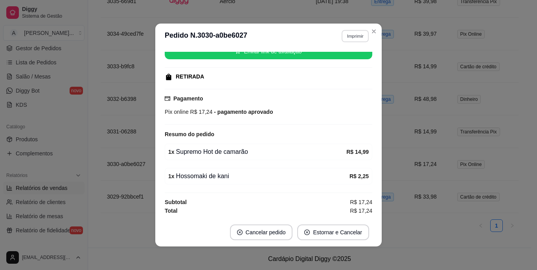
click at [341, 34] on button "Imprimir" at bounding box center [354, 36] width 27 height 12
click at [353, 61] on button "IMPRESSORA" at bounding box center [338, 63] width 55 height 12
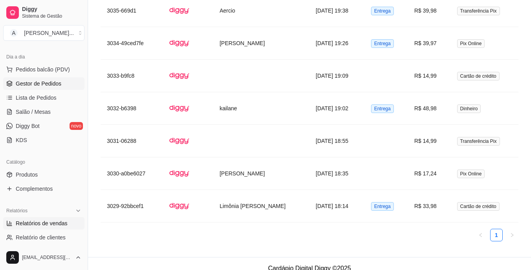
scroll to position [39, 0]
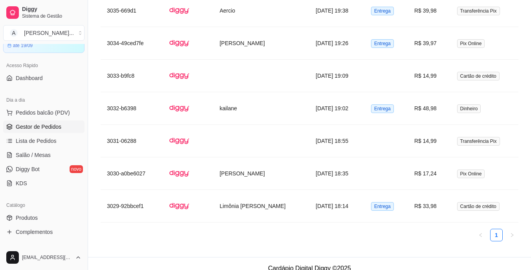
click at [65, 128] on link "Gestor de Pedidos" at bounding box center [43, 127] width 81 height 13
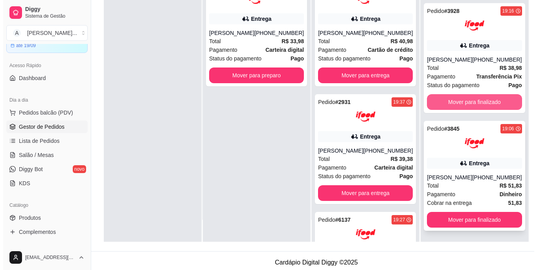
scroll to position [120, 0]
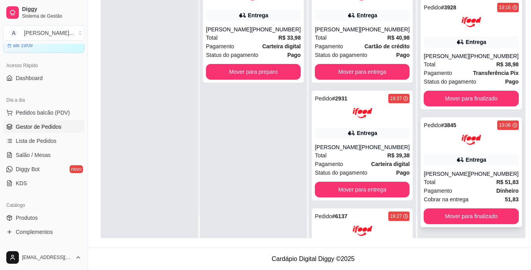
click at [455, 176] on div "[PERSON_NAME]" at bounding box center [446, 174] width 45 height 8
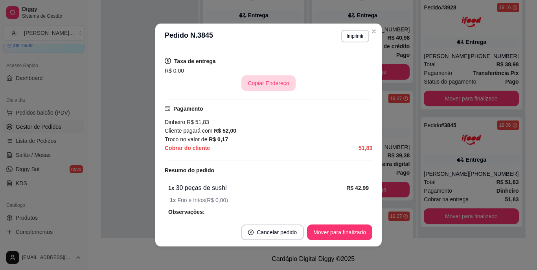
scroll to position [196, 0]
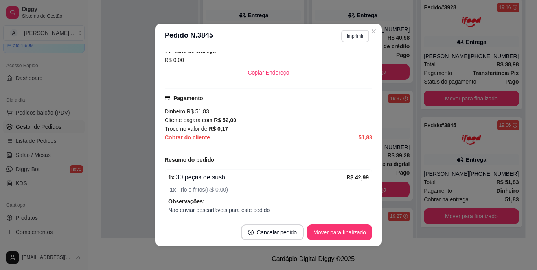
click at [346, 39] on button "Imprimir" at bounding box center [355, 36] width 28 height 13
click at [342, 64] on button "IMPRESSORA" at bounding box center [345, 60] width 46 height 10
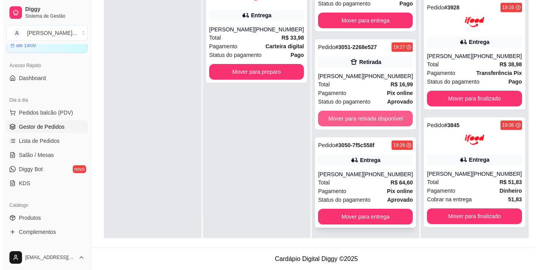
scroll to position [288, 0]
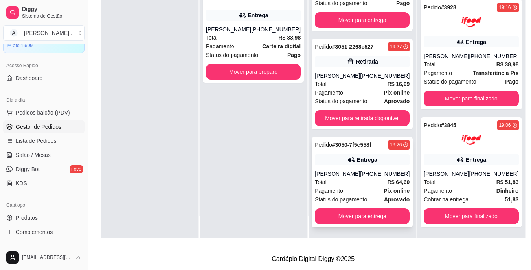
click at [343, 173] on div "[PERSON_NAME]" at bounding box center [337, 174] width 45 height 8
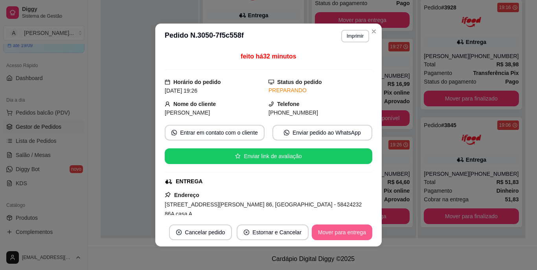
click at [339, 232] on button "Mover para entrega" at bounding box center [342, 233] width 61 height 16
click at [339, 232] on div "Mover para entrega" at bounding box center [337, 233] width 72 height 16
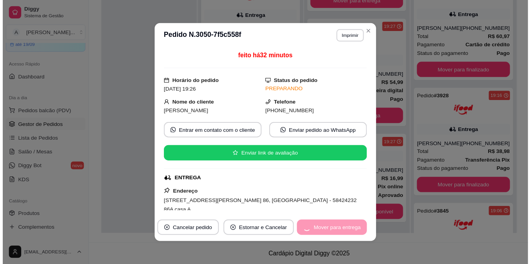
scroll to position [413, 0]
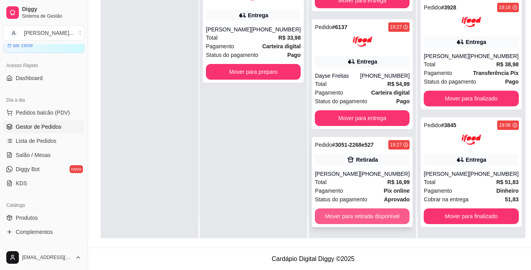
click at [345, 217] on button "Mover para retirada disponível" at bounding box center [362, 217] width 95 height 16
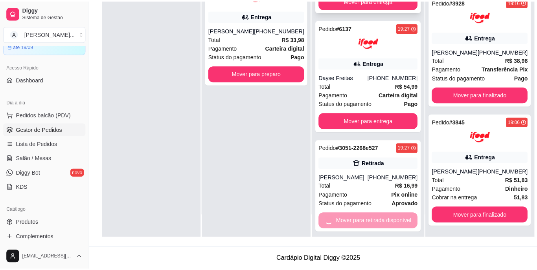
scroll to position [512, 0]
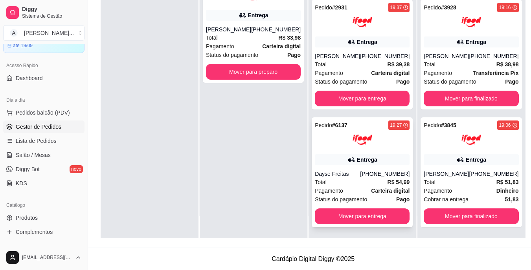
click at [345, 168] on div "Pedido # 6137 19:27 Entrega Dayse Freitas [PHONE_NUMBER] Total R$ 54,99 Pagamen…" at bounding box center [362, 172] width 101 height 110
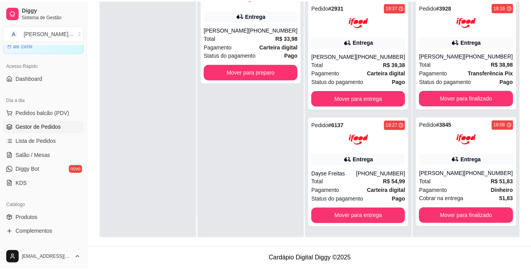
scroll to position [39, 0]
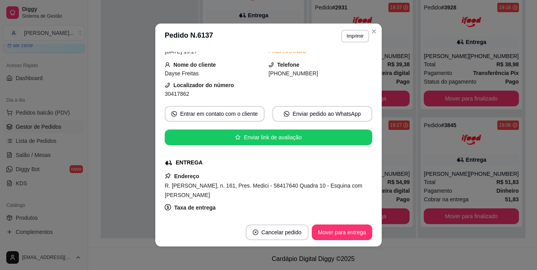
click at [264, 187] on span "R. [PERSON_NAME], n. 161, Pres. Medici - 58417640 Quadra 10 - Esquina com [PERS…" at bounding box center [264, 191] width 198 height 16
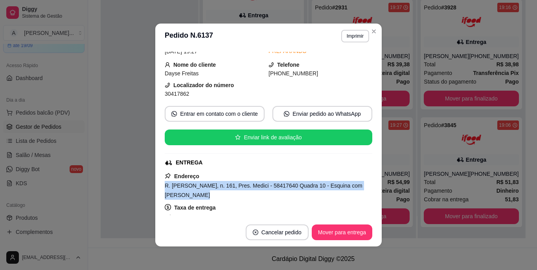
click at [264, 187] on span "R. [PERSON_NAME], n. 161, Pres. Medici - 58417640 Quadra 10 - Esquina com [PERS…" at bounding box center [264, 191] width 198 height 16
click at [363, 35] on button "Imprimir" at bounding box center [355, 36] width 28 height 13
click at [350, 64] on button "IMPRESSORA" at bounding box center [338, 63] width 57 height 13
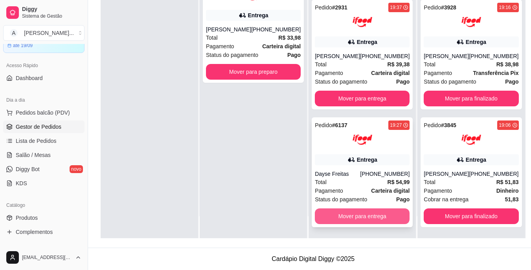
click at [330, 213] on button "Mover para entrega" at bounding box center [362, 217] width 95 height 16
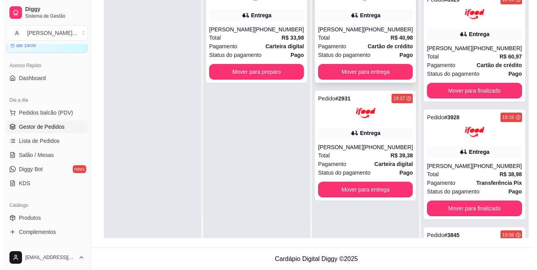
scroll to position [629, 0]
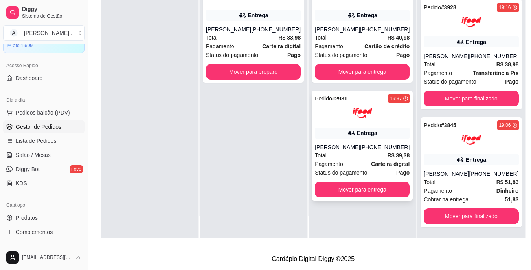
click at [352, 151] on div "[PERSON_NAME]" at bounding box center [337, 147] width 45 height 8
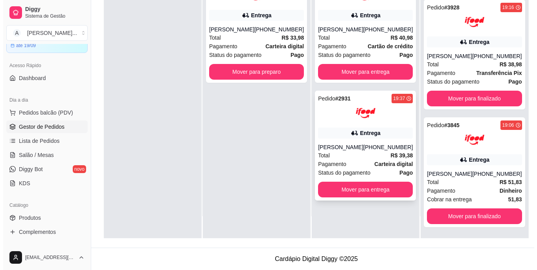
scroll to position [0, 0]
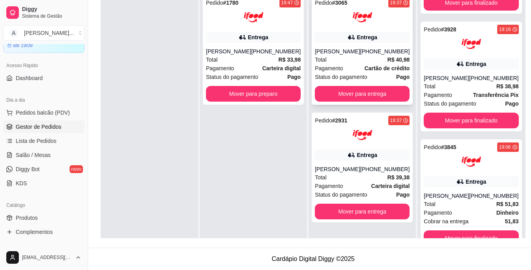
click at [364, 66] on strong "Cartão de crédito" at bounding box center [386, 68] width 45 height 6
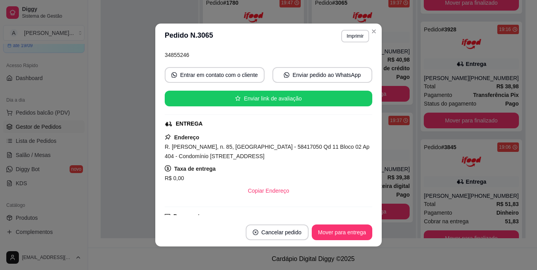
scroll to position [79, 0]
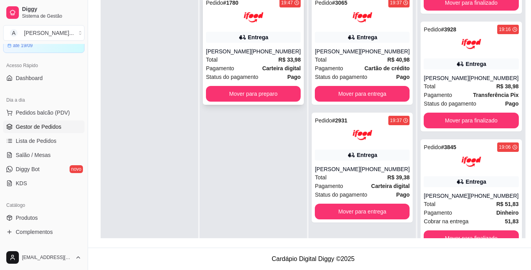
click at [281, 49] on div "[PHONE_NUMBER]" at bounding box center [276, 52] width 50 height 8
click at [239, 36] on div "Entrega" at bounding box center [253, 37] width 95 height 11
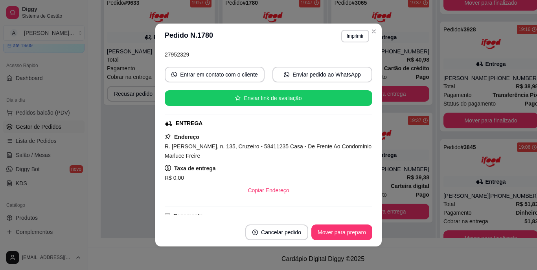
scroll to position [648, 0]
click at [240, 147] on span "R. [PERSON_NAME], n. 135, Cruzeiro - 58411235 Casa - De Frente Ao Condomínio Ma…" at bounding box center [268, 151] width 207 height 16
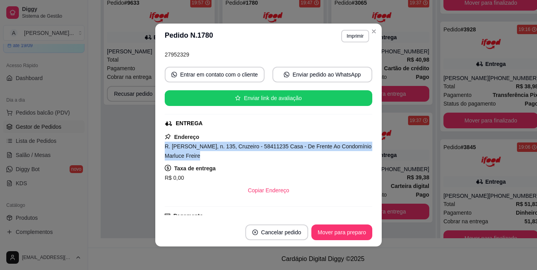
click at [240, 147] on span "R. [PERSON_NAME], n. 135, Cruzeiro - 58411235 Casa - De Frente Ao Condomínio Ma…" at bounding box center [268, 151] width 207 height 16
click at [356, 34] on button "Imprimir" at bounding box center [354, 36] width 27 height 12
click at [356, 37] on button "Imprimir" at bounding box center [354, 36] width 27 height 12
click at [352, 35] on button "Imprimir" at bounding box center [354, 36] width 27 height 12
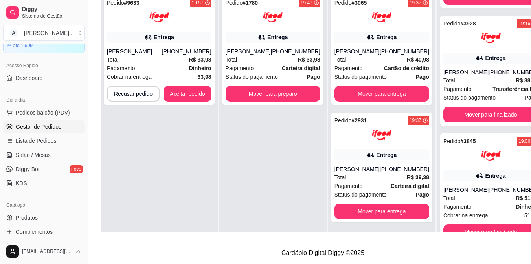
click at [173, 161] on div "Pedido # 9633 19:57 Entrega [PERSON_NAME] [PHONE_NUMBER] Total R$ 33,98 Pagamen…" at bounding box center [159, 122] width 117 height 264
drag, startPoint x: 173, startPoint y: 161, endPoint x: 258, endPoint y: 42, distance: 146.2
click at [258, 42] on div "Entrega" at bounding box center [273, 37] width 95 height 11
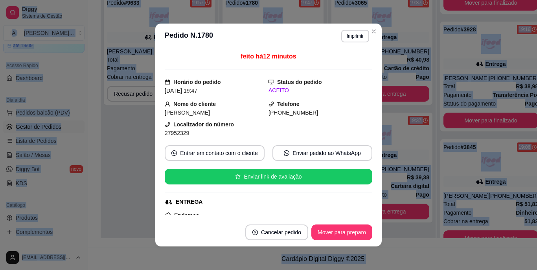
scroll to position [79, 0]
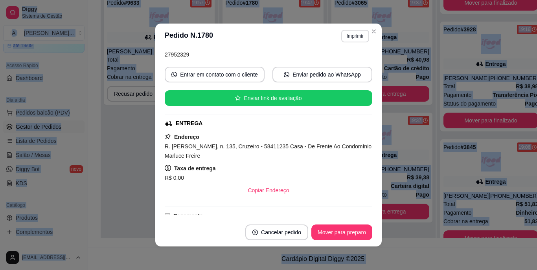
click at [345, 38] on button "Imprimir" at bounding box center [355, 36] width 28 height 13
click at [344, 61] on button "IMPRESSORA" at bounding box center [338, 63] width 55 height 12
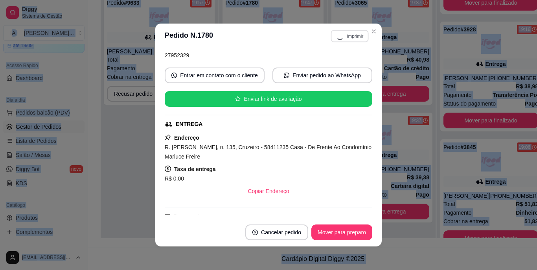
click at [142, 149] on div "Pedido # 9633 19:57 Entrega [PERSON_NAME] [PHONE_NUMBER] Total R$ 33,98 Pagamen…" at bounding box center [159, 125] width 117 height 270
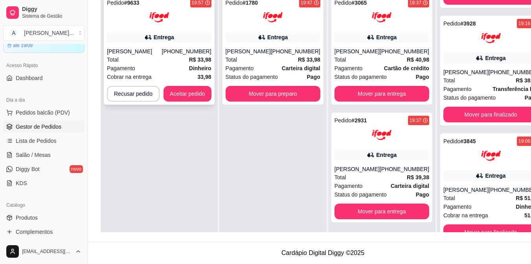
click at [145, 48] on div "[PERSON_NAME]" at bounding box center [134, 52] width 55 height 8
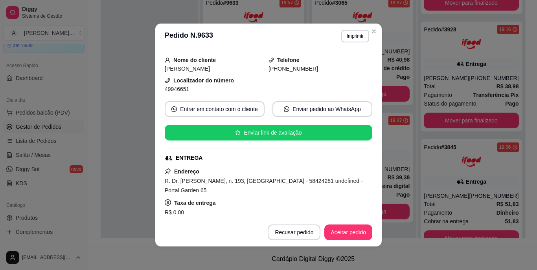
scroll to position [629, 0]
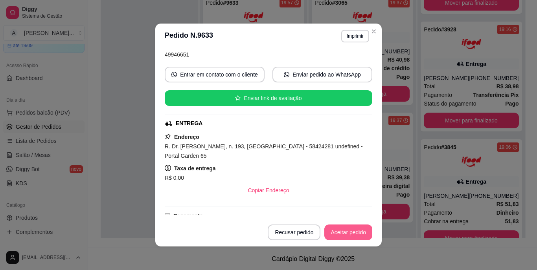
click at [335, 233] on button "Aceitar pedido" at bounding box center [348, 233] width 48 height 16
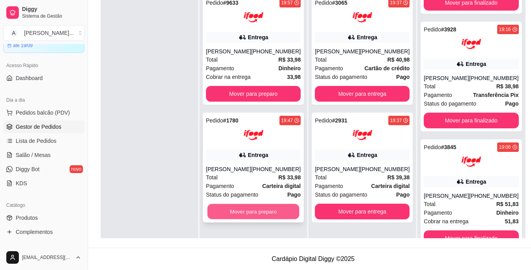
click at [277, 216] on button "Mover para preparo" at bounding box center [253, 211] width 92 height 15
click at [151, 182] on div at bounding box center [149, 125] width 97 height 270
click at [150, 143] on div at bounding box center [149, 125] width 97 height 270
click at [150, 142] on div at bounding box center [149, 125] width 97 height 270
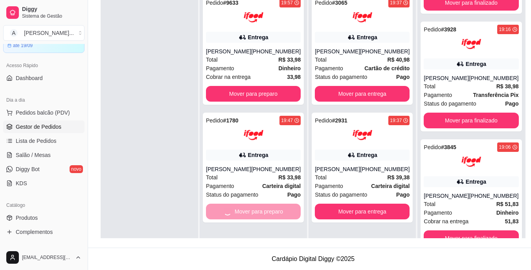
click at [150, 141] on div at bounding box center [149, 125] width 97 height 270
click at [152, 141] on div at bounding box center [149, 125] width 97 height 270
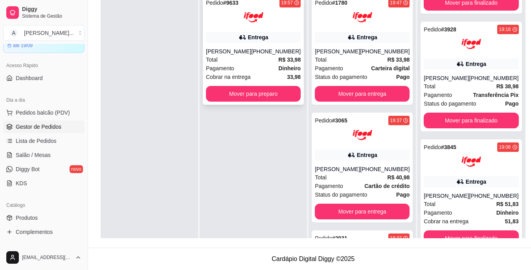
click at [264, 51] on div "[PHONE_NUMBER]" at bounding box center [276, 52] width 50 height 8
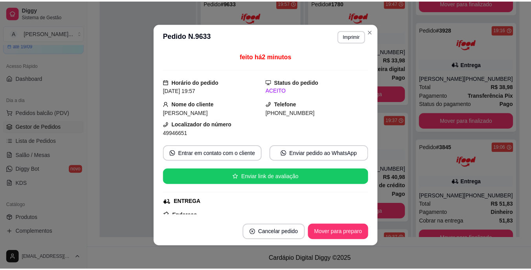
scroll to position [39, 0]
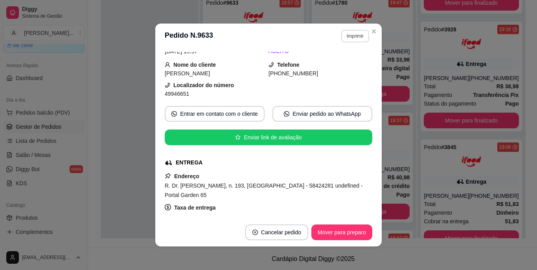
click at [354, 38] on button "Imprimir" at bounding box center [355, 36] width 28 height 13
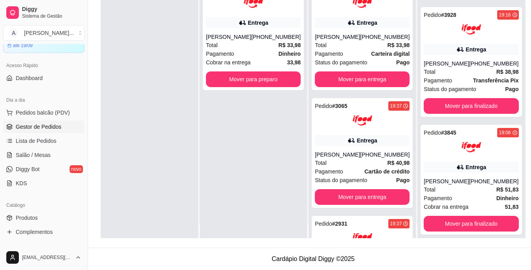
scroll to position [22, 0]
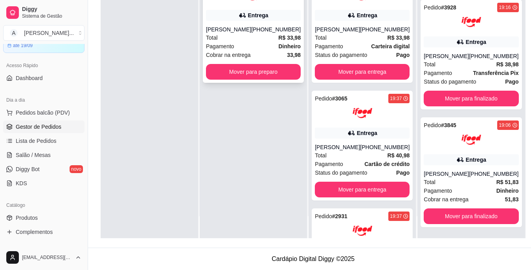
click at [267, 29] on div "[PHONE_NUMBER]" at bounding box center [276, 30] width 50 height 8
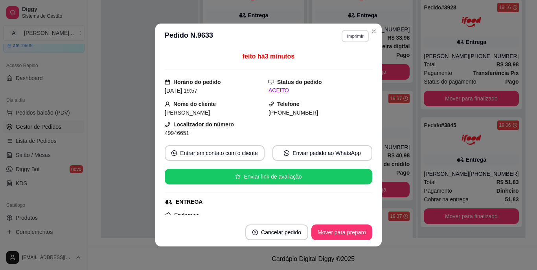
click at [345, 37] on button "Imprimir" at bounding box center [354, 36] width 27 height 12
click at [338, 59] on button "IMPRESSORA" at bounding box center [338, 63] width 57 height 13
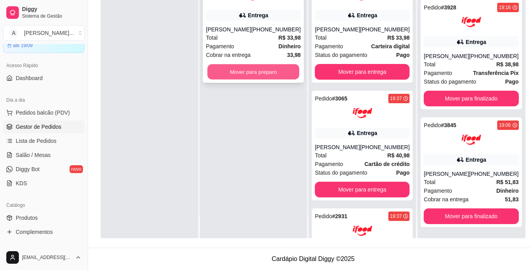
click at [270, 70] on button "Mover para preparo" at bounding box center [253, 71] width 92 height 15
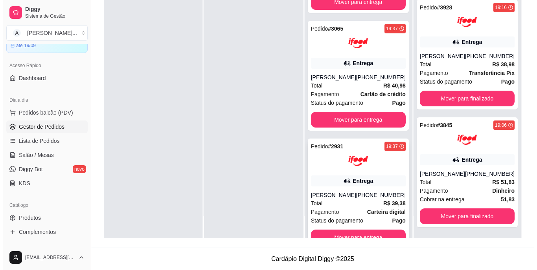
scroll to position [217, 0]
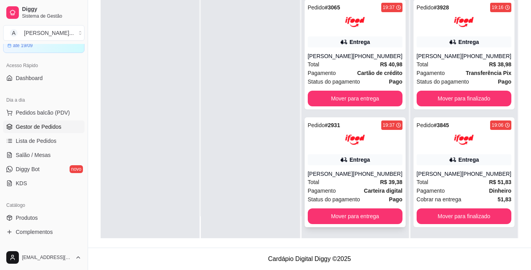
click at [340, 148] on div at bounding box center [355, 140] width 95 height 20
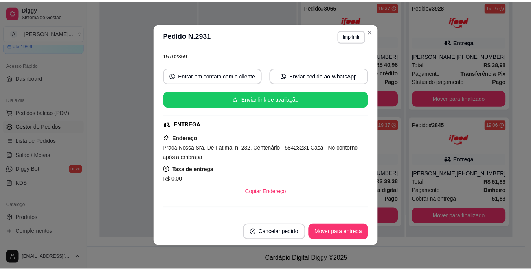
scroll to position [79, 0]
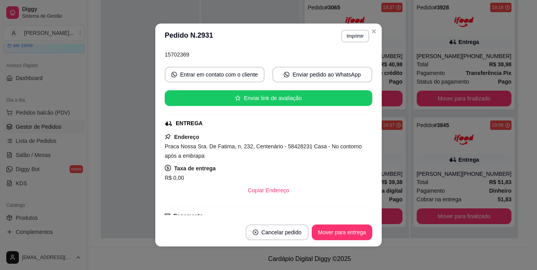
click at [241, 148] on span "Praca Nossa Sra. De Fatima, n. 232, Centenário - 58428231 Casa - No contorno ap…" at bounding box center [263, 151] width 197 height 16
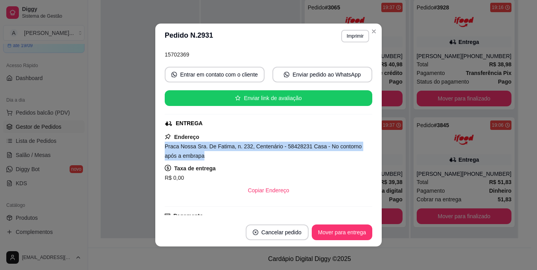
click at [241, 148] on span "Praca Nossa Sra. De Fatima, n. 232, Centenário - 58428231 Casa - No contorno ap…" at bounding box center [263, 151] width 197 height 16
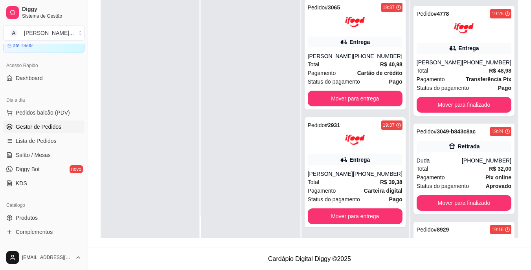
scroll to position [197, 0]
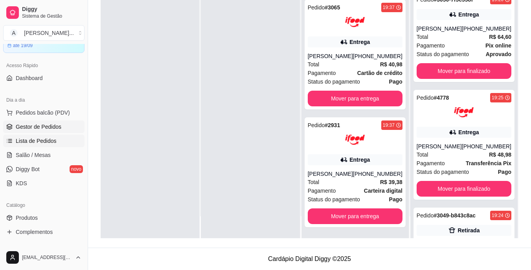
click at [42, 141] on span "Lista de Pedidos" at bounding box center [36, 141] width 41 height 8
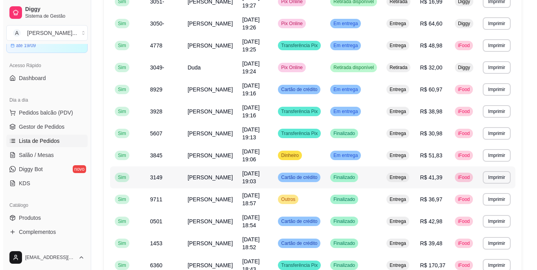
scroll to position [236, 0]
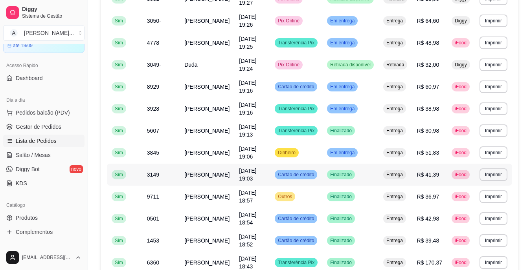
click at [232, 172] on td "[PERSON_NAME]" at bounding box center [207, 175] width 55 height 22
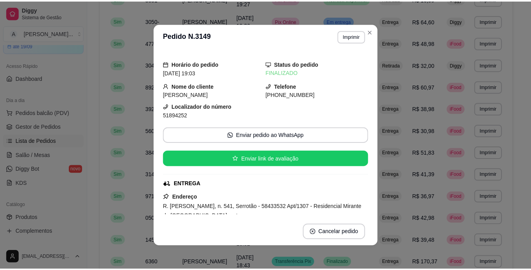
scroll to position [39, 0]
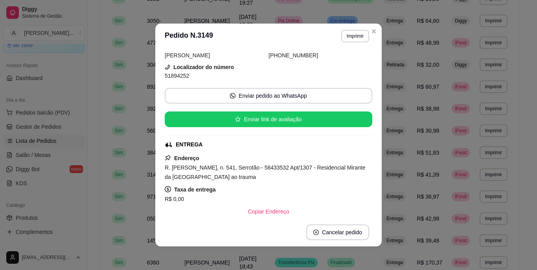
click at [246, 174] on span "R. [PERSON_NAME], n. 541, Serrotão - 58433532 Apt/1307 - Residencial Mirante da…" at bounding box center [265, 173] width 201 height 16
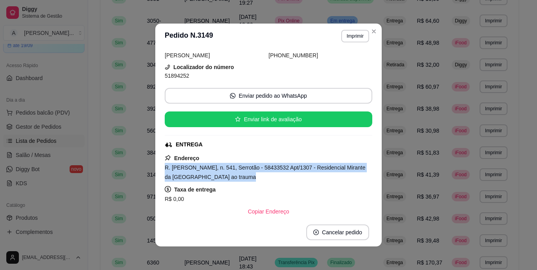
click at [246, 174] on span "R. [PERSON_NAME], n. 541, Serrotão - 58433532 Apt/1307 - Residencial Mirante da…" at bounding box center [265, 173] width 201 height 16
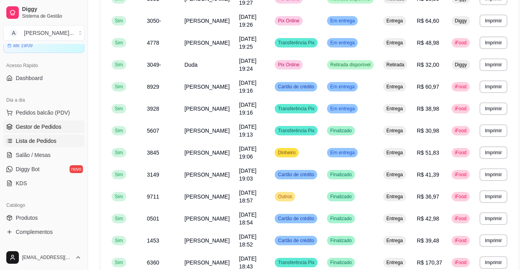
click at [57, 124] on span "Gestor de Pedidos" at bounding box center [39, 127] width 46 height 8
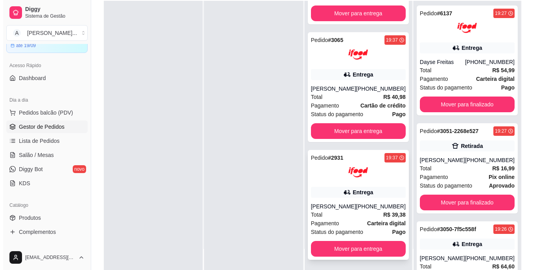
scroll to position [118, 0]
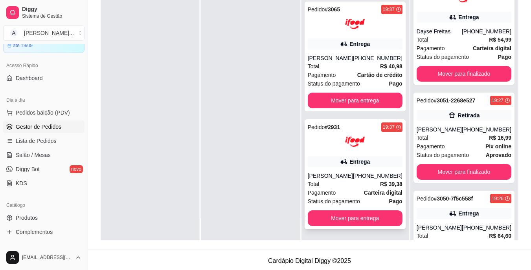
click at [347, 182] on div "Total R$ 39,38" at bounding box center [355, 184] width 95 height 9
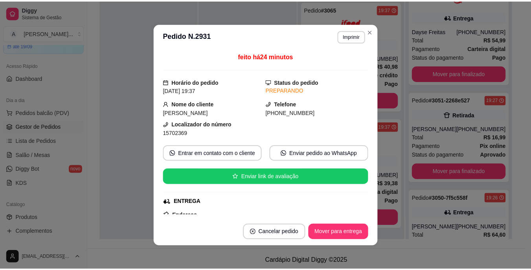
scroll to position [79, 0]
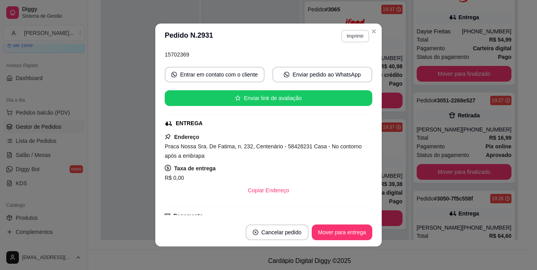
click at [360, 37] on button "Imprimir" at bounding box center [355, 36] width 28 height 13
click at [349, 65] on button "IMPRESSORA" at bounding box center [338, 63] width 57 height 13
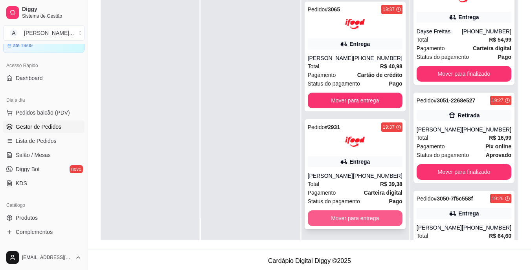
click at [355, 213] on button "Mover para entrega" at bounding box center [355, 219] width 95 height 16
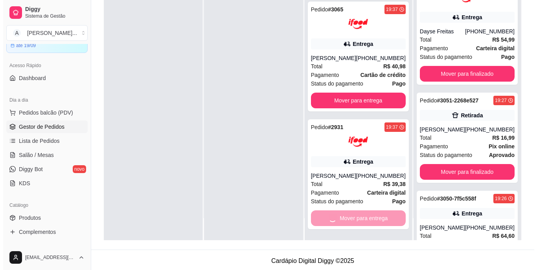
scroll to position [99, 0]
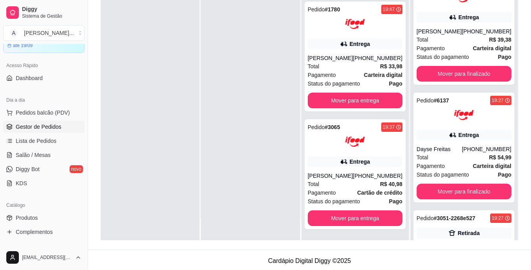
drag, startPoint x: 372, startPoint y: 251, endPoint x: 368, endPoint y: 241, distance: 10.8
click at [371, 250] on footer "Cardápio Digital Diggy © 2025" at bounding box center [309, 261] width 443 height 22
click at [347, 177] on div "[PERSON_NAME]" at bounding box center [330, 176] width 45 height 8
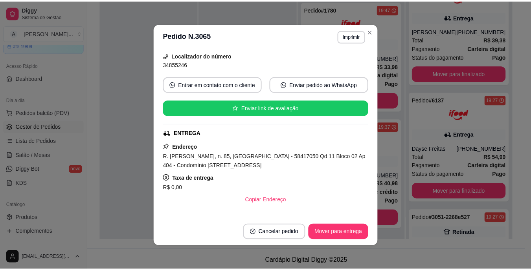
scroll to position [79, 0]
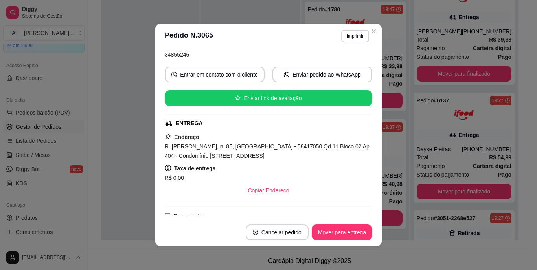
click at [294, 163] on div "Endereço R. [PERSON_NAME], n. 85, [GEOGRAPHIC_DATA] - 58417050 Qd 11 Bloco 02 A…" at bounding box center [268, 165] width 207 height 66
click at [296, 150] on div "R. [PERSON_NAME], n. 85, [GEOGRAPHIC_DATA] - 58417050 Qd 11 Bloco 02 Ap 404 - C…" at bounding box center [268, 151] width 207 height 19
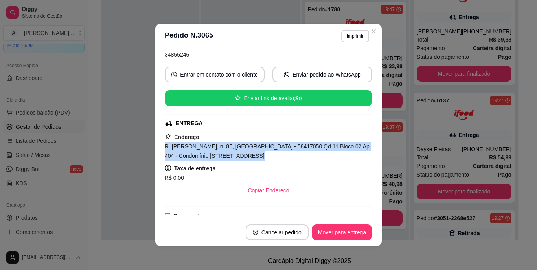
click at [296, 151] on div "R. [PERSON_NAME], n. 85, [GEOGRAPHIC_DATA] - 58417050 Qd 11 Bloco 02 Ap 404 - C…" at bounding box center [268, 151] width 207 height 19
click at [350, 35] on button "Imprimir" at bounding box center [355, 36] width 28 height 13
click at [352, 37] on button "Imprimir" at bounding box center [354, 36] width 27 height 12
click at [356, 36] on button "Imprimir" at bounding box center [355, 36] width 28 height 13
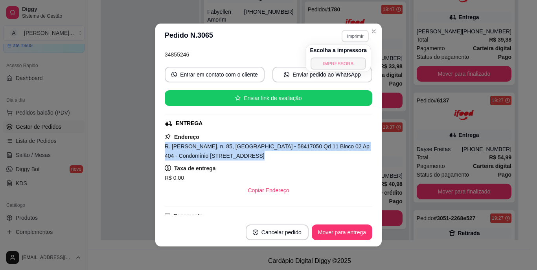
click at [342, 65] on button "IMPRESSORA" at bounding box center [338, 63] width 55 height 12
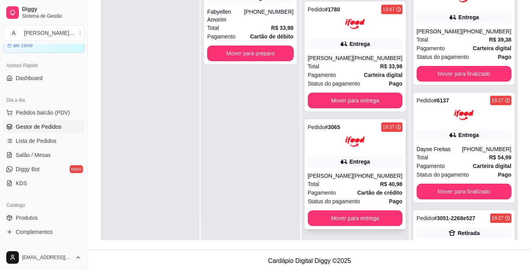
click at [362, 185] on div "Total R$ 40,98" at bounding box center [355, 184] width 95 height 9
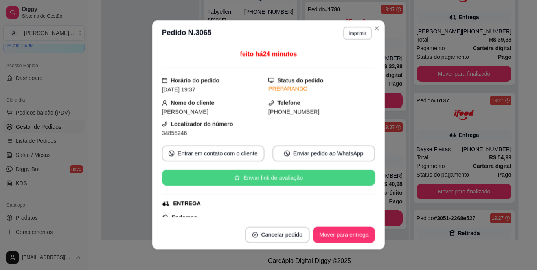
click at [345, 176] on button "Enviar link de avaliação" at bounding box center [268, 178] width 213 height 16
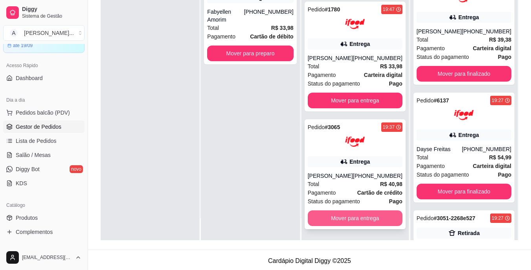
click at [372, 223] on button "Mover para entrega" at bounding box center [355, 219] width 95 height 16
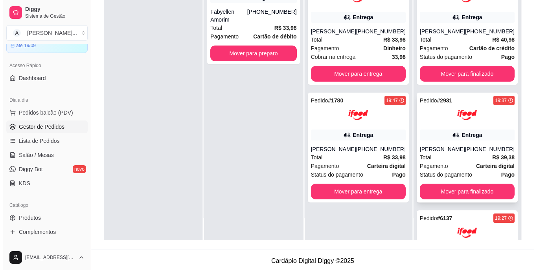
scroll to position [0, 0]
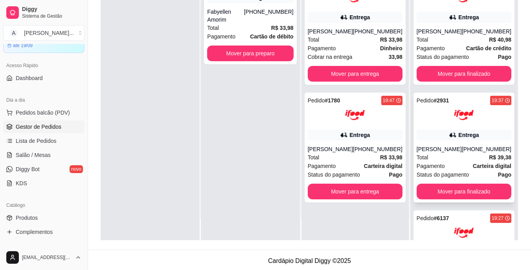
click at [459, 162] on div "Pagamento Carteira digital" at bounding box center [463, 166] width 95 height 9
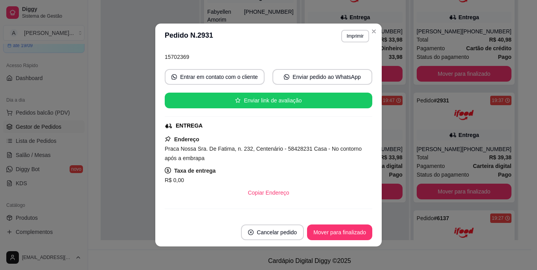
scroll to position [79, 0]
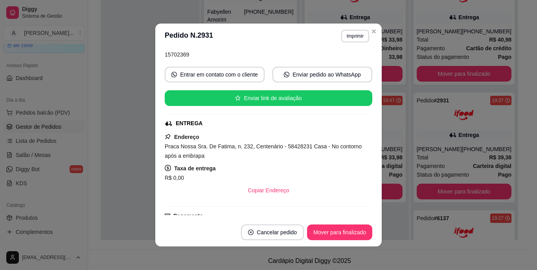
click at [262, 150] on div "Praca Nossa Sra. De Fatima, n. 232, Centenário - 58428231 Casa - No contorno ap…" at bounding box center [268, 151] width 207 height 19
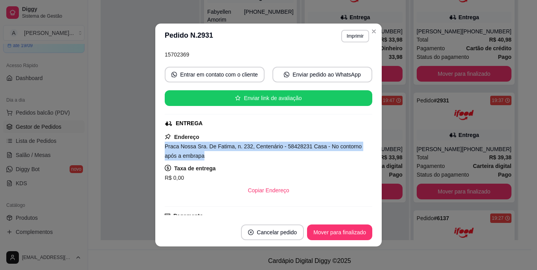
click at [262, 150] on div "Praca Nossa Sra. De Fatima, n. 232, Centenário - 58428231 Casa - No contorno ap…" at bounding box center [268, 151] width 207 height 19
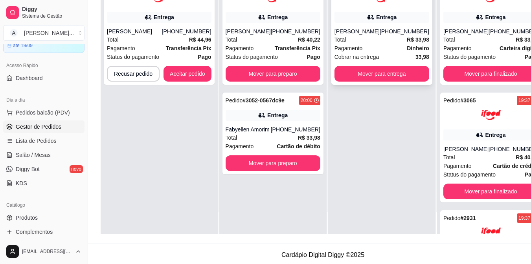
click at [363, 61] on span "Cobrar na entrega" at bounding box center [356, 57] width 45 height 9
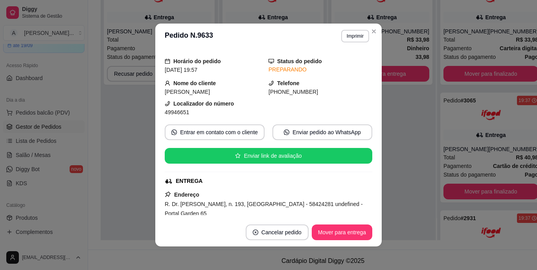
scroll to position [39, 0]
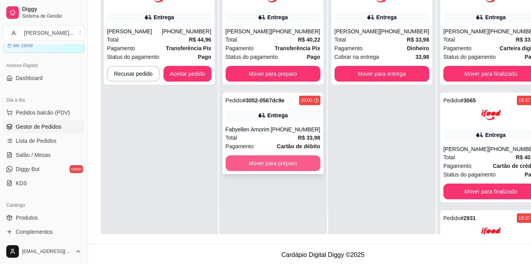
click at [257, 166] on button "Mover para preparo" at bounding box center [273, 164] width 95 height 16
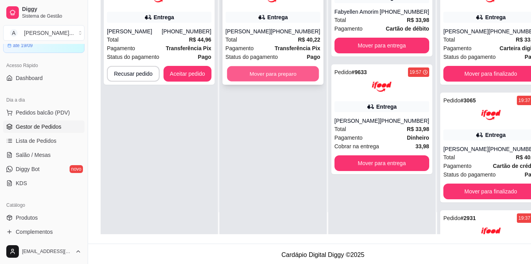
click at [288, 75] on button "Mover para preparo" at bounding box center [273, 73] width 92 height 15
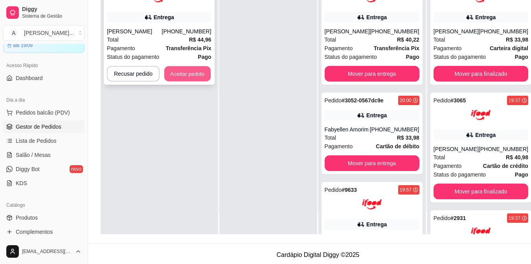
click at [176, 81] on button "Aceitar pedido" at bounding box center [187, 73] width 46 height 15
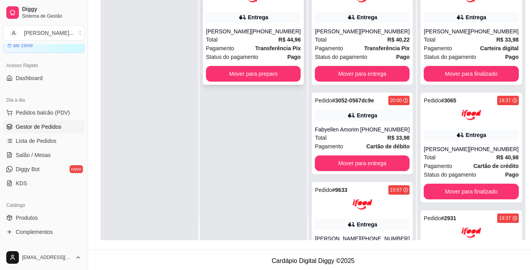
click at [275, 50] on strong "Transferência Pix" at bounding box center [278, 48] width 46 height 6
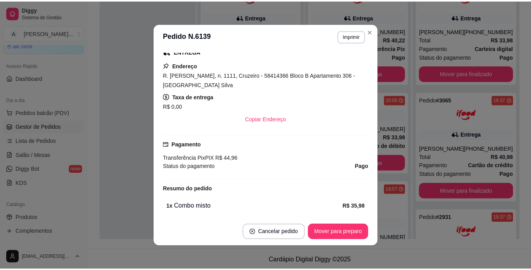
scroll to position [157, 0]
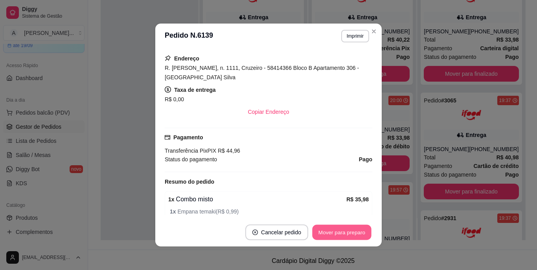
click at [322, 229] on button "Mover para preparo" at bounding box center [341, 232] width 59 height 15
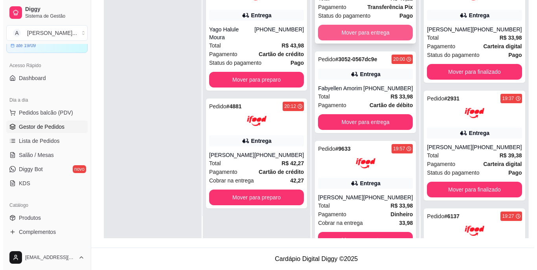
scroll to position [196, 0]
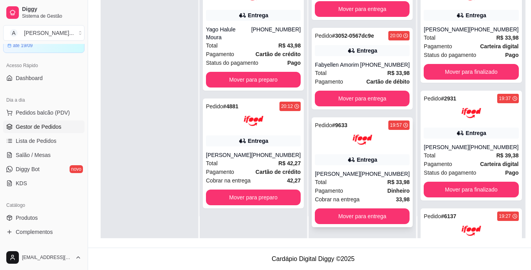
click at [342, 170] on div "[PERSON_NAME]" at bounding box center [337, 174] width 45 height 8
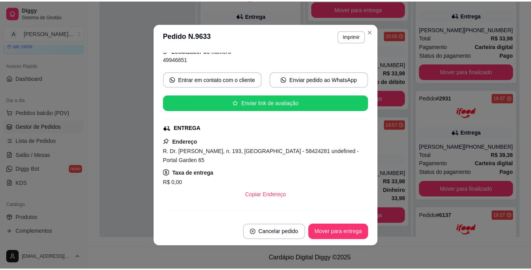
scroll to position [79, 0]
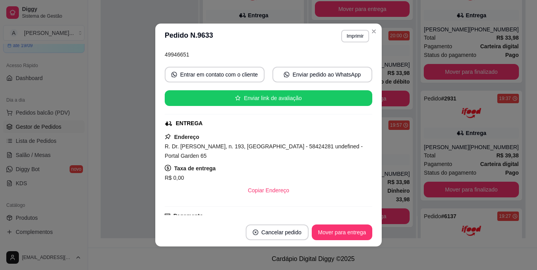
click at [211, 147] on span "R. Dr. [PERSON_NAME], n. 193, [GEOGRAPHIC_DATA] - 58424281 undefined - Portal G…" at bounding box center [264, 151] width 198 height 16
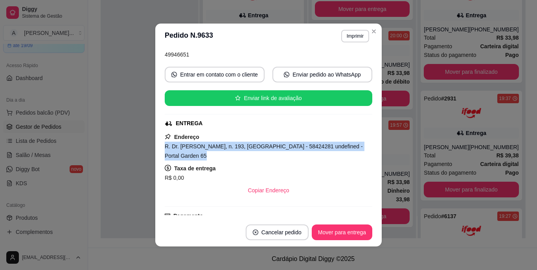
click at [211, 147] on span "R. Dr. [PERSON_NAME], n. 193, [GEOGRAPHIC_DATA] - 58424281 undefined - Portal G…" at bounding box center [264, 151] width 198 height 16
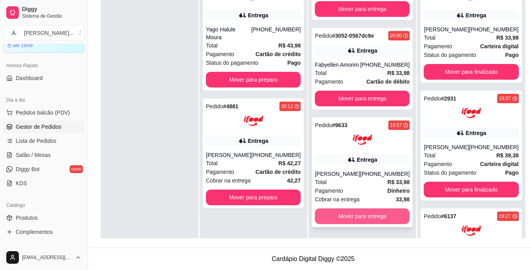
click at [348, 214] on button "Mover para entrega" at bounding box center [362, 217] width 95 height 16
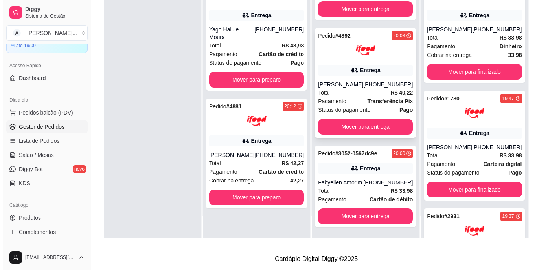
scroll to position [71, 0]
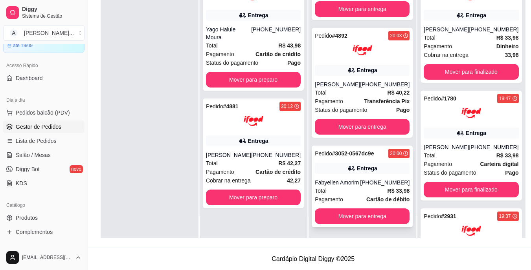
click at [325, 171] on div "Pedido # 3052-0567dc9e 20:00 Entrega Fabyellen Amorim [PHONE_NUMBER] Total R$ 3…" at bounding box center [362, 187] width 101 height 82
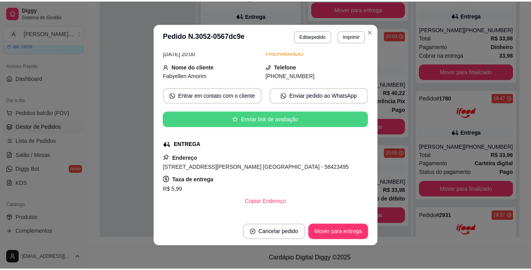
scroll to position [79, 0]
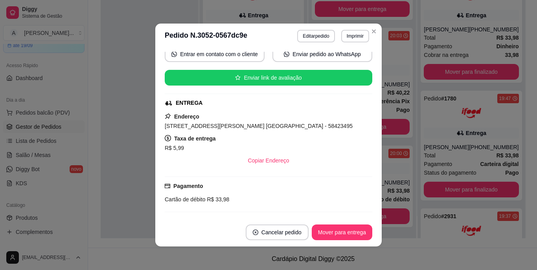
click at [242, 123] on span "[STREET_ADDRESS][PERSON_NAME] [GEOGRAPHIC_DATA] - 58423495" at bounding box center [259, 126] width 188 height 6
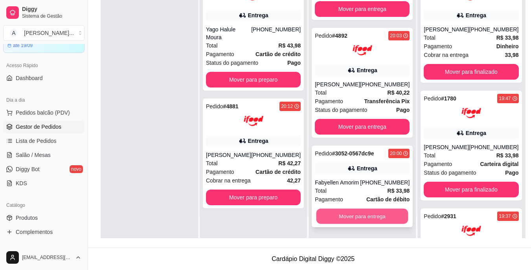
click at [360, 216] on button "Mover para entrega" at bounding box center [362, 216] width 92 height 15
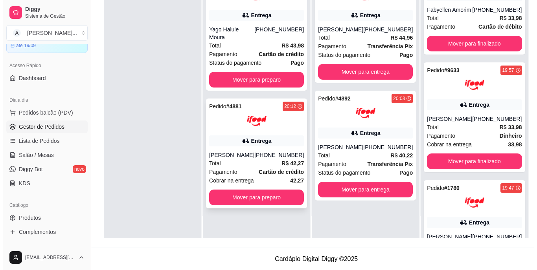
scroll to position [0, 0]
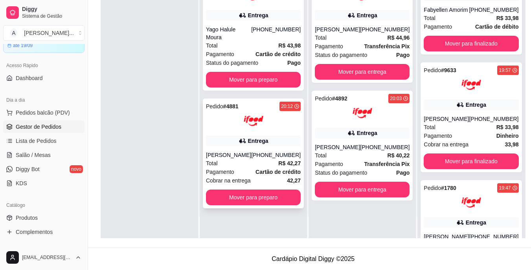
click at [260, 151] on div "[PHONE_NUMBER]" at bounding box center [276, 155] width 50 height 8
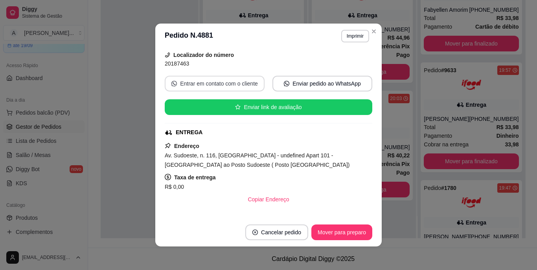
scroll to position [79, 0]
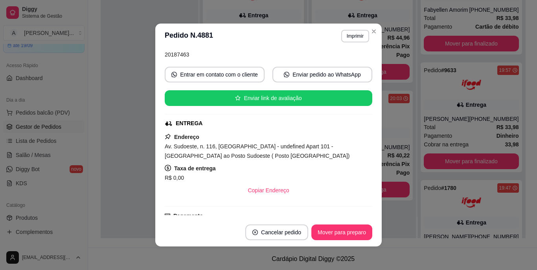
click at [265, 150] on span "Av. Sudoeste, n. 116, [GEOGRAPHIC_DATA] - undefined Apart 101 - [GEOGRAPHIC_DAT…" at bounding box center [257, 151] width 185 height 16
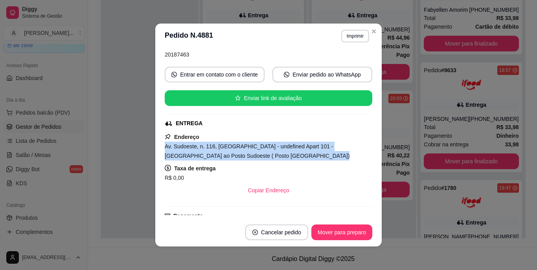
click at [265, 150] on span "Av. Sudoeste, n. 116, [GEOGRAPHIC_DATA] - undefined Apart 101 - [GEOGRAPHIC_DAT…" at bounding box center [257, 151] width 185 height 16
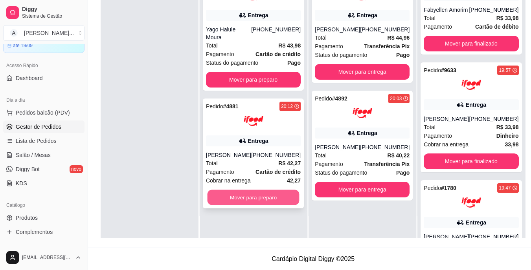
click at [250, 190] on button "Mover para preparo" at bounding box center [253, 197] width 92 height 15
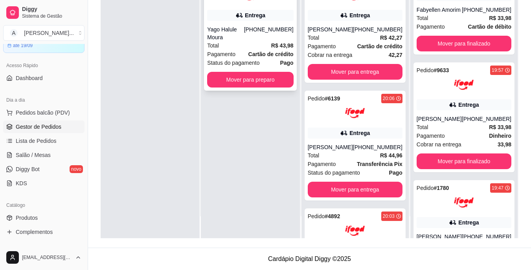
click at [257, 51] on strong "Cartão de crédito" at bounding box center [270, 54] width 45 height 6
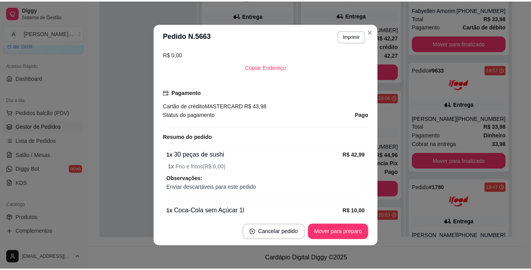
scroll to position [236, 0]
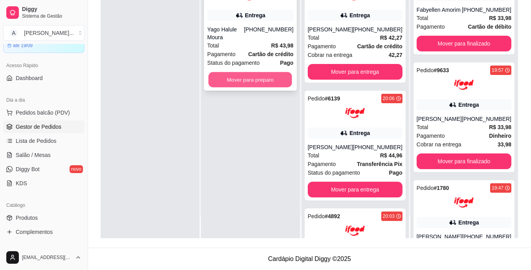
click at [277, 72] on button "Mover para preparo" at bounding box center [251, 79] width 84 height 15
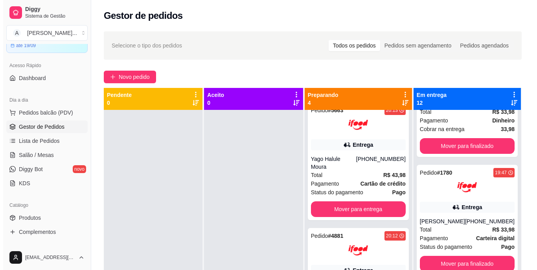
scroll to position [0, 0]
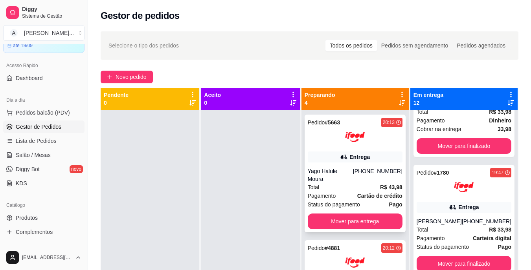
click at [341, 175] on div "Yago Halule Moura" at bounding box center [330, 175] width 45 height 16
click at [336, 181] on div "Yago Halule Moura" at bounding box center [330, 175] width 45 height 16
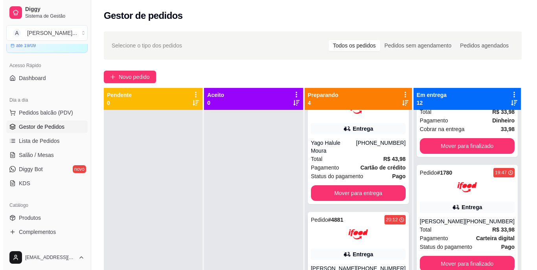
scroll to position [79, 0]
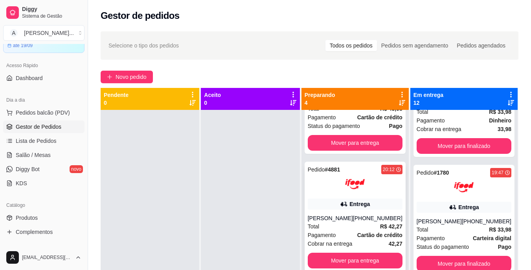
click at [360, 199] on div "Entrega" at bounding box center [355, 204] width 95 height 11
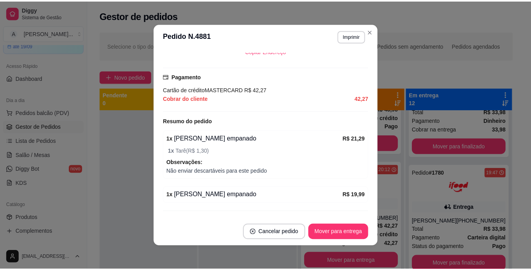
scroll to position [236, 0]
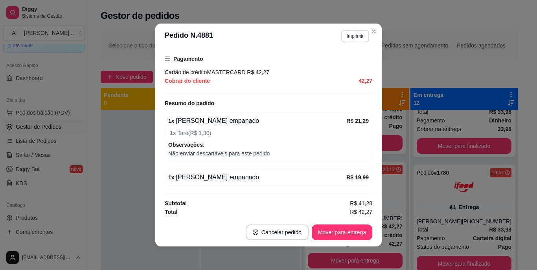
click at [354, 39] on button "Imprimir" at bounding box center [355, 36] width 28 height 13
click at [343, 64] on button "IMPRESSORA" at bounding box center [338, 63] width 57 height 13
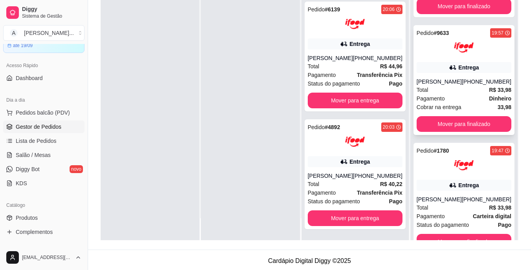
scroll to position [0, 0]
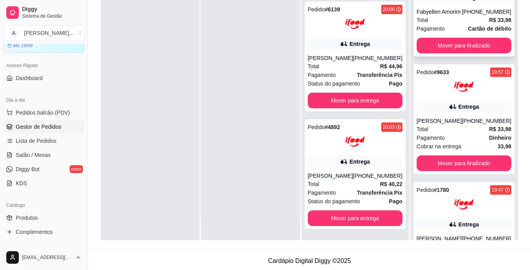
click at [426, 13] on div "Fabyellen Amorim" at bounding box center [438, 12] width 45 height 8
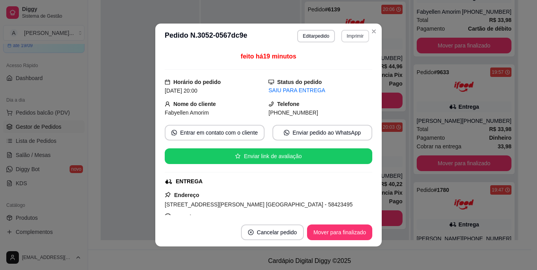
click at [347, 34] on button "Imprimir" at bounding box center [355, 36] width 28 height 13
click at [339, 57] on div "Escolha a impressora IMPRESSORA" at bounding box center [338, 58] width 65 height 27
click at [337, 66] on button "IMPRESSORA" at bounding box center [338, 63] width 57 height 13
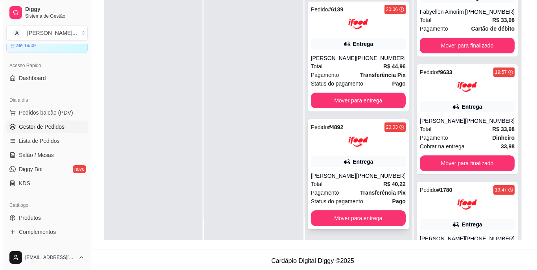
scroll to position [120, 0]
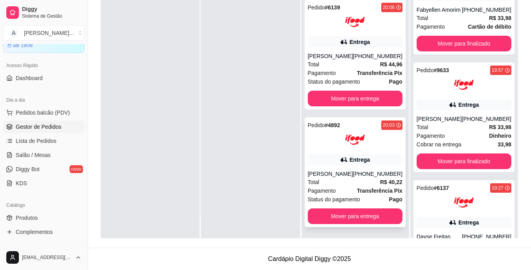
click at [344, 179] on div "Total R$ 40,22" at bounding box center [355, 182] width 95 height 9
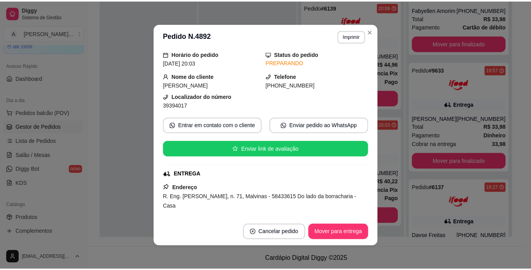
scroll to position [79, 0]
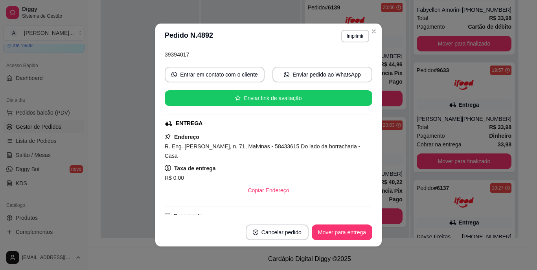
click at [265, 149] on span "R. Eng. [PERSON_NAME], n. 71, Malvinas - 58433615 Do lado da borracharia - Casa" at bounding box center [262, 151] width 195 height 16
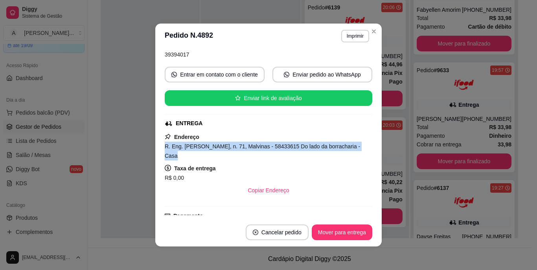
click at [265, 149] on span "R. Eng. [PERSON_NAME], n. 71, Malvinas - 58433615 Do lado da borracharia - Casa" at bounding box center [262, 151] width 195 height 16
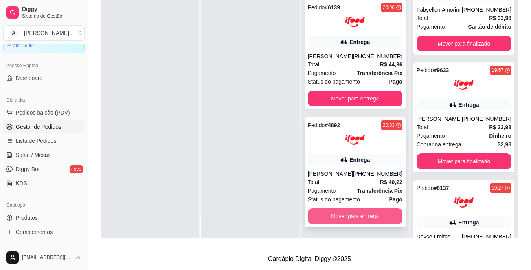
click at [347, 220] on button "Mover para entrega" at bounding box center [355, 217] width 95 height 16
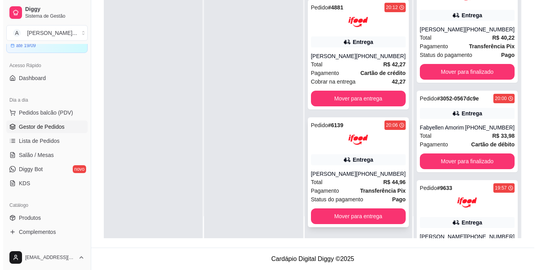
scroll to position [99, 0]
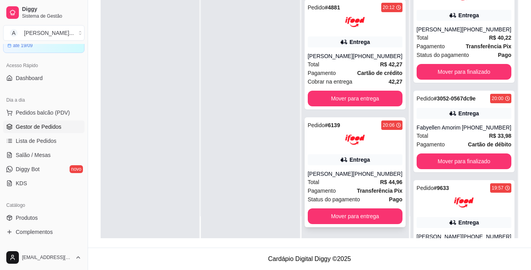
click at [348, 186] on div "Total R$ 44,96" at bounding box center [355, 182] width 95 height 9
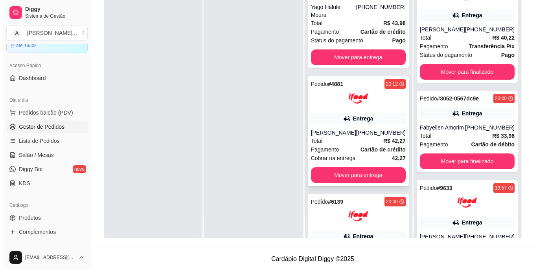
scroll to position [20, 0]
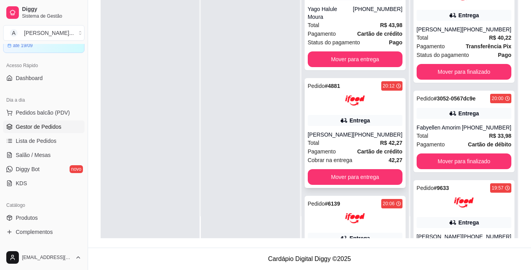
click at [351, 130] on div "Pedido # 4881 20:12 Entrega [PERSON_NAME] [PHONE_NUMBER] Total R$ 42,27 Pagamen…" at bounding box center [355, 133] width 101 height 110
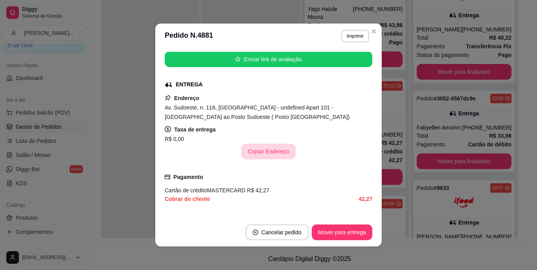
scroll to position [118, 0]
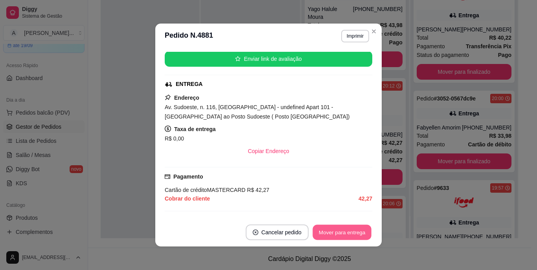
click at [349, 233] on button "Mover para entrega" at bounding box center [341, 232] width 59 height 15
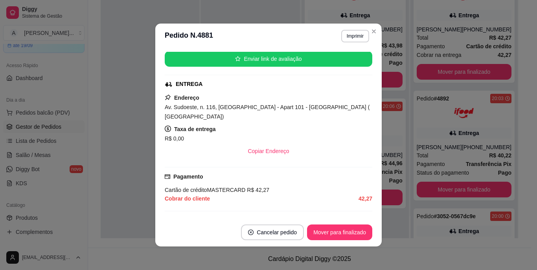
scroll to position [0, 0]
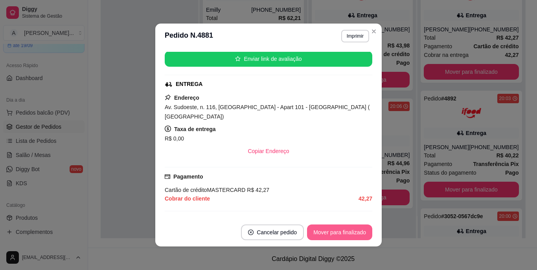
click at [355, 231] on button "Mover para finalizado" at bounding box center [339, 233] width 65 height 16
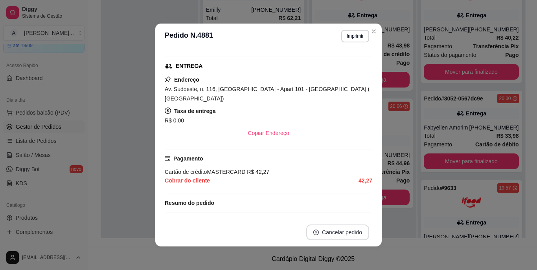
scroll to position [100, 0]
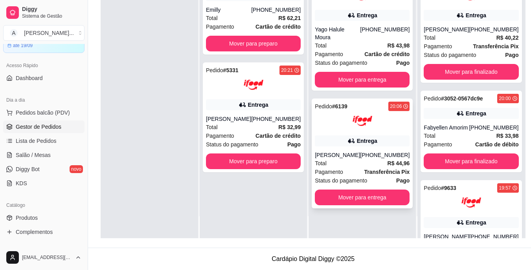
click at [364, 169] on strong "Transferência Pix" at bounding box center [387, 172] width 46 height 6
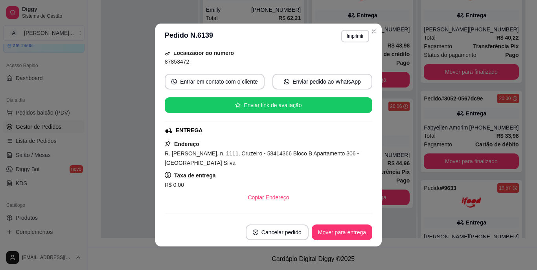
scroll to position [79, 0]
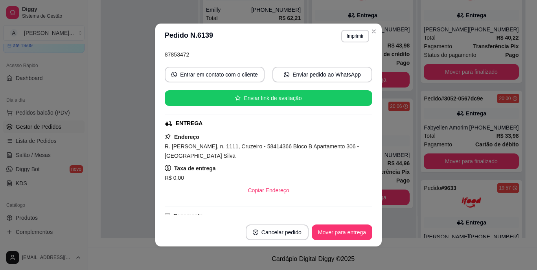
click at [209, 152] on div "R. [PERSON_NAME], n. 1111, Cruzeiro - 58414366 Bloco B Apartamento 306 - [GEOGR…" at bounding box center [268, 151] width 207 height 19
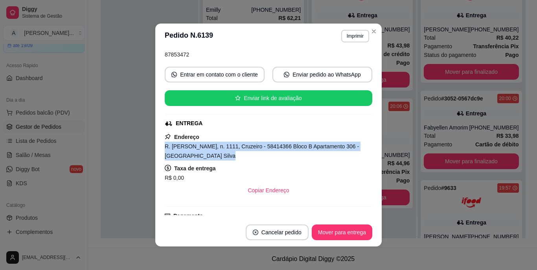
click at [209, 152] on div "R. [PERSON_NAME], n. 1111, Cruzeiro - 58414366 Bloco B Apartamento 306 - [GEOGR…" at bounding box center [268, 151] width 207 height 19
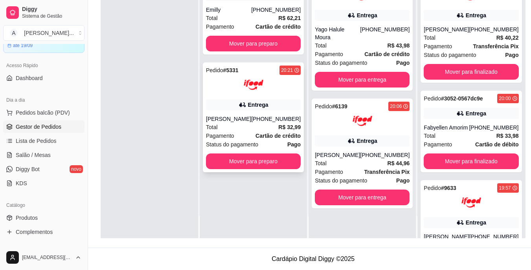
click at [247, 139] on div "Pagamento Cartão de crédito" at bounding box center [253, 136] width 95 height 9
click at [279, 154] on button "Mover para preparo" at bounding box center [253, 162] width 95 height 16
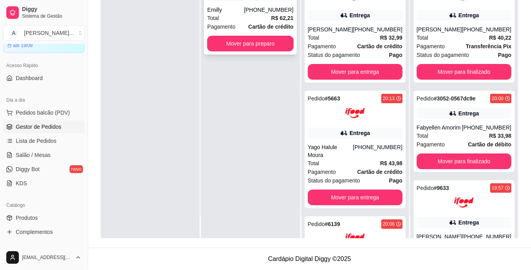
click at [251, 29] on div "Pagamento Cartão de crédito" at bounding box center [250, 26] width 86 height 9
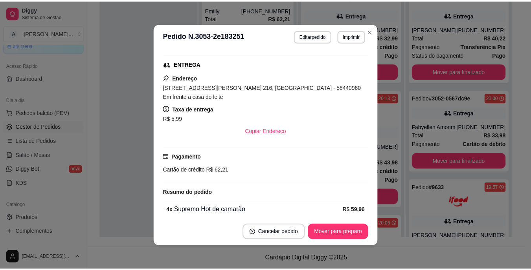
scroll to position [118, 0]
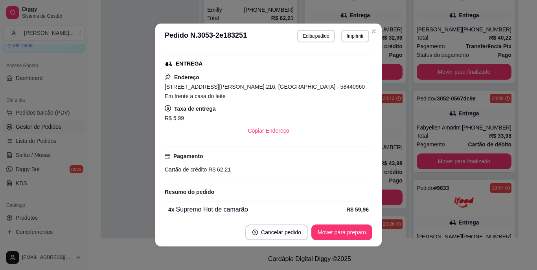
click at [262, 88] on span "[STREET_ADDRESS][PERSON_NAME] 216, [GEOGRAPHIC_DATA] - 58440960 Em frente a cas…" at bounding box center [265, 92] width 200 height 16
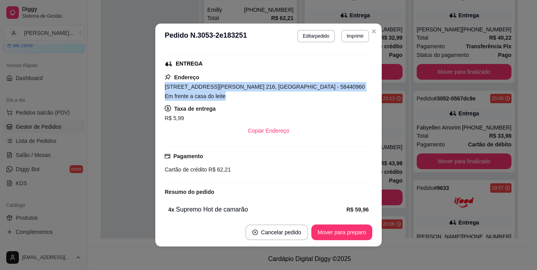
click at [262, 88] on span "[STREET_ADDRESS][PERSON_NAME] 216, [GEOGRAPHIC_DATA] - 58440960 Em frente a cas…" at bounding box center [265, 92] width 200 height 16
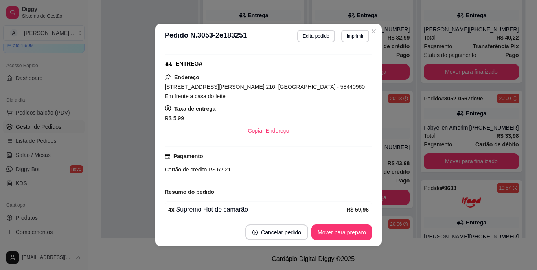
click at [183, 136] on div "feito há 5 minutos Horário do pedido [DATE] 20:22 Status do pedido ACEITO Nome …" at bounding box center [268, 133] width 207 height 163
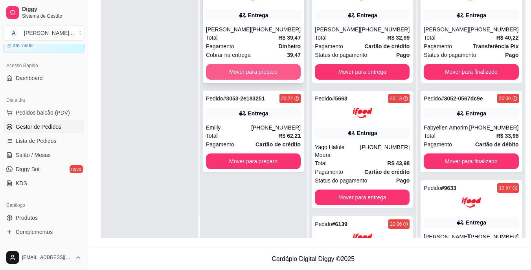
click at [261, 69] on button "Mover para preparo" at bounding box center [253, 72] width 95 height 16
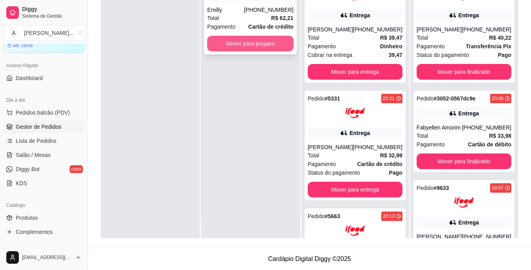
click at [262, 46] on button "Mover para preparo" at bounding box center [250, 44] width 86 height 16
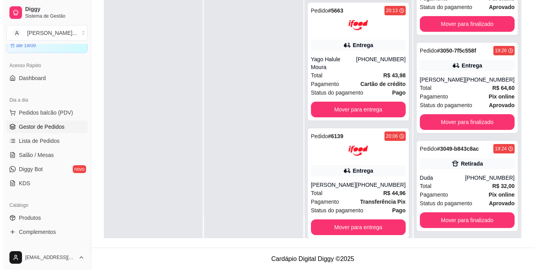
scroll to position [306, 0]
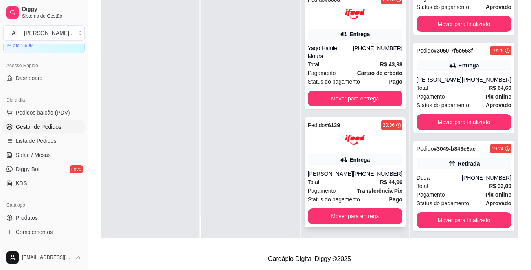
click at [361, 185] on div "Total R$ 44,96" at bounding box center [355, 182] width 95 height 9
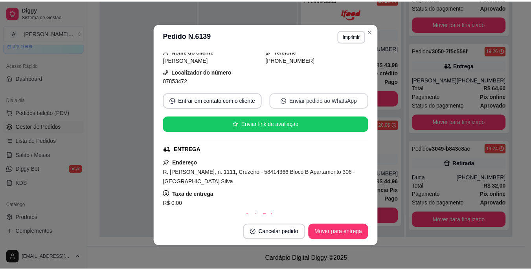
scroll to position [79, 0]
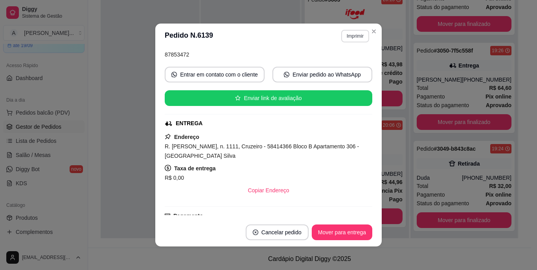
click at [342, 33] on button "Imprimir" at bounding box center [355, 36] width 28 height 13
click at [335, 63] on button "IMPRESSORA" at bounding box center [338, 63] width 55 height 12
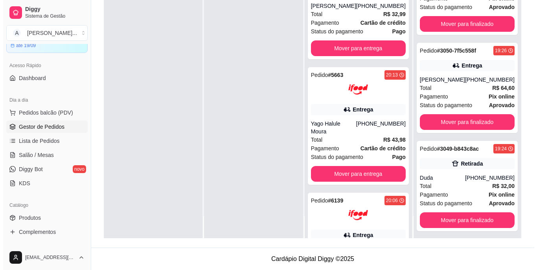
scroll to position [228, 0]
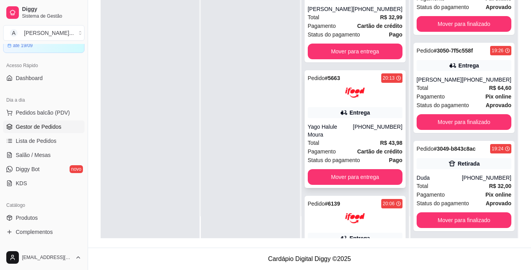
click at [352, 127] on div "Yago Halule Moura" at bounding box center [330, 131] width 45 height 16
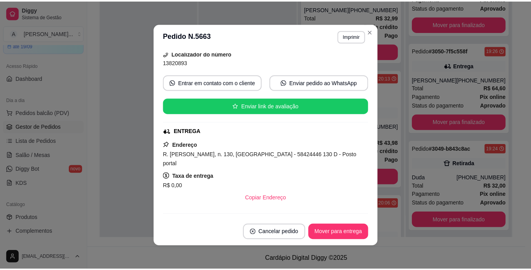
scroll to position [79, 0]
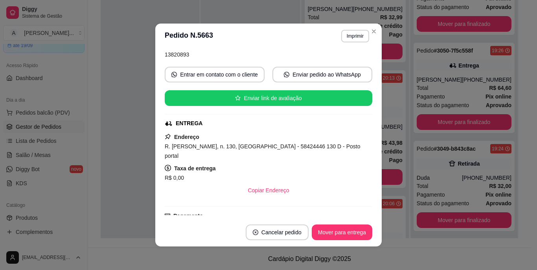
click at [293, 141] on div "Endereço R. [PERSON_NAME], n. 130, Três Irmãs - 58424446 130 D - Posto portal T…" at bounding box center [268, 165] width 207 height 66
click at [293, 142] on div "R. [PERSON_NAME], n. 130, [GEOGRAPHIC_DATA] - 58424446 130 D - Posto portal" at bounding box center [268, 151] width 207 height 19
click at [293, 146] on span "R. [PERSON_NAME], n. 130, [GEOGRAPHIC_DATA] - 58424446 130 D - Posto portal" at bounding box center [262, 151] width 195 height 16
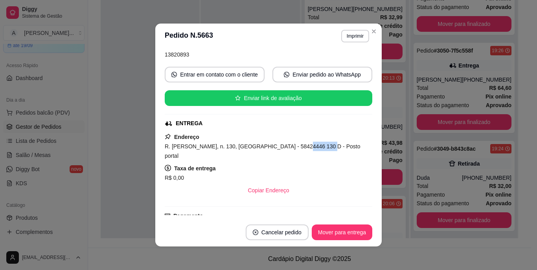
click at [293, 146] on span "R. [PERSON_NAME], n. 130, [GEOGRAPHIC_DATA] - 58424446 130 D - Posto portal" at bounding box center [262, 151] width 195 height 16
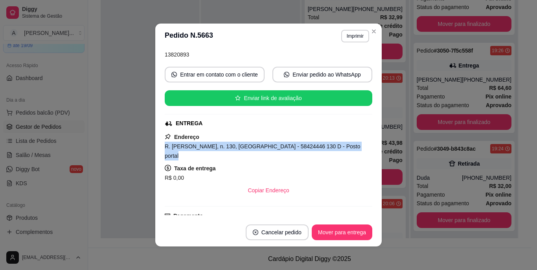
click at [293, 146] on span "R. [PERSON_NAME], n. 130, [GEOGRAPHIC_DATA] - 58424446 130 D - Posto portal" at bounding box center [262, 151] width 195 height 16
click at [346, 35] on button "Imprimir" at bounding box center [355, 36] width 28 height 13
click at [345, 58] on button "IMPRESSORA" at bounding box center [338, 63] width 57 height 13
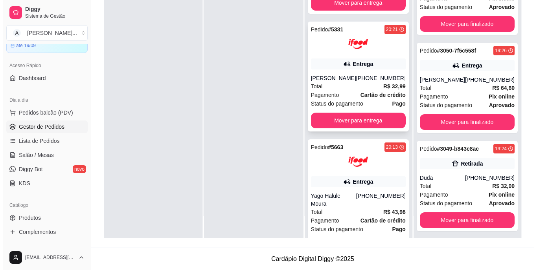
scroll to position [149, 0]
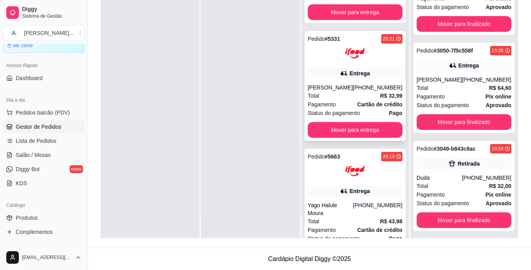
click at [352, 114] on span "Status do pagamento" at bounding box center [334, 113] width 52 height 9
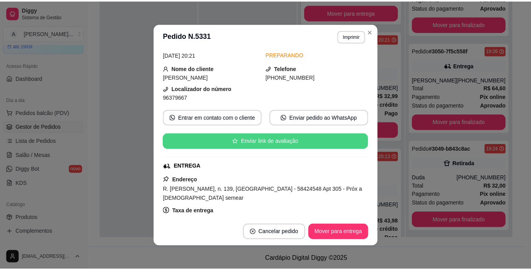
scroll to position [39, 0]
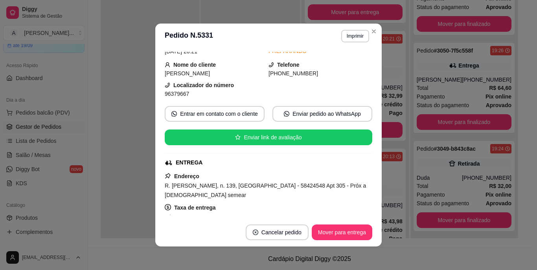
click at [199, 181] on div "R. [PERSON_NAME], n. 139, [GEOGRAPHIC_DATA] - 58424548 Apt 305 - Próx a [DEMOGR…" at bounding box center [268, 190] width 207 height 19
click at [201, 186] on span "R. [PERSON_NAME], n. 139, [GEOGRAPHIC_DATA] - 58424548 Apt 305 - Próx a [DEMOGR…" at bounding box center [265, 191] width 201 height 16
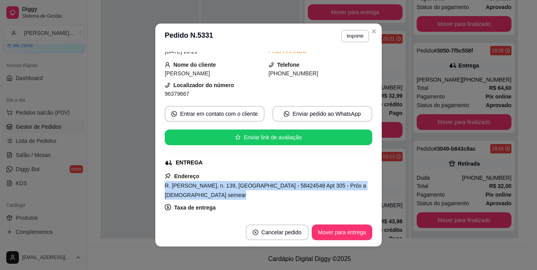
click at [201, 186] on span "R. [PERSON_NAME], n. 139, [GEOGRAPHIC_DATA] - 58424548 Apt 305 - Próx a [DEMOGR…" at bounding box center [265, 191] width 201 height 16
click at [354, 35] on button "Imprimir" at bounding box center [355, 36] width 28 height 13
click at [346, 59] on button "IMPRESSORA" at bounding box center [337, 63] width 55 height 12
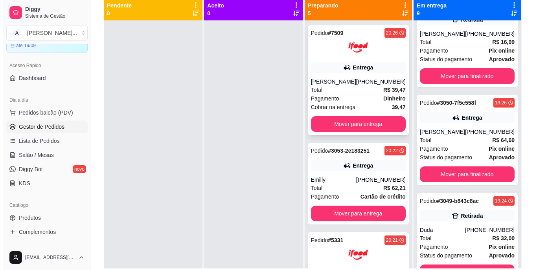
scroll to position [81, 0]
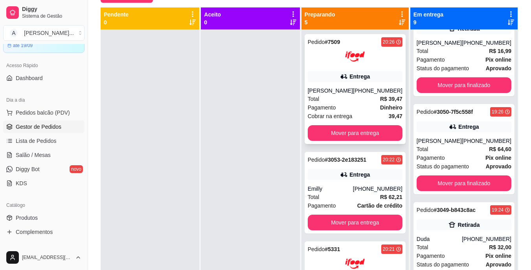
click at [342, 106] on div "Pagamento Dinheiro" at bounding box center [355, 107] width 95 height 9
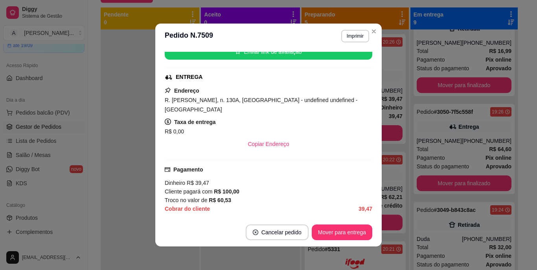
scroll to position [196, 0]
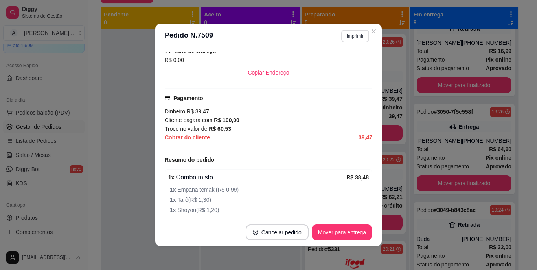
click at [354, 41] on button "Imprimir" at bounding box center [355, 36] width 28 height 13
click at [352, 59] on button "IMPRESSORA" at bounding box center [338, 63] width 57 height 13
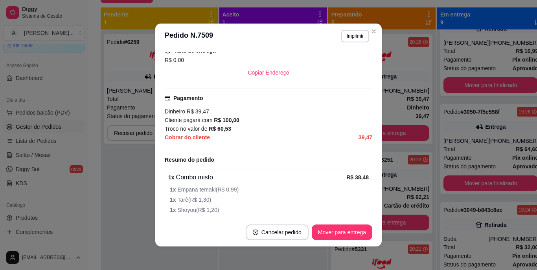
scroll to position [481, 0]
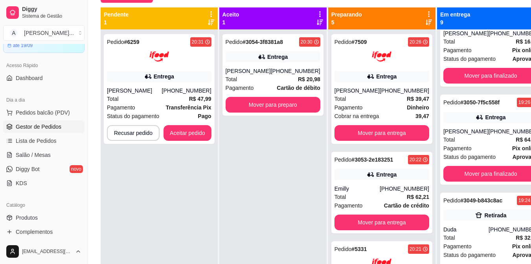
click at [270, 117] on div "Pedido # 3054-3f8381a8 20:30 Entrega [PERSON_NAME] [PHONE_NUMBER] Total R$ 20,9…" at bounding box center [272, 161] width 107 height 264
click at [273, 69] on div "[PHONE_NUMBER]" at bounding box center [296, 71] width 50 height 8
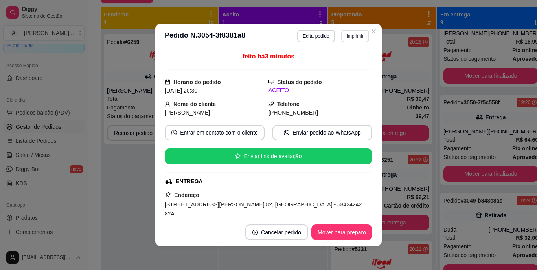
click at [355, 40] on button "Imprimir" at bounding box center [355, 36] width 28 height 13
click at [352, 59] on button "IMPRESSORA" at bounding box center [338, 63] width 55 height 12
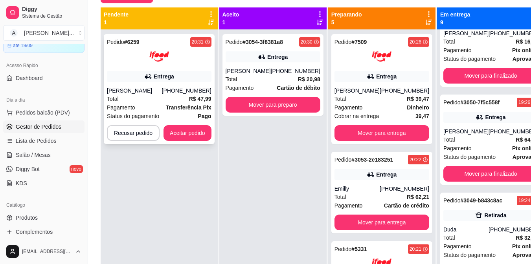
click at [152, 68] on div "Pedido # 6259 20:31 Entrega [PERSON_NAME] [PHONE_NUMBER] Total R$ 47,99 Pagamen…" at bounding box center [159, 89] width 111 height 110
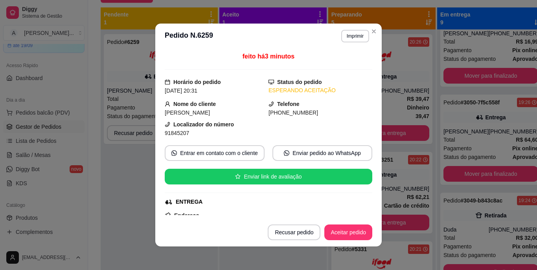
scroll to position [472, 0]
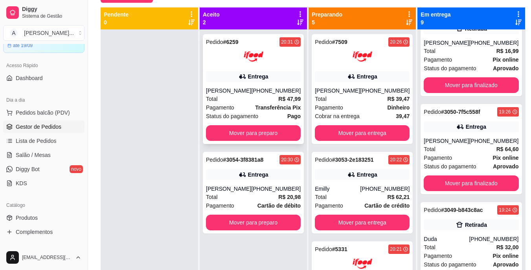
click at [262, 106] on strong "Transferência Pix" at bounding box center [278, 108] width 46 height 6
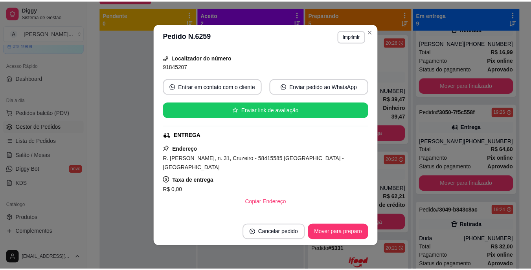
scroll to position [79, 0]
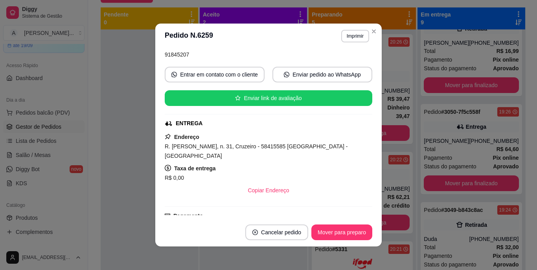
click at [255, 147] on span "R. [PERSON_NAME], n. 31, Cruzeiro - 58415585 [GEOGRAPHIC_DATA] - [GEOGRAPHIC_DA…" at bounding box center [256, 151] width 183 height 16
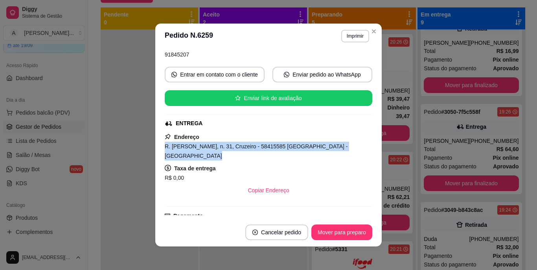
click at [255, 147] on span "R. [PERSON_NAME], n. 31, Cruzeiro - 58415585 [GEOGRAPHIC_DATA] - [GEOGRAPHIC_DA…" at bounding box center [256, 151] width 183 height 16
click at [359, 34] on button "Imprimir" at bounding box center [355, 36] width 28 height 13
click at [354, 64] on button "IMPRESSORA" at bounding box center [338, 63] width 57 height 13
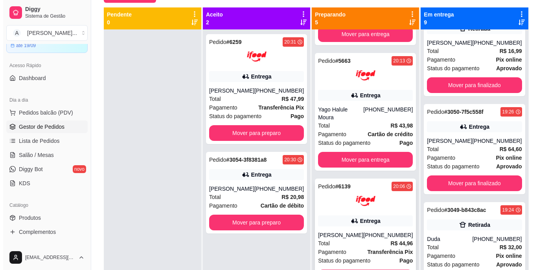
scroll to position [22, 0]
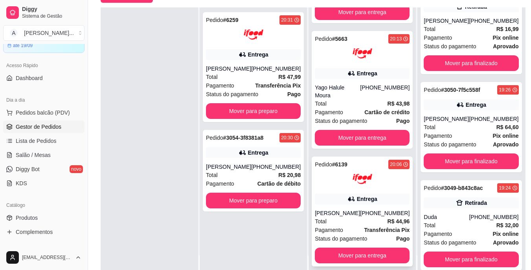
click at [360, 218] on div "Total R$ 44,96" at bounding box center [362, 221] width 95 height 9
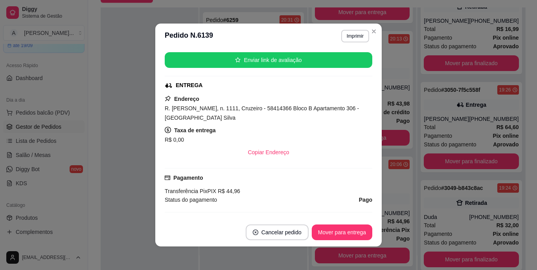
scroll to position [118, 0]
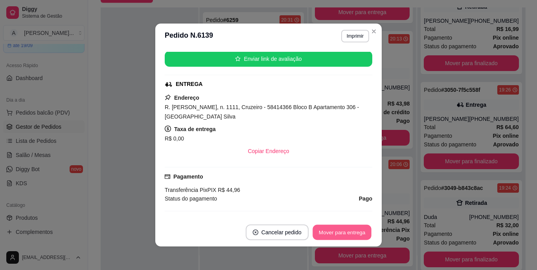
click at [342, 227] on button "Mover para entrega" at bounding box center [341, 232] width 59 height 15
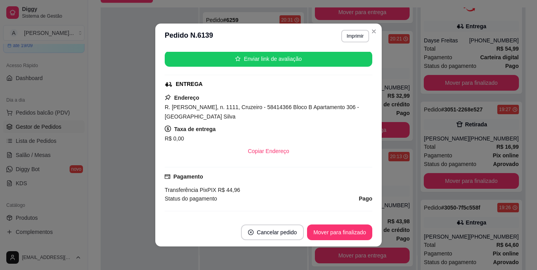
scroll to position [589, 0]
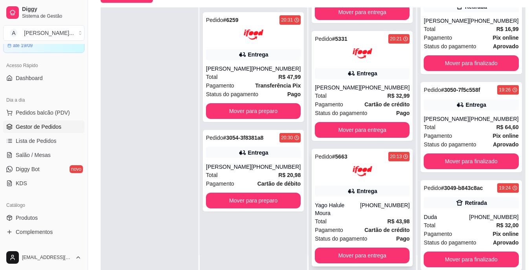
click at [382, 212] on div "[PHONE_NUMBER]" at bounding box center [385, 210] width 50 height 16
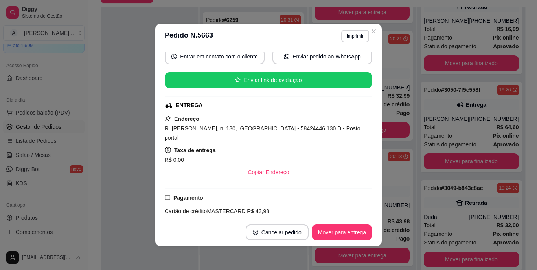
scroll to position [118, 0]
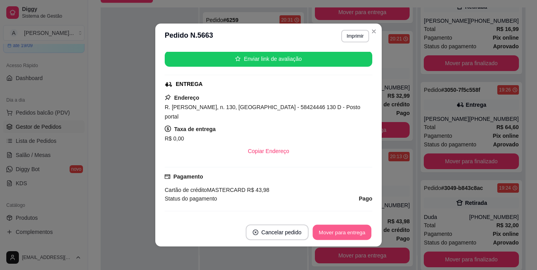
click at [328, 236] on button "Mover para entrega" at bounding box center [341, 232] width 59 height 15
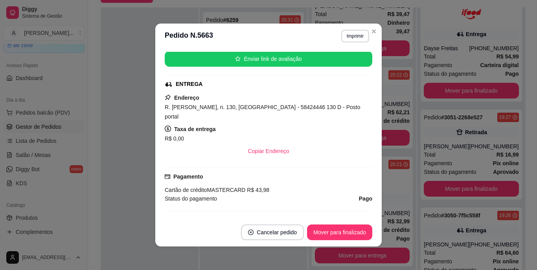
scroll to position [715, 0]
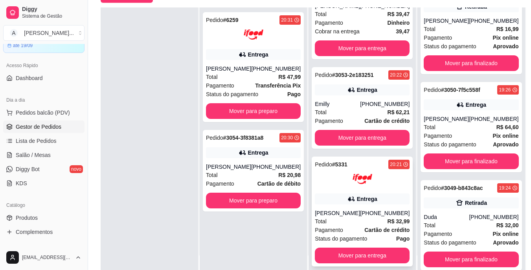
click at [344, 212] on div "[PERSON_NAME]" at bounding box center [337, 213] width 45 height 8
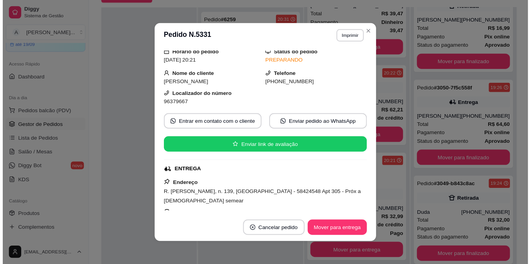
scroll to position [39, 0]
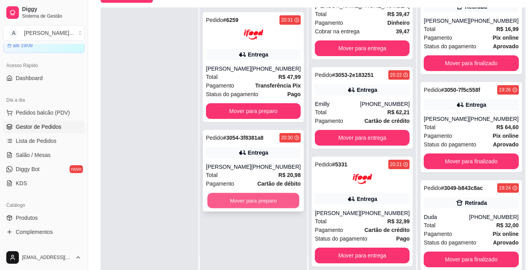
click at [288, 196] on button "Mover para preparo" at bounding box center [253, 200] width 92 height 15
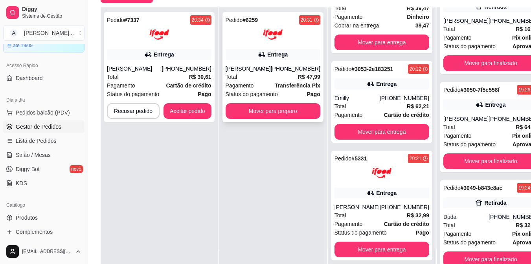
scroll to position [725, 0]
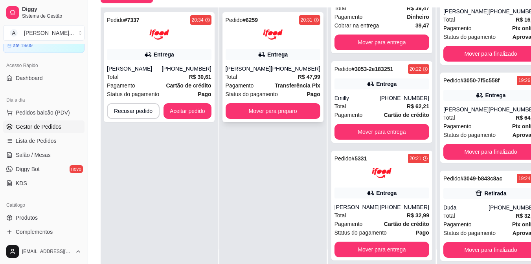
click at [288, 108] on div "Pedido # 6259 20:31 Entrega [PERSON_NAME] [PHONE_NUMBER] Total R$ 47,99 Pagamen…" at bounding box center [272, 67] width 101 height 110
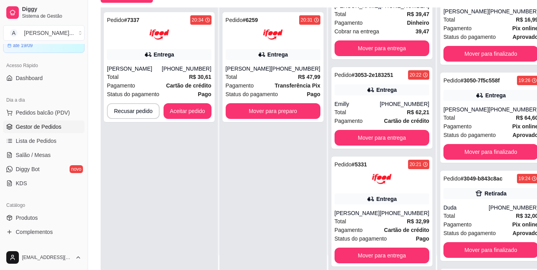
click at [288, 114] on span "[PHONE_NUMBER]" at bounding box center [293, 113] width 50 height 6
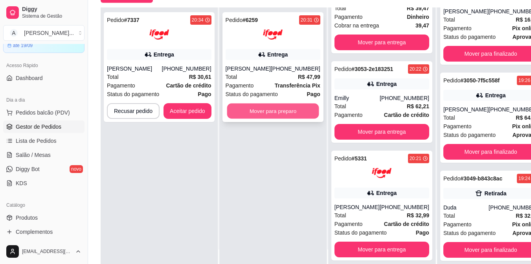
click at [277, 119] on button "Mover para preparo" at bounding box center [273, 111] width 92 height 15
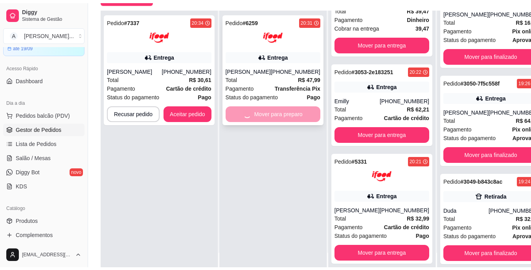
scroll to position [288, 0]
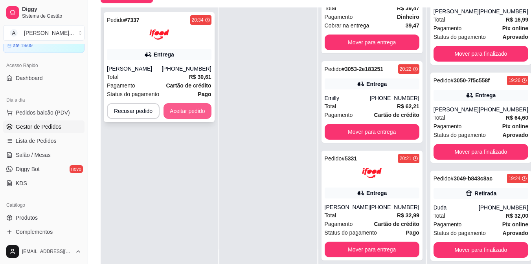
click at [184, 110] on button "Aceitar pedido" at bounding box center [187, 111] width 48 height 16
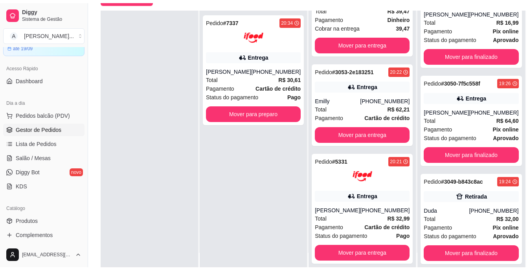
scroll to position [715, 0]
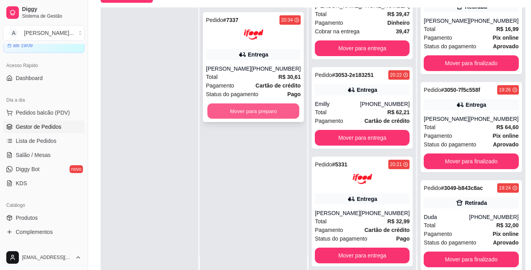
click at [284, 110] on button "Mover para preparo" at bounding box center [253, 111] width 92 height 15
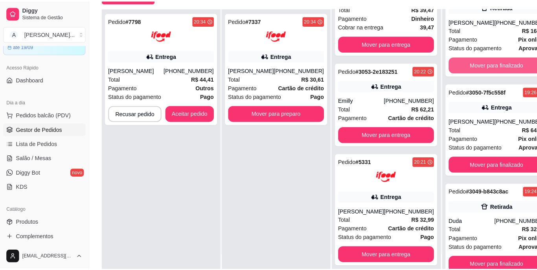
scroll to position [725, 0]
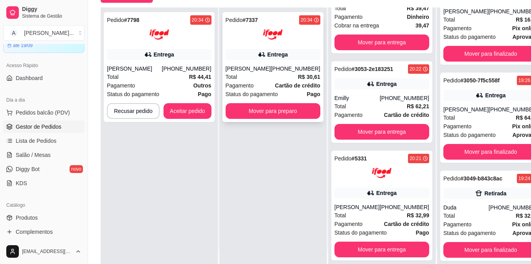
click at [231, 75] on span "Total" at bounding box center [232, 77] width 12 height 9
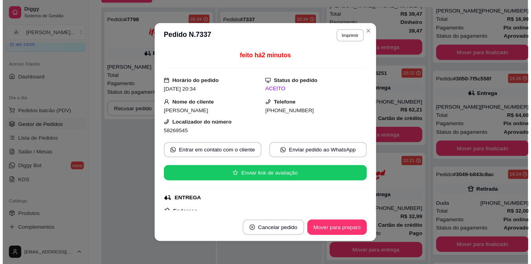
scroll to position [118, 0]
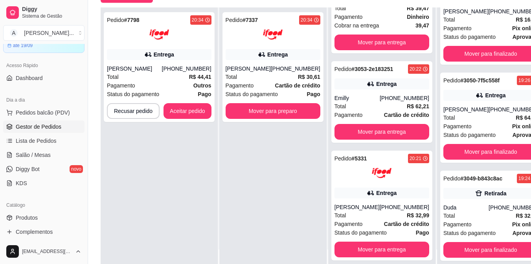
click at [129, 205] on div "Pedido # 7798 20:34 Entrega [PERSON_NAME] [PHONE_NUMBER] Total R$ 44,41 Pagamen…" at bounding box center [159, 139] width 117 height 264
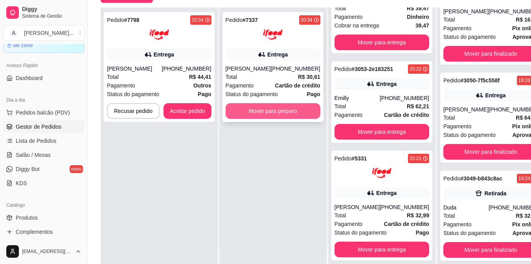
click at [272, 110] on button "Mover para preparo" at bounding box center [273, 111] width 95 height 16
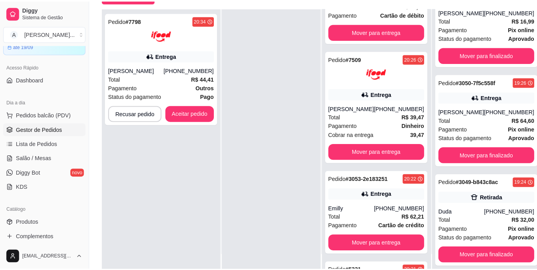
scroll to position [405, 0]
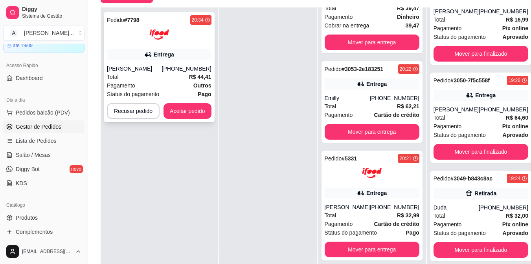
click at [167, 61] on div "Pedido # 7798 20:34 Entrega [PERSON_NAME] [PHONE_NUMBER] Total R$ 44,41 Pagamen…" at bounding box center [159, 67] width 111 height 110
click at [176, 80] on strong "Horário do pedido" at bounding box center [192, 81] width 49 height 6
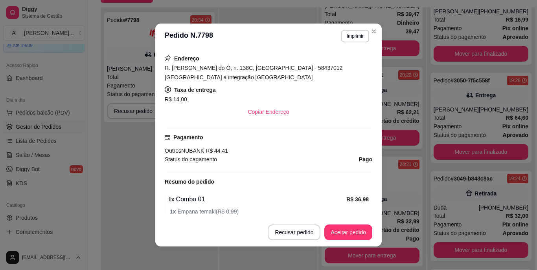
scroll to position [715, 0]
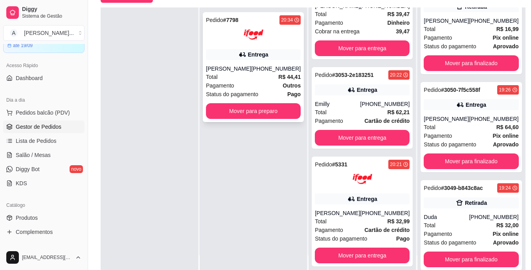
click at [255, 75] on div "Total R$ 44,41" at bounding box center [253, 77] width 95 height 9
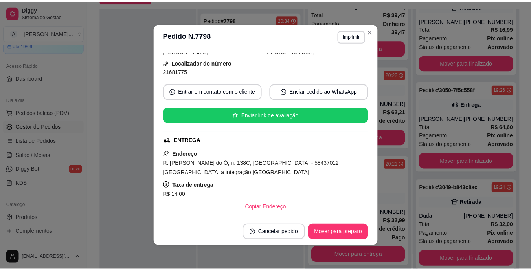
scroll to position [79, 0]
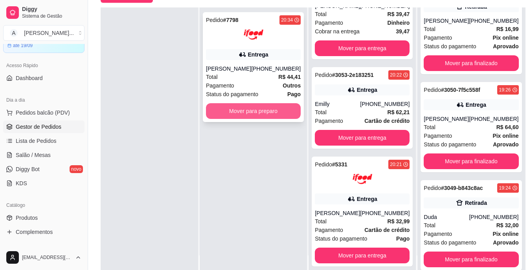
click at [233, 105] on button "Mover para preparo" at bounding box center [253, 111] width 95 height 16
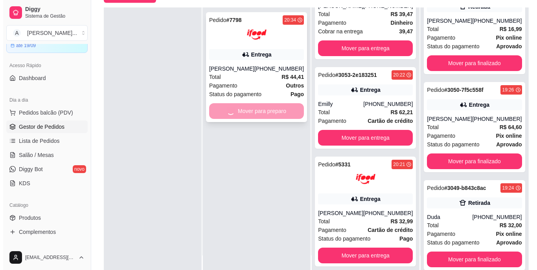
scroll to position [514, 0]
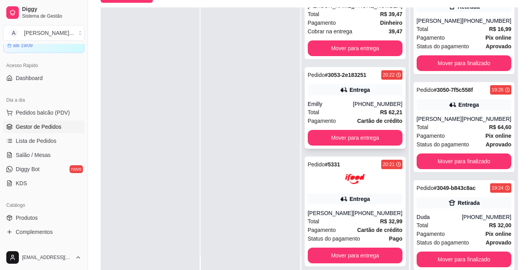
click at [367, 101] on div "[PHONE_NUMBER]" at bounding box center [378, 104] width 50 height 8
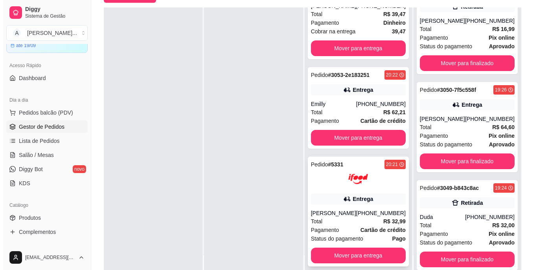
scroll to position [120, 0]
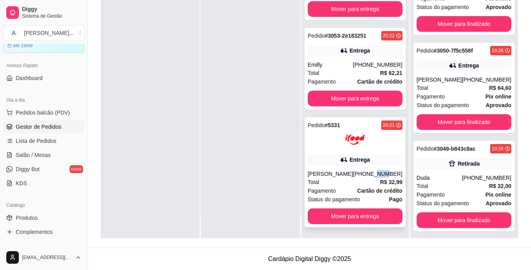
drag, startPoint x: 373, startPoint y: 177, endPoint x: 382, endPoint y: 173, distance: 10.2
click at [382, 173] on div "[PHONE_NUMBER]" at bounding box center [378, 174] width 50 height 8
click at [356, 172] on div "[PHONE_NUMBER]" at bounding box center [378, 174] width 50 height 8
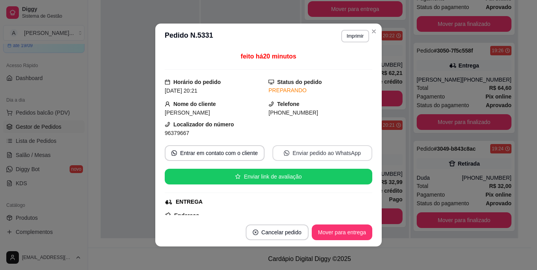
scroll to position [79, 0]
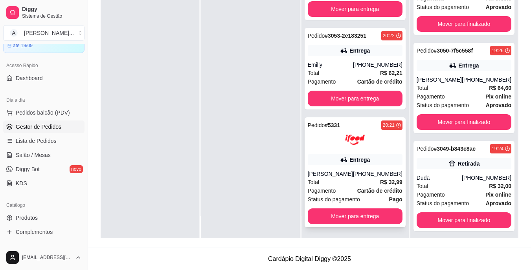
click at [334, 182] on div "Total R$ 32,99" at bounding box center [355, 182] width 95 height 9
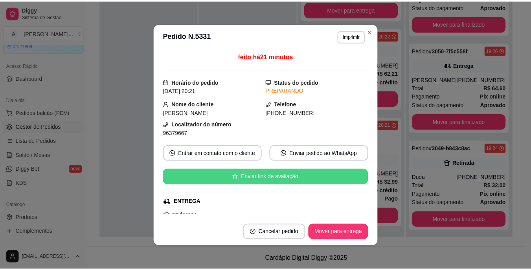
scroll to position [39, 0]
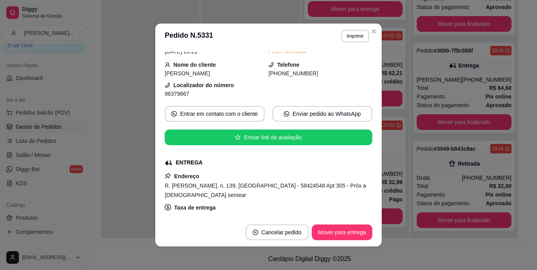
click at [156, 199] on div "feito há 21 minutos Horário do pedido [DATE] 20:21 Status do pedido PREPARANDO …" at bounding box center [268, 134] width 226 height 170
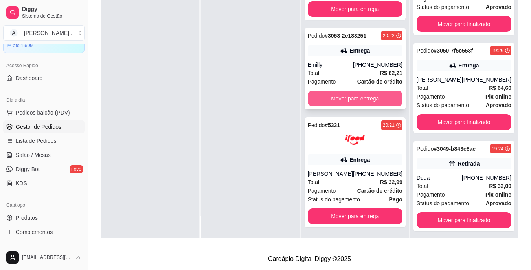
click at [361, 99] on button "Mover para entrega" at bounding box center [355, 99] width 95 height 16
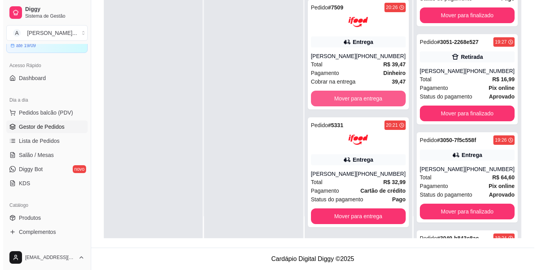
scroll to position [805, 0]
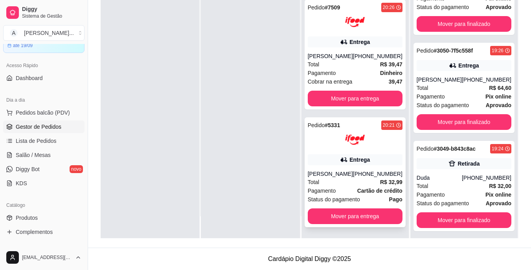
click at [348, 168] on div "Pedido # 5331 20:21 Entrega [PERSON_NAME] [PHONE_NUMBER] Total R$ 32,99 Pagamen…" at bounding box center [355, 172] width 101 height 110
click at [325, 172] on div "[PERSON_NAME]" at bounding box center [330, 174] width 45 height 8
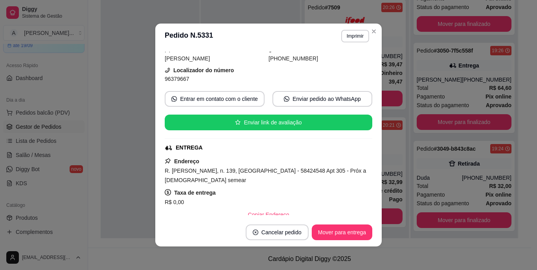
scroll to position [79, 0]
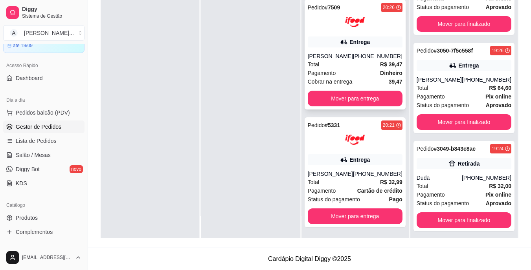
click at [352, 46] on div "Entrega" at bounding box center [355, 42] width 95 height 11
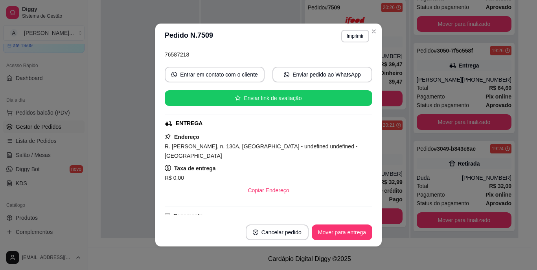
click at [314, 149] on span "R. [PERSON_NAME], n. 130A, [GEOGRAPHIC_DATA] - undefined undefined - [GEOGRAPHI…" at bounding box center [261, 151] width 193 height 16
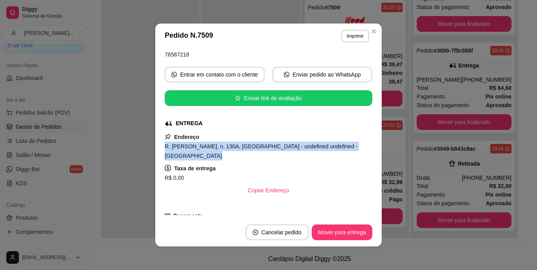
click at [314, 149] on span "R. [PERSON_NAME], n. 130A, [GEOGRAPHIC_DATA] - undefined undefined - [GEOGRAPHI…" at bounding box center [261, 151] width 193 height 16
click at [360, 38] on button "Imprimir" at bounding box center [354, 36] width 27 height 12
click at [346, 65] on button "IMPRESSORA" at bounding box center [338, 63] width 57 height 13
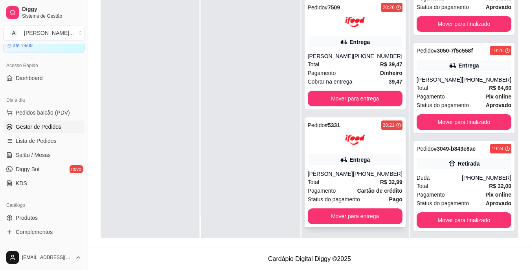
click at [356, 180] on div "Total R$ 32,99" at bounding box center [355, 182] width 95 height 9
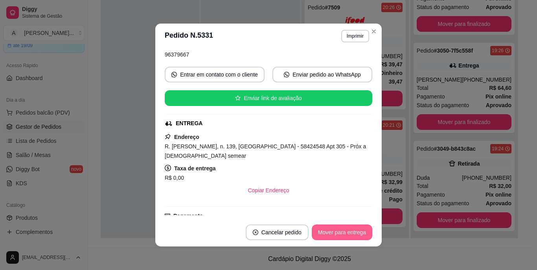
click at [331, 233] on button "Mover para entrega" at bounding box center [342, 233] width 61 height 16
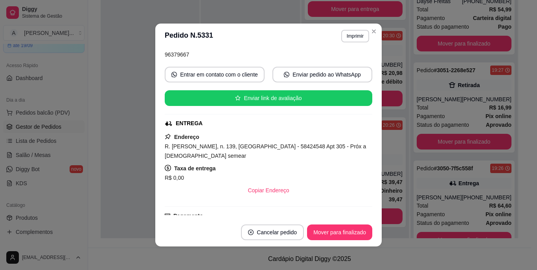
scroll to position [923, 0]
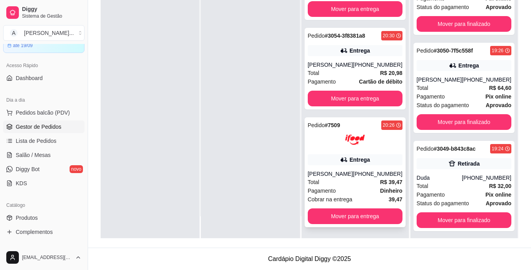
click at [331, 170] on div "Pedido # 7509 20:26 Entrega [PERSON_NAME] [PHONE_NUMBER] Total R$ 39,47 Pagamen…" at bounding box center [355, 172] width 101 height 110
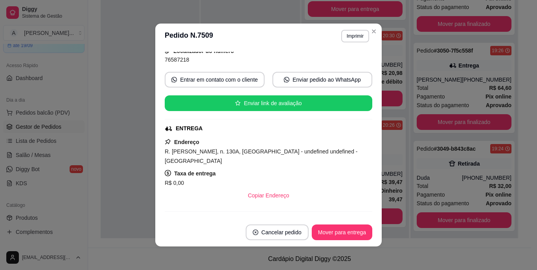
scroll to position [79, 0]
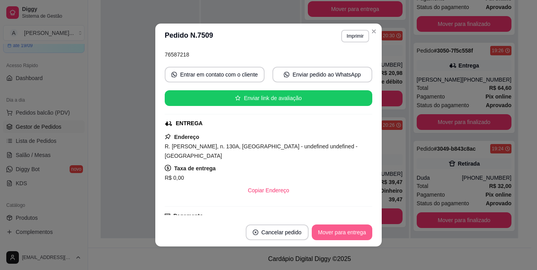
click at [332, 229] on button "Mover para entrega" at bounding box center [342, 233] width 61 height 16
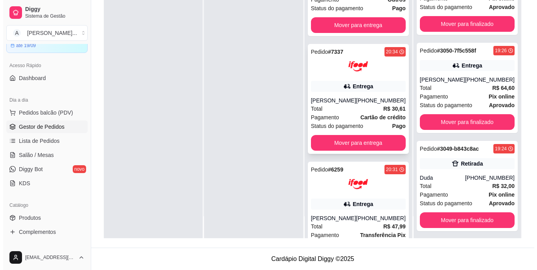
scroll to position [31, 0]
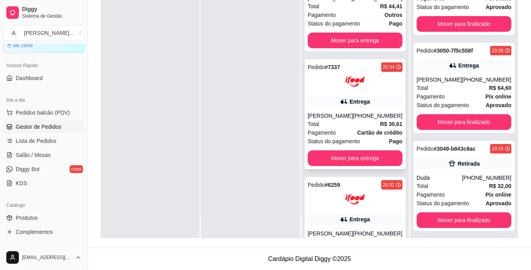
click at [346, 113] on div "[PERSON_NAME]" at bounding box center [330, 116] width 45 height 8
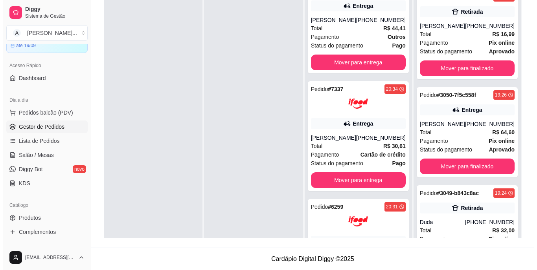
scroll to position [1001, 0]
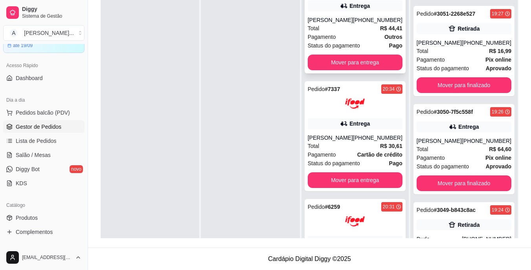
click at [357, 17] on div "[PHONE_NUMBER]" at bounding box center [378, 20] width 50 height 8
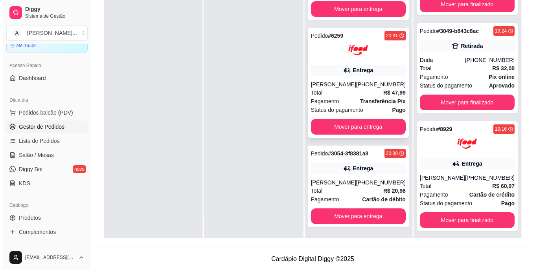
scroll to position [189, 0]
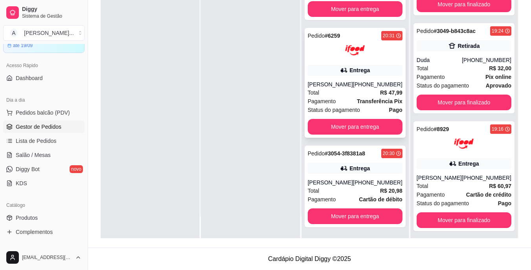
click at [341, 91] on div "Total R$ 47,99" at bounding box center [355, 92] width 95 height 9
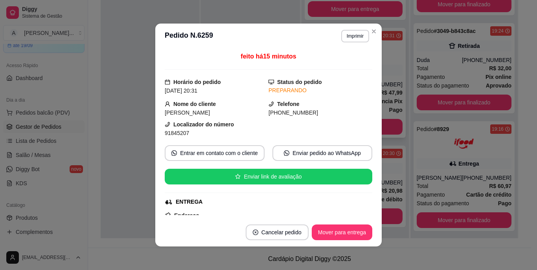
scroll to position [2, 0]
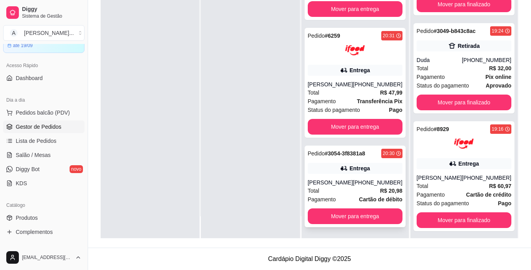
click at [356, 176] on div "Pedido # 3054-3f8381a8 20:30 Entrega [PERSON_NAME] [PHONE_NUMBER] Total R$ 20,9…" at bounding box center [355, 187] width 101 height 82
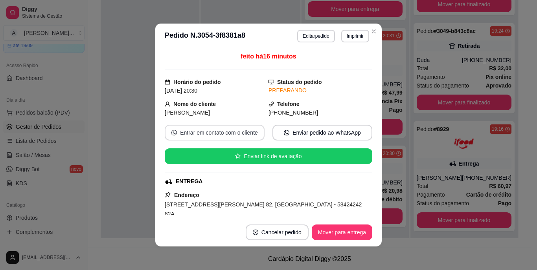
click at [242, 128] on button "Entrar em contato com o cliente" at bounding box center [215, 133] width 100 height 16
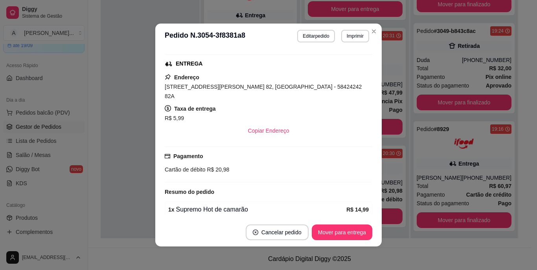
scroll to position [142, 0]
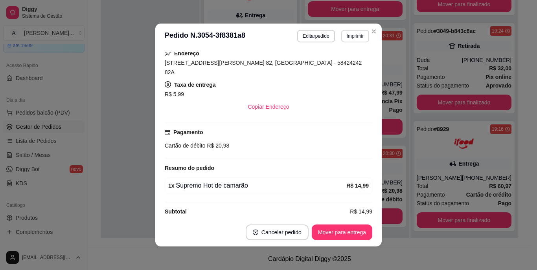
click at [351, 35] on button "Imprimir" at bounding box center [355, 36] width 28 height 13
click at [348, 58] on button "IMPRESSORA" at bounding box center [338, 63] width 57 height 13
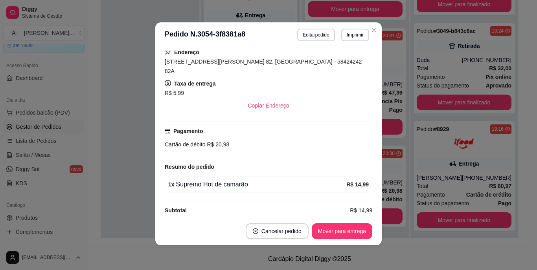
scroll to position [2, 0]
click at [356, 35] on button "Imprimir" at bounding box center [355, 34] width 28 height 13
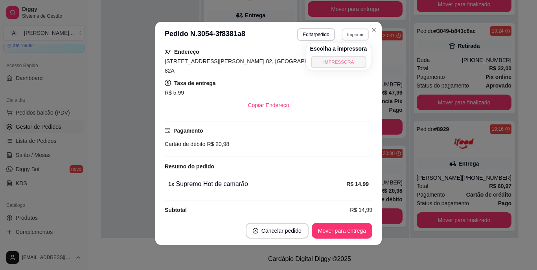
click at [346, 63] on button "IMPRESSORA" at bounding box center [338, 62] width 55 height 12
click at [261, 61] on span "[STREET_ADDRESS][PERSON_NAME] 82, [GEOGRAPHIC_DATA] - 58424242 82A" at bounding box center [263, 66] width 197 height 16
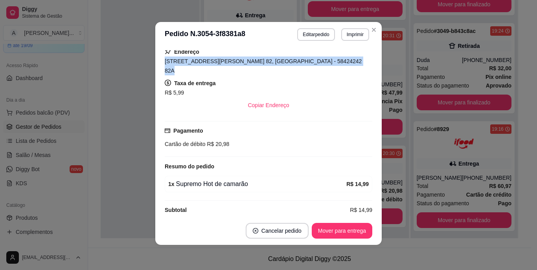
click at [261, 61] on span "[STREET_ADDRESS][PERSON_NAME] 82, [GEOGRAPHIC_DATA] - 58424242 82A" at bounding box center [263, 66] width 197 height 16
click at [310, 34] on button "Editar pedido" at bounding box center [316, 34] width 37 height 12
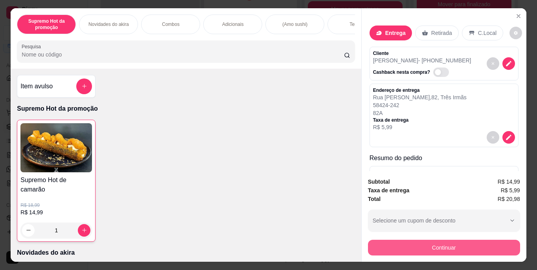
click at [444, 247] on button "Continuar" at bounding box center [444, 248] width 152 height 16
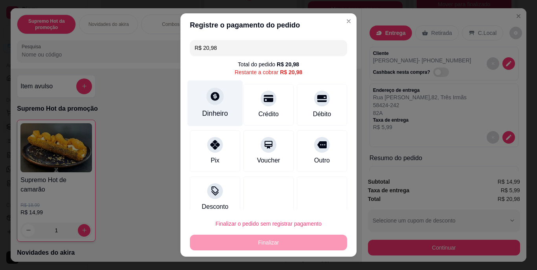
click at [216, 100] on div at bounding box center [214, 96] width 17 height 17
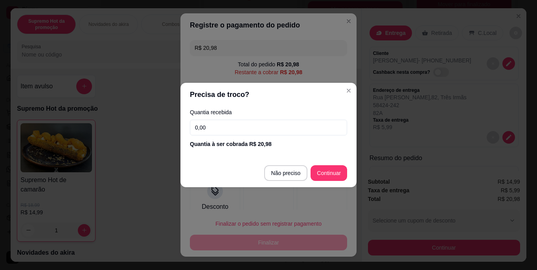
click at [270, 134] on input "0,00" at bounding box center [268, 128] width 157 height 16
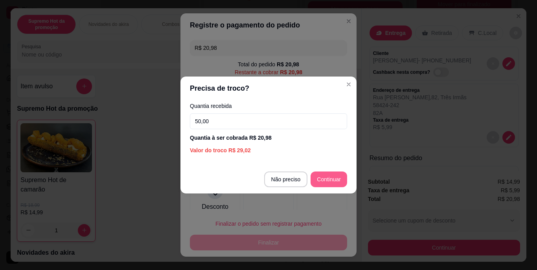
type input "50,00"
type input "R$ 0,00"
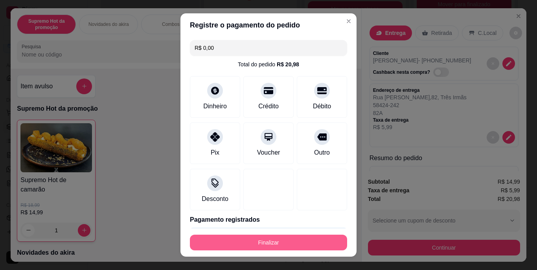
click at [291, 240] on button "Finalizar" at bounding box center [268, 243] width 157 height 16
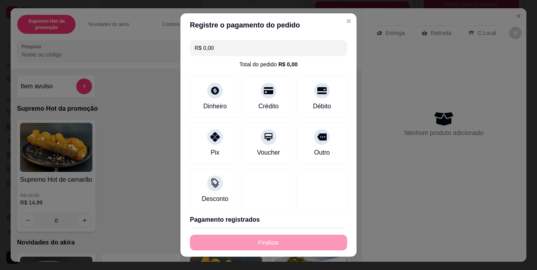
type input "0"
type input "-R$ 20,98"
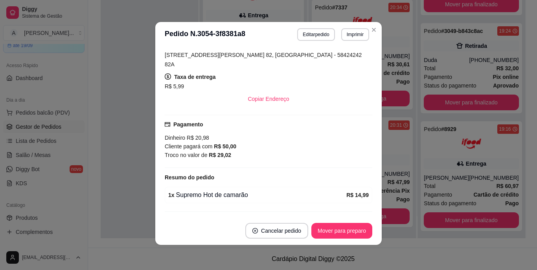
scroll to position [136, 0]
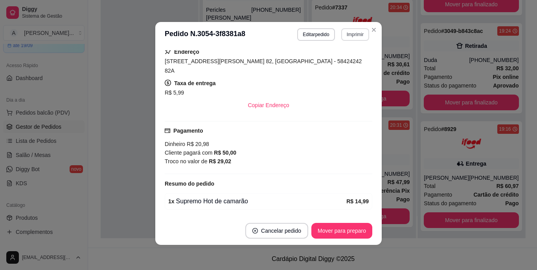
click at [349, 37] on button "Imprimir" at bounding box center [355, 34] width 28 height 13
click at [347, 62] on button "IMPRESSORA" at bounding box center [338, 62] width 55 height 12
click at [353, 233] on button "Mover para preparo" at bounding box center [341, 231] width 59 height 15
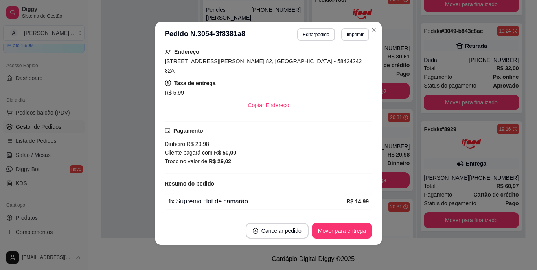
scroll to position [189, 0]
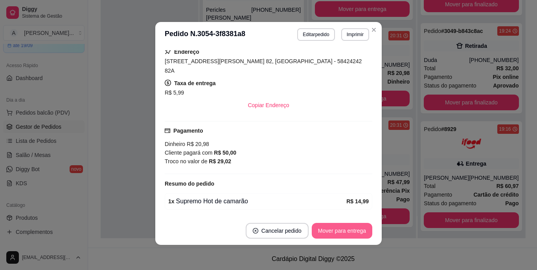
click at [336, 230] on button "Mover para entrega" at bounding box center [342, 231] width 61 height 16
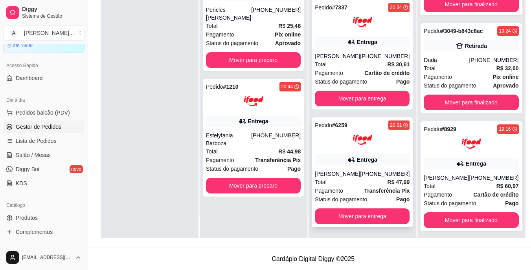
click at [359, 183] on div "Total R$ 47,99" at bounding box center [362, 182] width 95 height 9
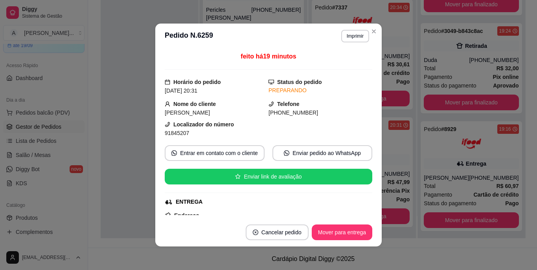
scroll to position [79, 0]
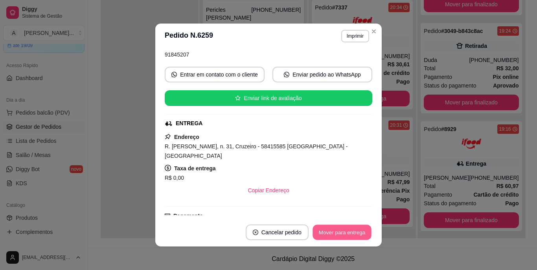
click at [326, 231] on button "Mover para entrega" at bounding box center [341, 232] width 59 height 15
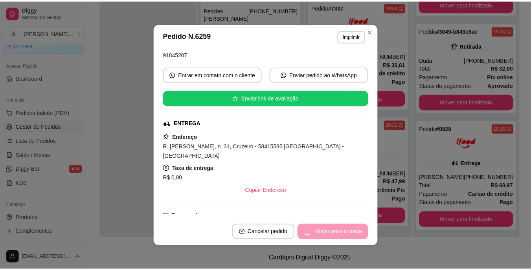
scroll to position [1374, 0]
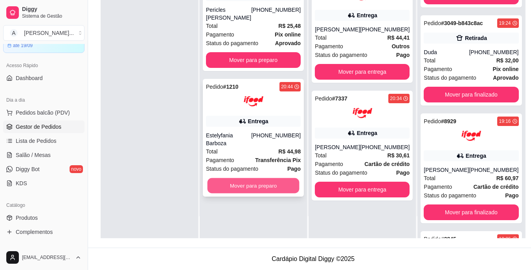
click at [250, 178] on button "Mover para preparo" at bounding box center [253, 185] width 92 height 15
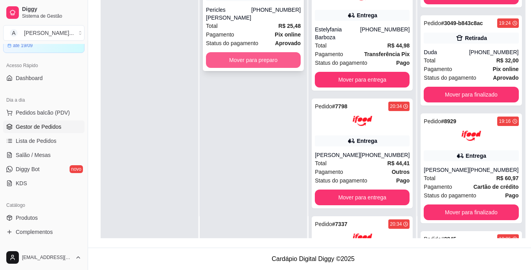
click at [259, 61] on button "Mover para preparo" at bounding box center [253, 60] width 95 height 16
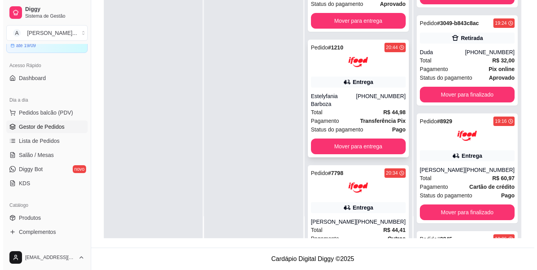
scroll to position [0, 0]
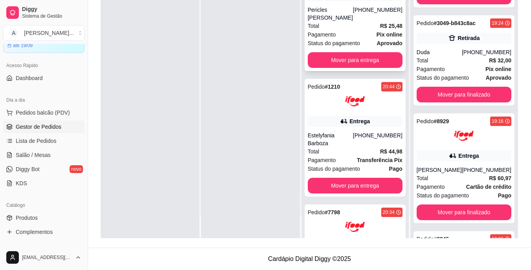
click at [337, 19] on div "Pericles [PERSON_NAME]" at bounding box center [330, 14] width 45 height 16
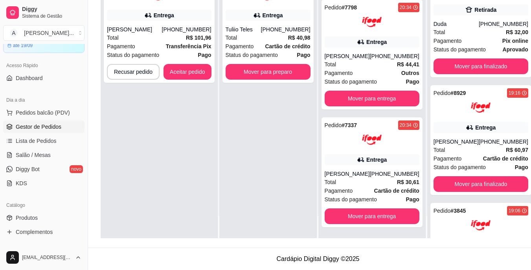
scroll to position [1248, 0]
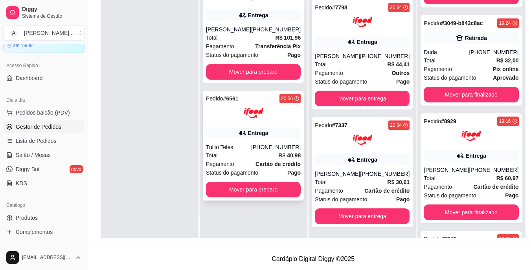
click at [278, 182] on div "Pedido # 6561 20:56 Entrega Tuliio Teles [PHONE_NUMBER] Total R$ 40,98 Pagament…" at bounding box center [253, 146] width 101 height 110
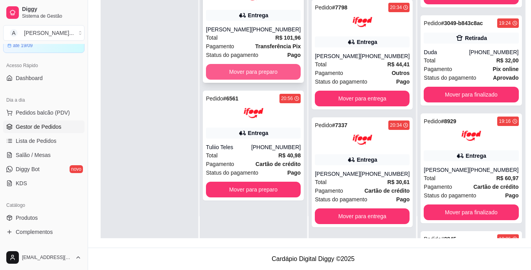
click at [246, 68] on button "Mover para preparo" at bounding box center [253, 72] width 95 height 16
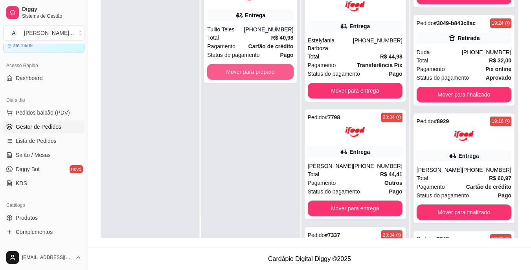
scroll to position [331, 0]
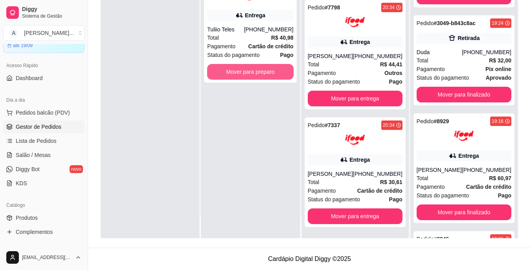
click at [246, 68] on button "Mover para preparo" at bounding box center [250, 72] width 86 height 16
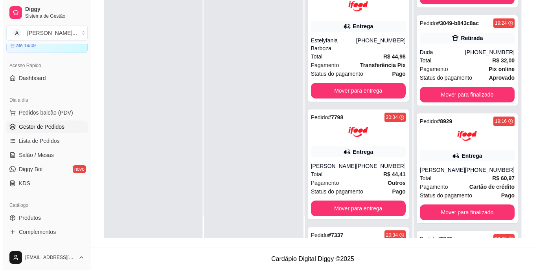
scroll to position [449, 0]
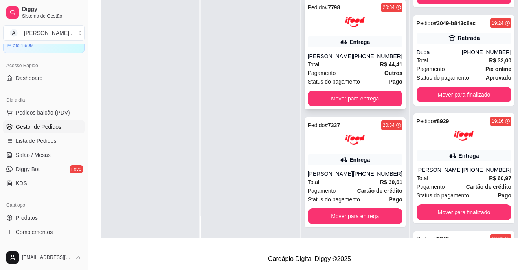
click at [345, 57] on div "[PERSON_NAME]" at bounding box center [330, 56] width 45 height 8
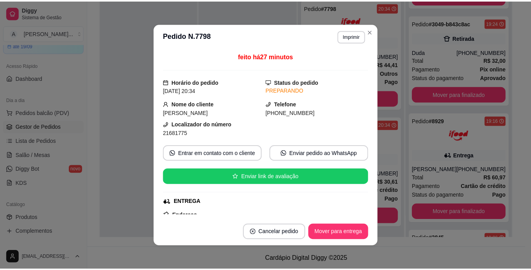
scroll to position [79, 0]
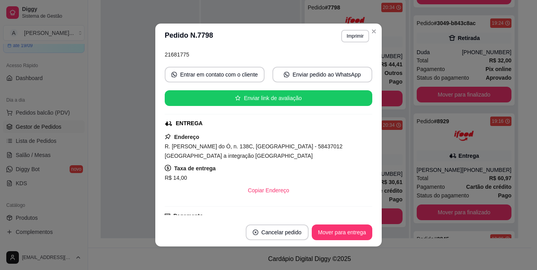
click at [207, 152] on div "R. [PERSON_NAME] do Ó, n. 138C, [GEOGRAPHIC_DATA] - 58437012 [GEOGRAPHIC_DATA] …" at bounding box center [268, 151] width 207 height 19
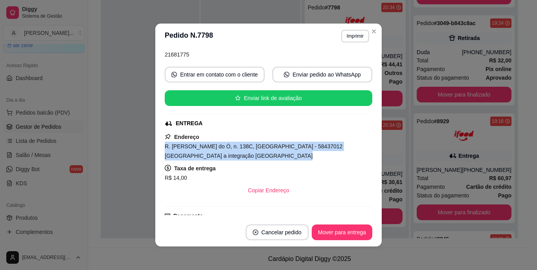
click at [207, 152] on div "R. [PERSON_NAME] do Ó, n. 138C, [GEOGRAPHIC_DATA] - 58437012 [GEOGRAPHIC_DATA] …" at bounding box center [268, 151] width 207 height 19
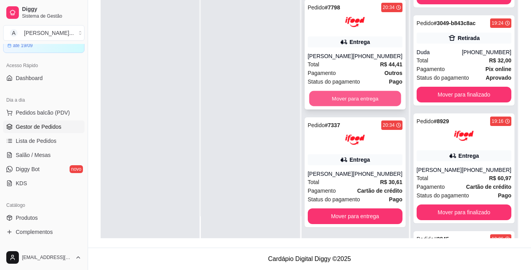
click at [356, 92] on button "Mover para entrega" at bounding box center [355, 98] width 92 height 15
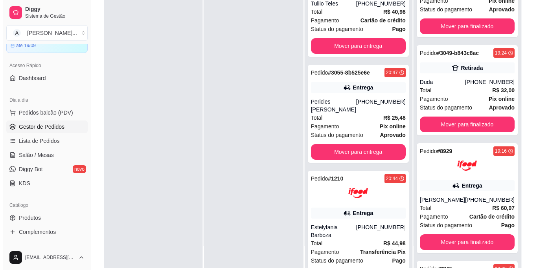
scroll to position [81, 0]
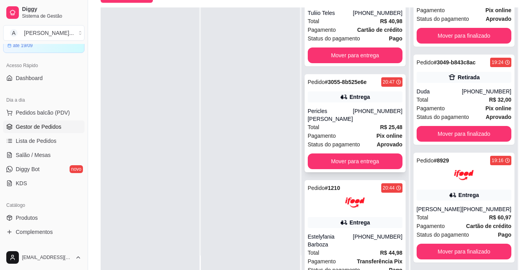
click at [340, 123] on div "Pericles [PERSON_NAME]" at bounding box center [330, 115] width 45 height 16
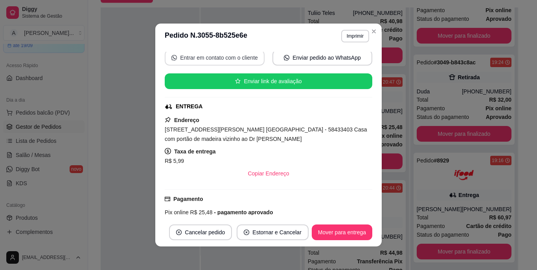
scroll to position [79, 0]
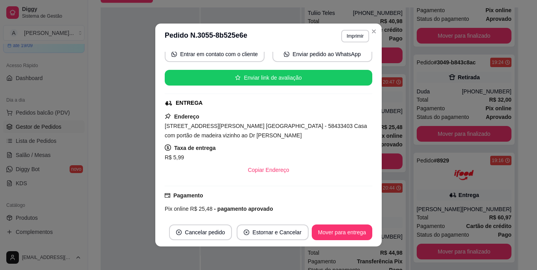
click at [213, 126] on span "[STREET_ADDRESS][PERSON_NAME] [GEOGRAPHIC_DATA] - 58433403 Casa com portão de m…" at bounding box center [266, 131] width 202 height 16
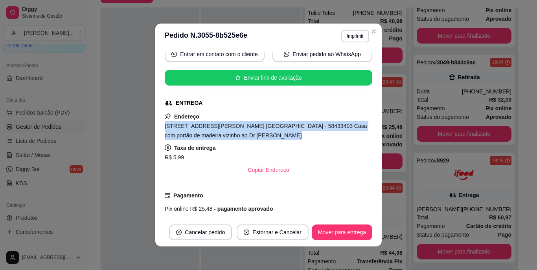
click at [213, 126] on span "[STREET_ADDRESS][PERSON_NAME] [GEOGRAPHIC_DATA] - 58433403 Casa com portão de m…" at bounding box center [266, 131] width 202 height 16
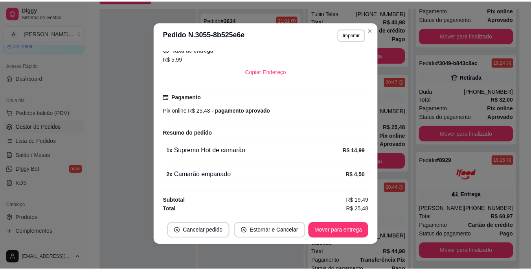
scroll to position [1248, 0]
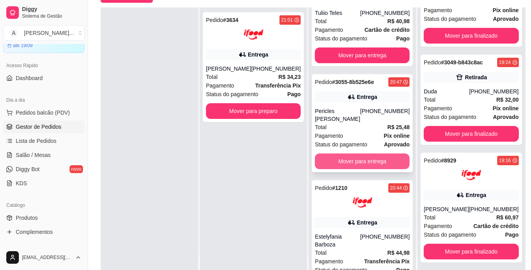
click at [348, 165] on button "Mover para entrega" at bounding box center [362, 162] width 95 height 16
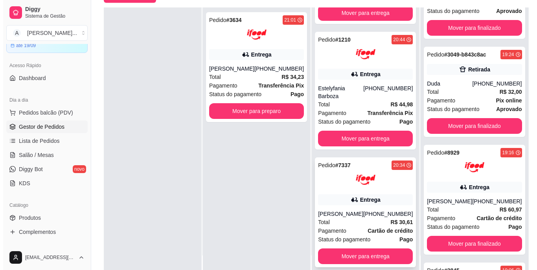
scroll to position [217, 0]
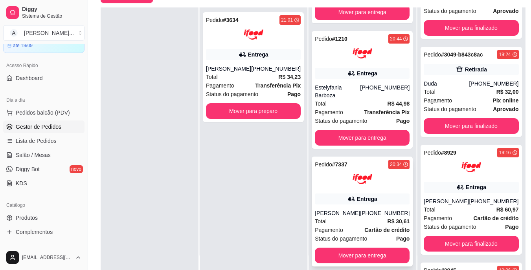
click at [312, 201] on div "Pedido # 7337 20:34 Entrega [PERSON_NAME] [PHONE_NUMBER] Total R$ 30,61 Pagamen…" at bounding box center [362, 212] width 101 height 110
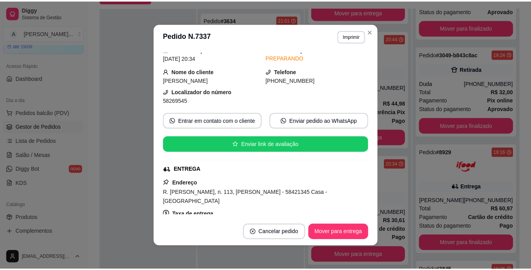
scroll to position [79, 0]
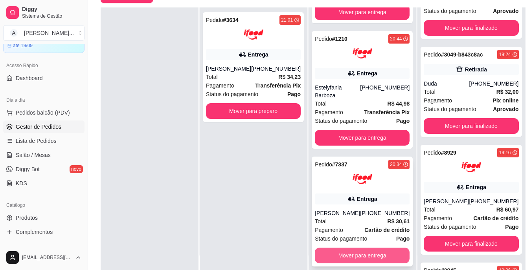
click at [345, 254] on button "Mover para entrega" at bounding box center [362, 256] width 95 height 16
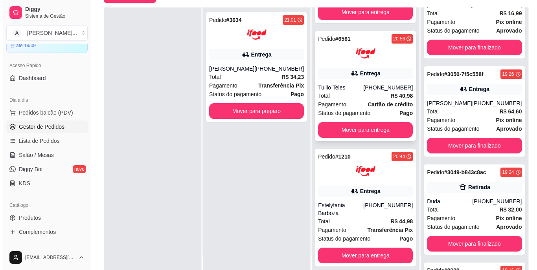
scroll to position [1480, 0]
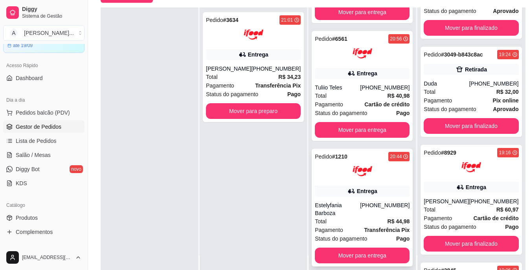
click at [349, 203] on div "Estelyfania Barboza" at bounding box center [337, 210] width 45 height 16
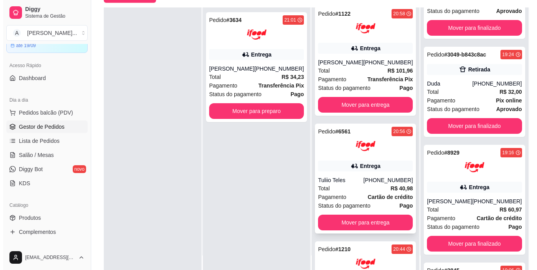
scroll to position [0, 0]
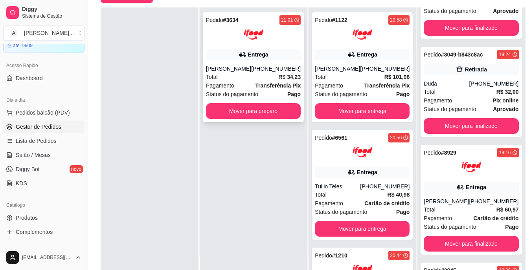
click at [255, 79] on div "Total R$ 34,23" at bounding box center [253, 77] width 95 height 9
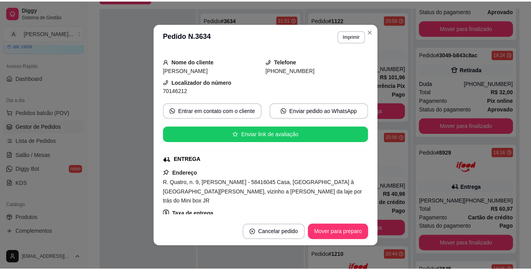
scroll to position [79, 0]
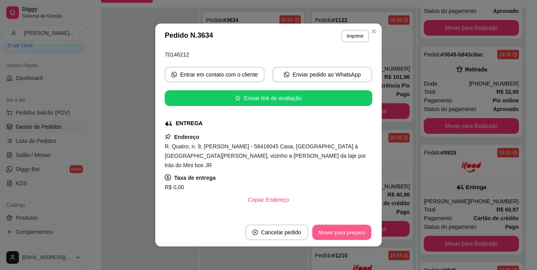
click at [341, 229] on button "Mover para preparo" at bounding box center [341, 232] width 59 height 15
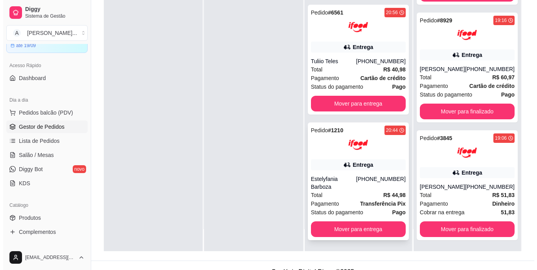
scroll to position [120, 0]
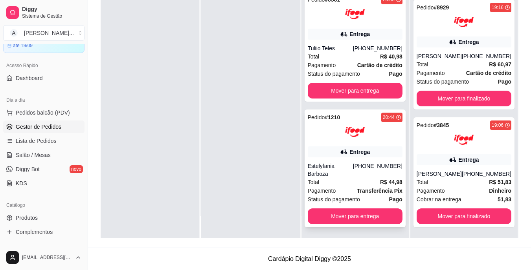
click at [354, 183] on div "Total R$ 44,98" at bounding box center [355, 182] width 95 height 9
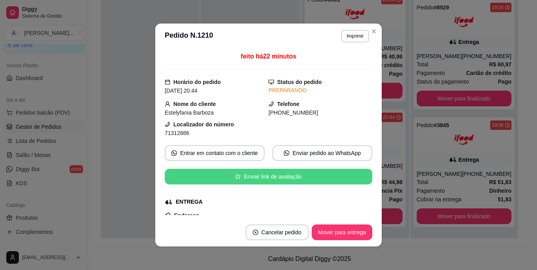
scroll to position [79, 0]
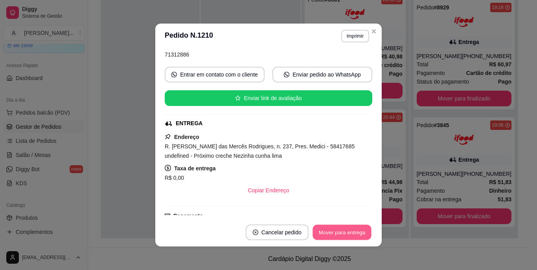
click at [347, 233] on button "Mover para entrega" at bounding box center [341, 232] width 59 height 15
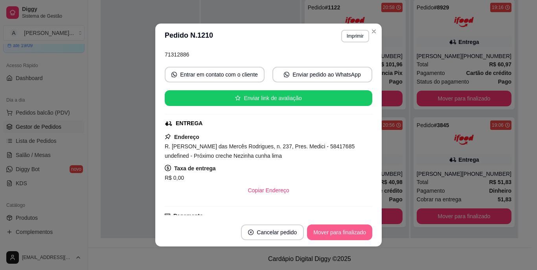
scroll to position [1362, 0]
click at [351, 39] on button "Imprimir" at bounding box center [355, 36] width 28 height 13
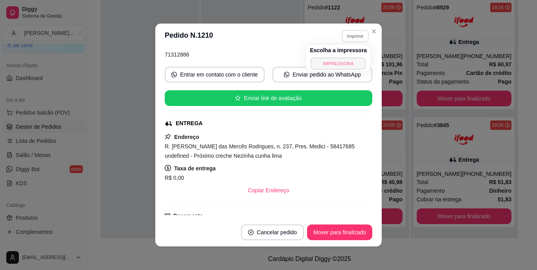
click at [348, 60] on button "IMPRESSORA" at bounding box center [338, 63] width 55 height 12
click at [155, 53] on div "feito há 24 minutos Horário do pedido [DATE] 20:44 Status do pedido SAIU PARA E…" at bounding box center [268, 134] width 226 height 170
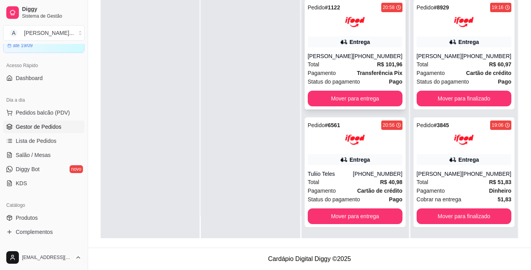
click at [367, 61] on div "Total R$ 101,96" at bounding box center [355, 64] width 95 height 9
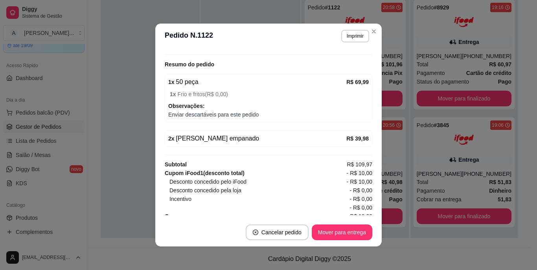
scroll to position [275, 0]
click at [358, 38] on button "Imprimir" at bounding box center [355, 36] width 28 height 13
click at [348, 59] on button "IMPRESSORA" at bounding box center [337, 63] width 55 height 12
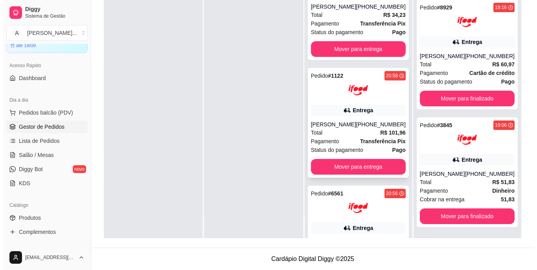
scroll to position [0, 0]
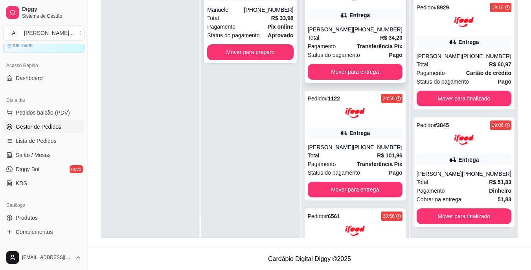
click at [352, 38] on div "Total R$ 34,23" at bounding box center [355, 37] width 95 height 9
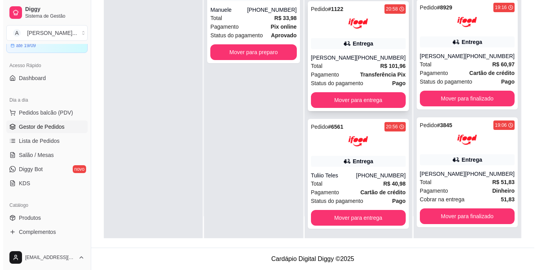
scroll to position [91, 0]
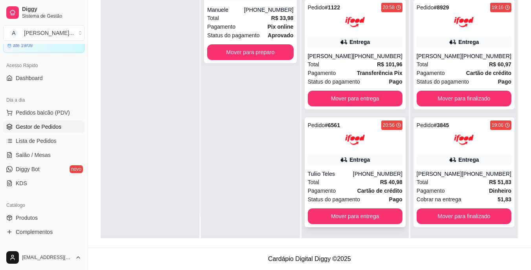
click at [346, 166] on div "Pedido # 6561 20:56 Entrega Tuliio Teles [PHONE_NUMBER] Total R$ 40,98 Pagament…" at bounding box center [355, 172] width 101 height 110
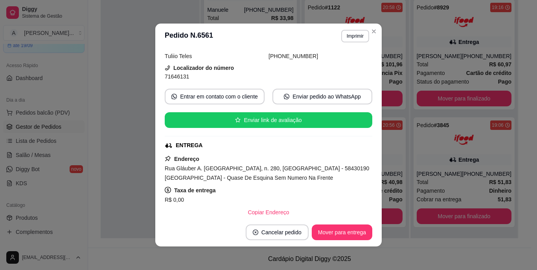
scroll to position [79, 0]
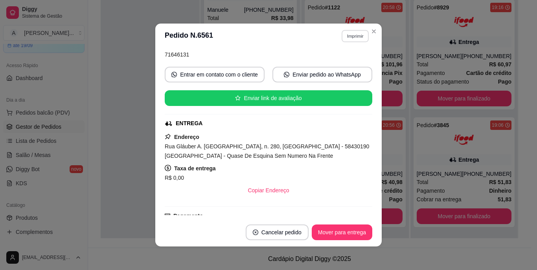
click at [352, 37] on button "Imprimir" at bounding box center [354, 36] width 27 height 12
click at [347, 62] on button "IMPRESSORA" at bounding box center [338, 63] width 55 height 12
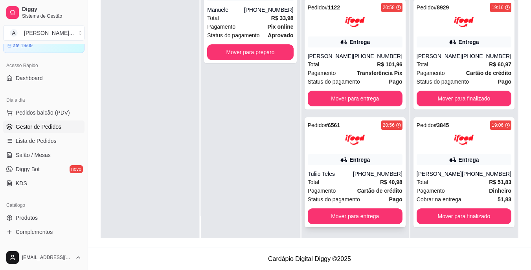
click at [328, 177] on div "Tuliio Teles" at bounding box center [330, 174] width 45 height 8
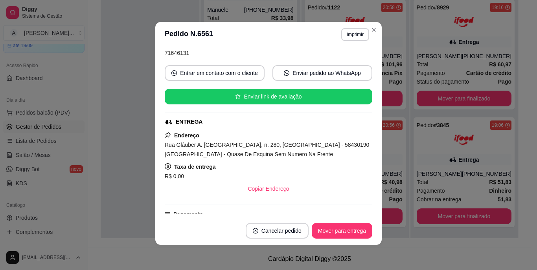
click at [224, 149] on div "Rua Gláuber A. [GEOGRAPHIC_DATA], n. 280, [GEOGRAPHIC_DATA] - 58430190 [GEOGRAP…" at bounding box center [268, 149] width 207 height 19
click at [225, 147] on span "Rua Gláuber A. [GEOGRAPHIC_DATA], n. 280, [GEOGRAPHIC_DATA] - 58430190 [GEOGRAP…" at bounding box center [267, 150] width 204 height 16
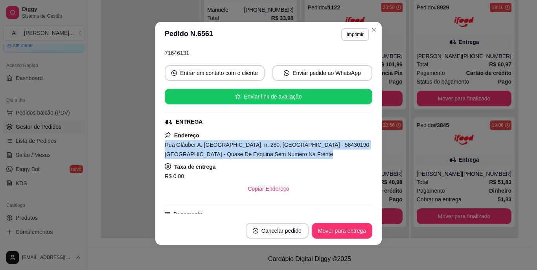
click at [225, 147] on span "Rua Gláuber A. [GEOGRAPHIC_DATA], n. 280, [GEOGRAPHIC_DATA] - 58430190 [GEOGRAP…" at bounding box center [267, 150] width 204 height 16
click at [334, 228] on button "Mover para entrega" at bounding box center [342, 231] width 61 height 16
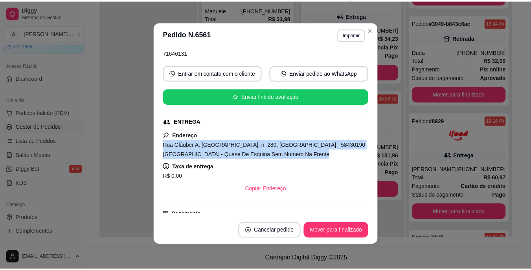
scroll to position [1480, 0]
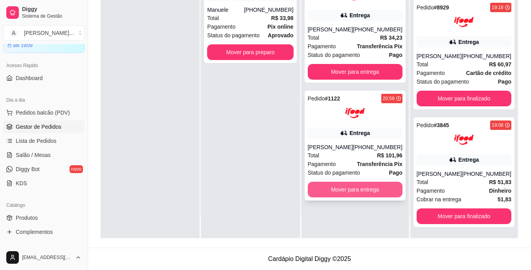
click at [356, 190] on button "Mover para entrega" at bounding box center [355, 190] width 95 height 16
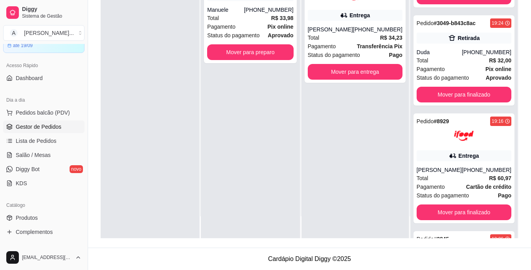
scroll to position [1598, 0]
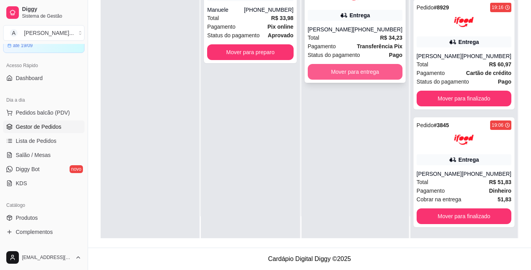
click at [364, 68] on button "Mover para entrega" at bounding box center [355, 72] width 95 height 16
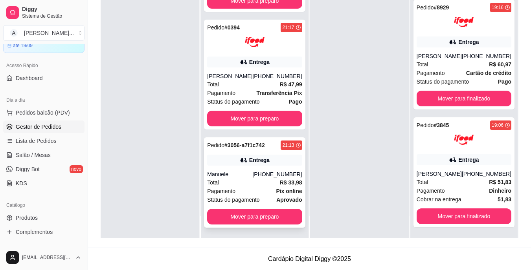
scroll to position [52, 0]
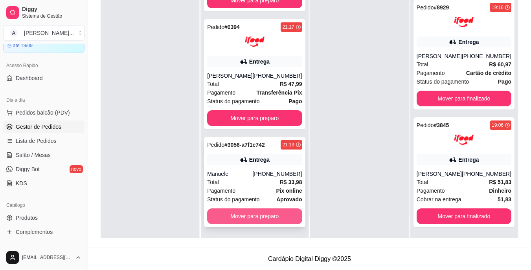
click at [261, 219] on button "Mover para preparo" at bounding box center [254, 217] width 95 height 16
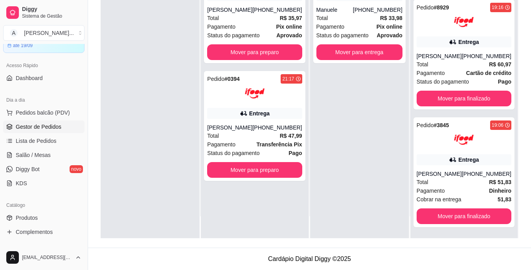
scroll to position [0, 0]
click at [273, 171] on button "Mover para preparo" at bounding box center [254, 170] width 95 height 16
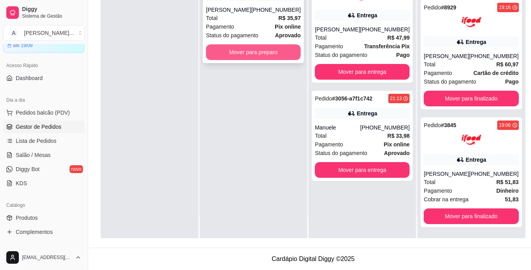
click at [284, 59] on button "Mover para preparo" at bounding box center [253, 52] width 95 height 16
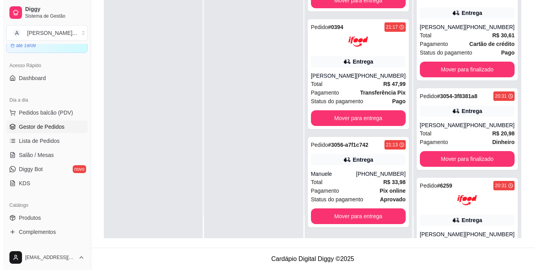
scroll to position [694, 0]
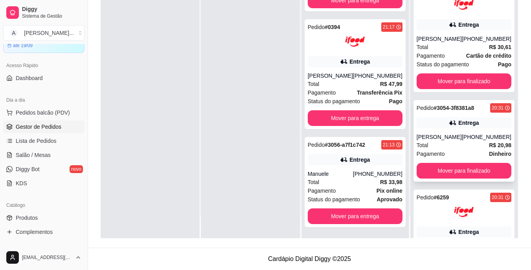
click at [442, 158] on span "Pagamento" at bounding box center [430, 154] width 28 height 9
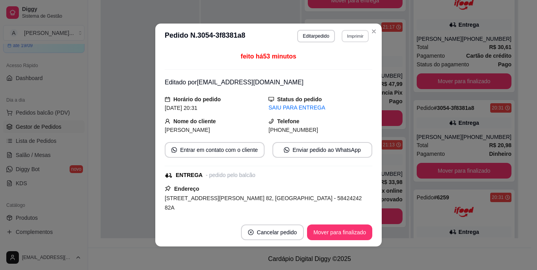
click at [354, 33] on button "Imprimir" at bounding box center [354, 36] width 27 height 12
click at [340, 65] on button "IMPRESSORA" at bounding box center [337, 63] width 55 height 12
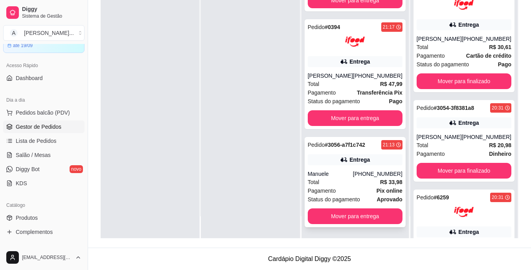
click at [358, 189] on div "Pagamento Pix online" at bounding box center [355, 191] width 95 height 9
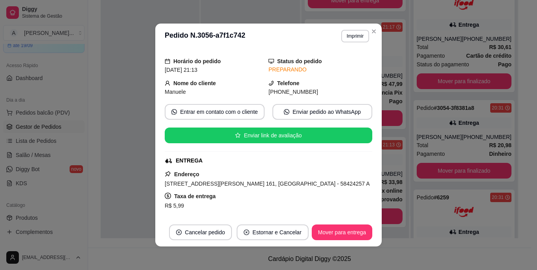
scroll to position [39, 0]
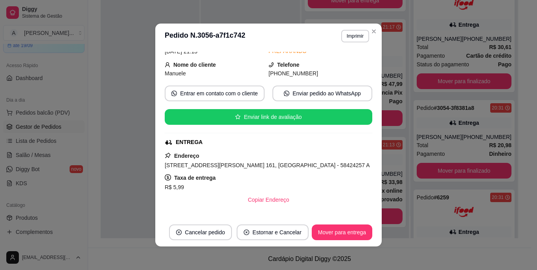
click at [253, 168] on span "[STREET_ADDRESS][PERSON_NAME] 161, [GEOGRAPHIC_DATA] - 58424257 A" at bounding box center [267, 165] width 205 height 6
click at [255, 168] on span "[STREET_ADDRESS][PERSON_NAME] 161, [GEOGRAPHIC_DATA] - 58424257 A" at bounding box center [267, 165] width 205 height 6
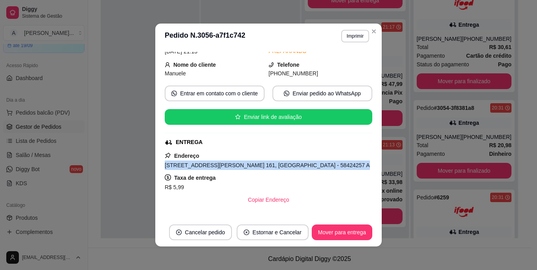
click at [255, 168] on span "[STREET_ADDRESS][PERSON_NAME] 161, [GEOGRAPHIC_DATA] - 58424257 A" at bounding box center [267, 165] width 205 height 6
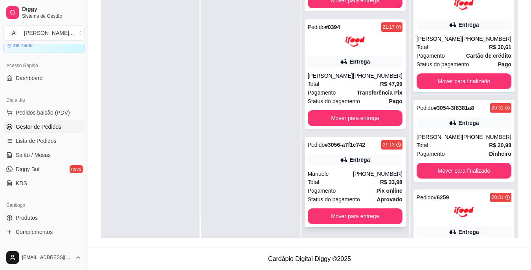
click at [349, 197] on span "Status do pagamento" at bounding box center [334, 199] width 52 height 9
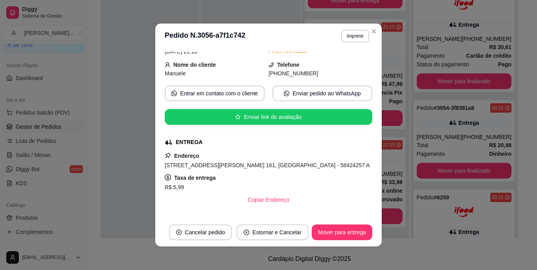
click at [259, 170] on div "[STREET_ADDRESS][PERSON_NAME] 161, [GEOGRAPHIC_DATA] - 58424257 A" at bounding box center [268, 165] width 207 height 9
click at [264, 167] on span "[STREET_ADDRESS][PERSON_NAME] 161, [GEOGRAPHIC_DATA] - 58424257 A" at bounding box center [267, 165] width 205 height 6
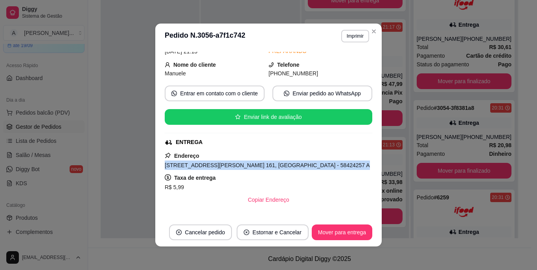
click at [264, 167] on span "[STREET_ADDRESS][PERSON_NAME] 161, [GEOGRAPHIC_DATA] - 58424257 A" at bounding box center [267, 165] width 205 height 6
click at [350, 36] on button "Imprimir" at bounding box center [354, 36] width 27 height 12
click at [354, 65] on button "IMPRESSORA" at bounding box center [338, 63] width 57 height 13
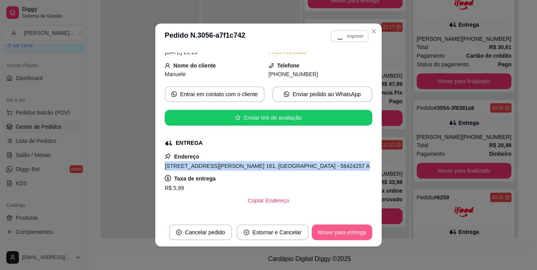
click at [340, 236] on button "Mover para entrega" at bounding box center [342, 233] width 61 height 16
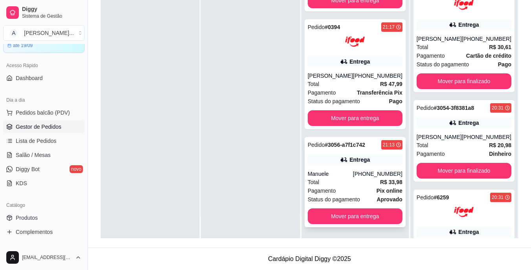
click at [350, 171] on div "Manuele" at bounding box center [330, 174] width 45 height 8
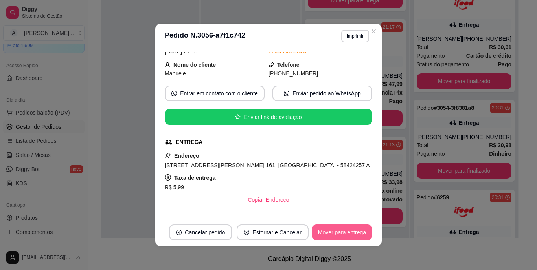
click at [345, 233] on button "Mover para entrega" at bounding box center [342, 233] width 61 height 16
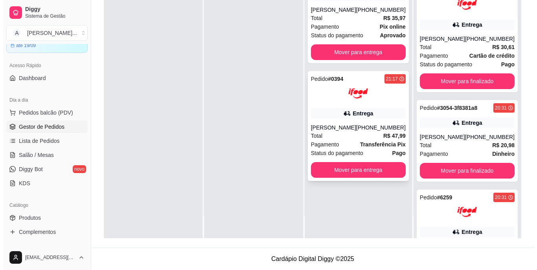
scroll to position [0, 0]
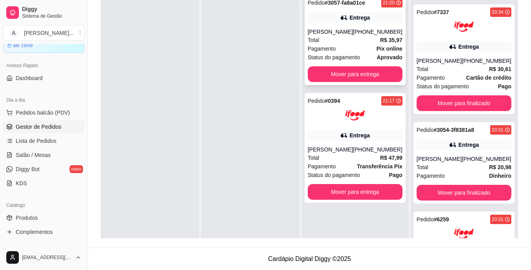
click at [336, 22] on div "Entrega" at bounding box center [355, 17] width 95 height 11
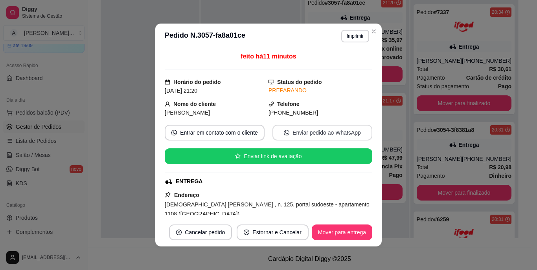
scroll to position [79, 0]
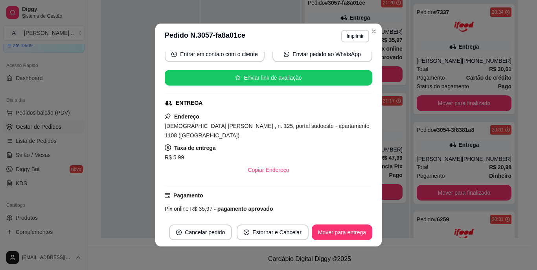
click at [218, 127] on span "[DEMOGRAPHIC_DATA] [PERSON_NAME] , n. 125, portal sudoeste - apartamento 1108 (…" at bounding box center [267, 131] width 205 height 16
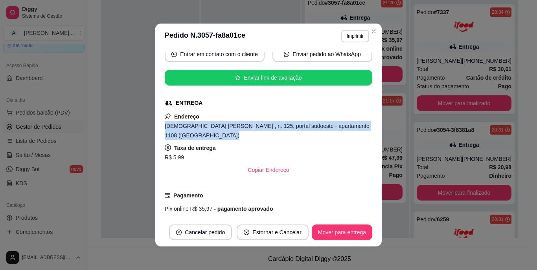
click at [218, 127] on span "[DEMOGRAPHIC_DATA] [PERSON_NAME] , n. 125, portal sudoeste - apartamento 1108 (…" at bounding box center [267, 131] width 205 height 16
click at [347, 37] on button "Imprimir" at bounding box center [354, 36] width 27 height 12
click at [351, 62] on button "IMPRESSORA" at bounding box center [338, 63] width 57 height 13
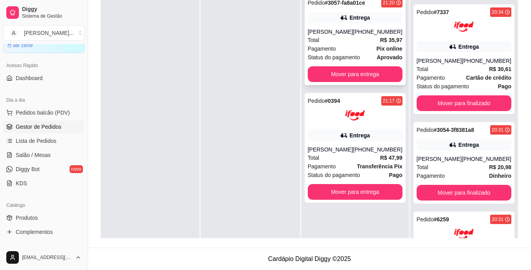
click at [336, 31] on div "[PERSON_NAME]" at bounding box center [330, 32] width 45 height 8
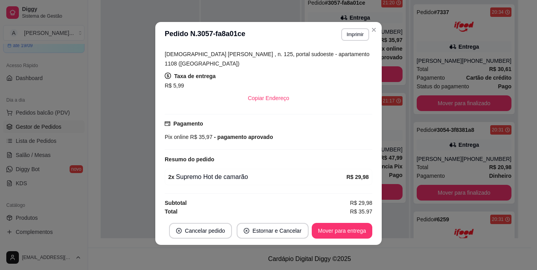
scroll to position [151, 0]
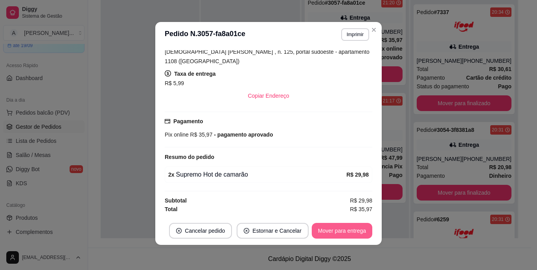
click at [334, 233] on button "Mover para entrega" at bounding box center [342, 231] width 61 height 16
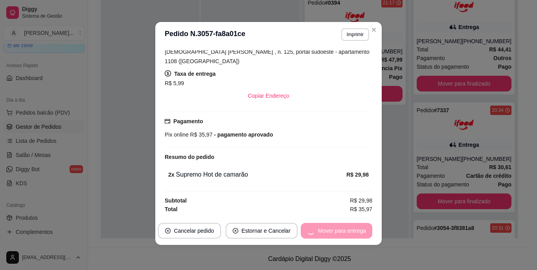
scroll to position [890, 0]
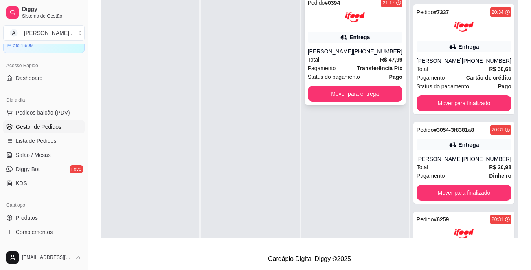
click at [346, 55] on div "Total R$ 47,99" at bounding box center [355, 59] width 95 height 9
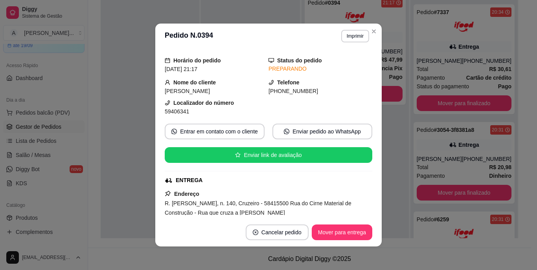
scroll to position [39, 0]
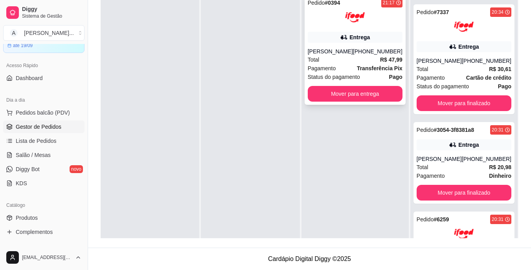
click at [341, 53] on div "[PERSON_NAME]" at bounding box center [330, 52] width 45 height 8
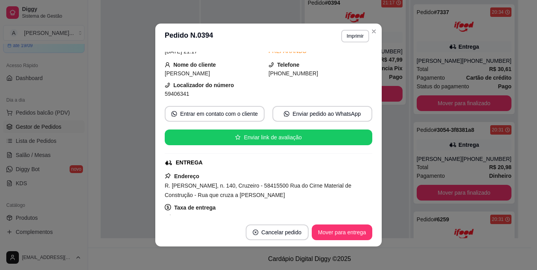
scroll to position [79, 0]
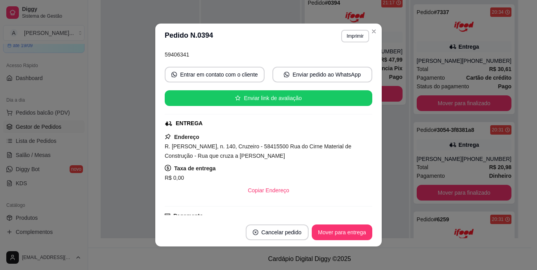
click at [226, 154] on span "R. [PERSON_NAME], n. 140, Cruzeiro - 58415500 Rua do Cirne Material de Construç…" at bounding box center [258, 151] width 187 height 16
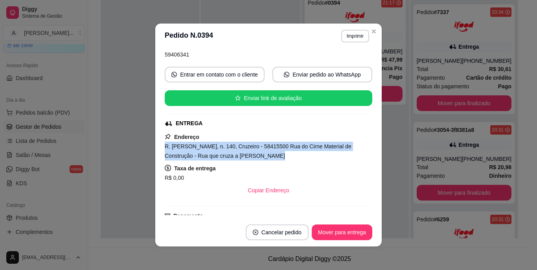
click at [226, 154] on span "R. [PERSON_NAME], n. 140, Cruzeiro - 58415500 Rua do Cirne Material de Construç…" at bounding box center [258, 151] width 187 height 16
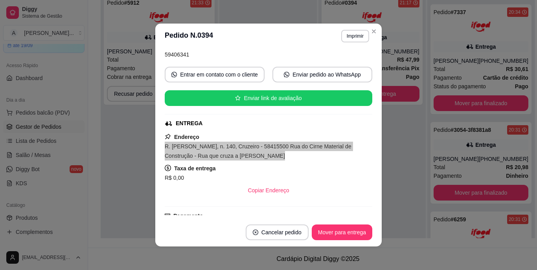
scroll to position [900, 0]
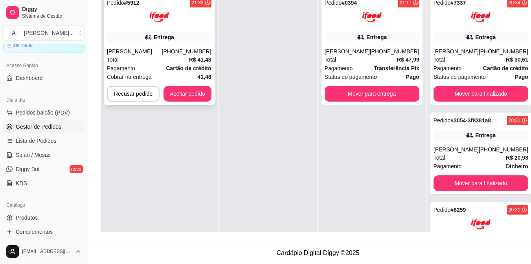
click at [130, 36] on div "Entrega" at bounding box center [159, 37] width 105 height 11
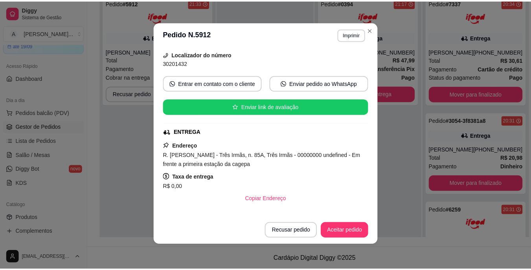
scroll to position [79, 0]
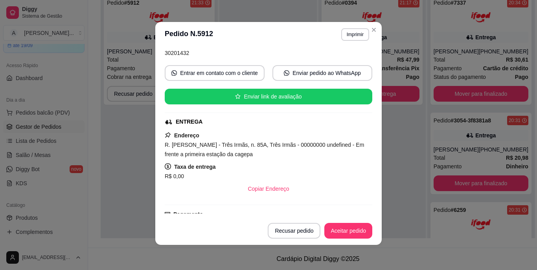
click at [165, 173] on span "R$ 0,00" at bounding box center [174, 176] width 19 height 6
click at [346, 35] on button "Imprimir" at bounding box center [355, 34] width 28 height 13
click at [337, 62] on button "IMPRESSORA" at bounding box center [337, 62] width 55 height 12
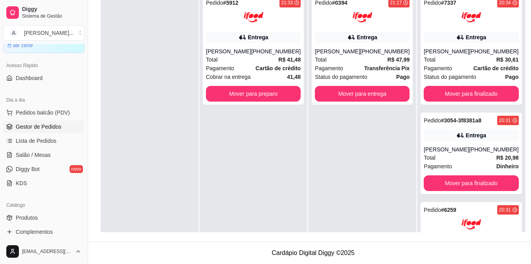
scroll to position [890, 0]
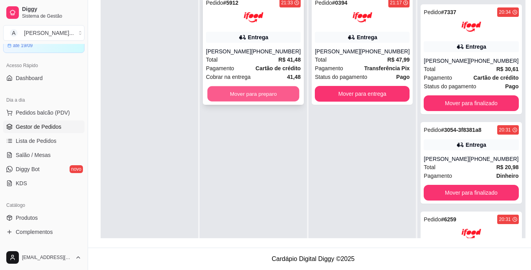
click at [283, 99] on button "Mover para preparo" at bounding box center [253, 93] width 92 height 15
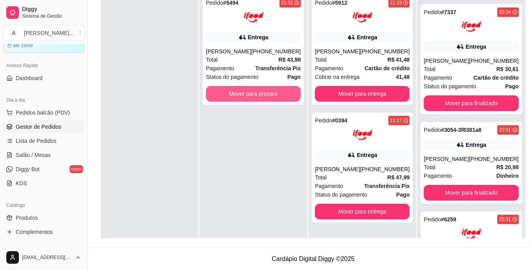
click at [283, 99] on button "Mover para preparo" at bounding box center [253, 94] width 95 height 16
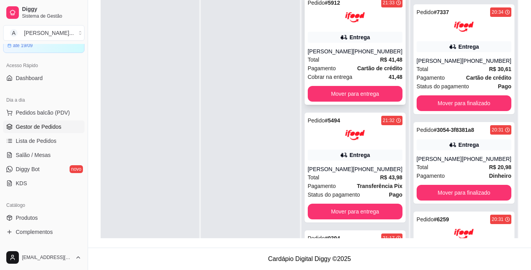
click at [319, 64] on span "Total" at bounding box center [314, 59] width 12 height 9
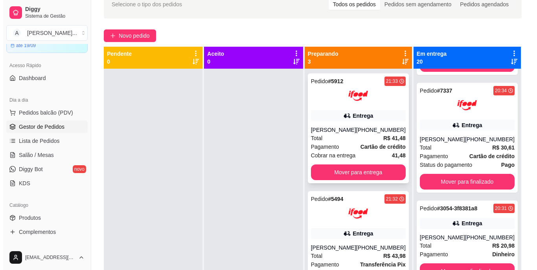
scroll to position [2, 0]
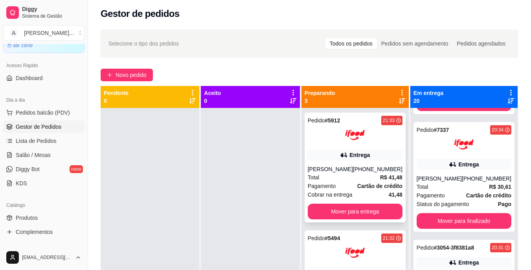
click at [348, 149] on div "Pedido # 5912 21:33 Entrega Priscilayne Nóbrega [PHONE_NUMBER] Total R$ 41,48 P…" at bounding box center [355, 168] width 101 height 110
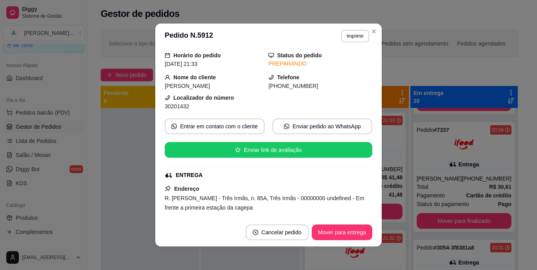
scroll to position [39, 0]
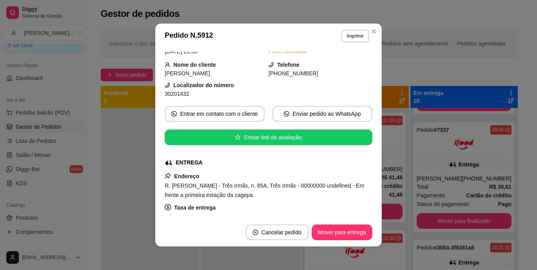
click at [226, 194] on span "R. [PERSON_NAME] - Três Irmãs, n. 85A, Três Irmãs - 00000000 undefined - Em fre…" at bounding box center [264, 191] width 199 height 16
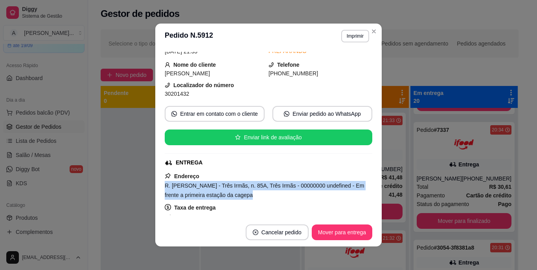
click at [226, 194] on span "R. [PERSON_NAME] - Três Irmãs, n. 85A, Três Irmãs - 00000000 undefined - Em fre…" at bounding box center [264, 191] width 199 height 16
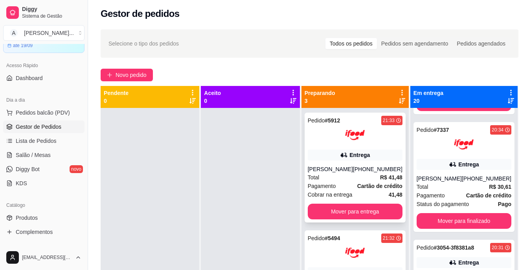
click at [344, 173] on div "[PERSON_NAME]" at bounding box center [330, 169] width 45 height 8
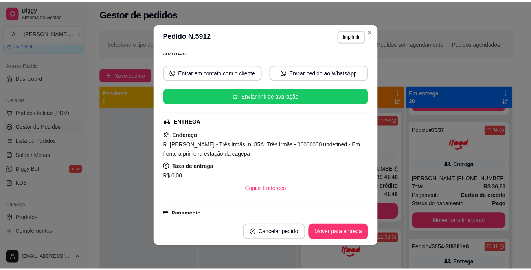
scroll to position [118, 0]
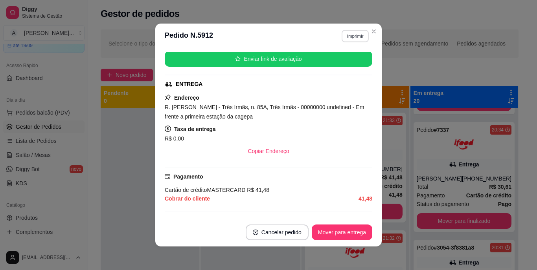
click at [350, 38] on button "Imprimir" at bounding box center [354, 36] width 27 height 12
click at [349, 59] on button "IMPRESSORA" at bounding box center [337, 63] width 55 height 12
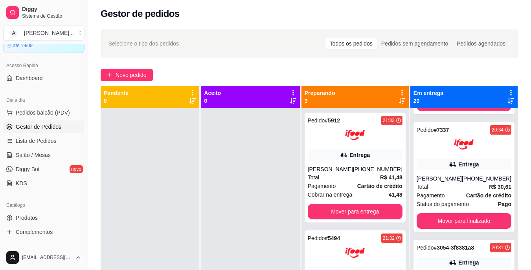
click at [214, 112] on div at bounding box center [250, 243] width 99 height 270
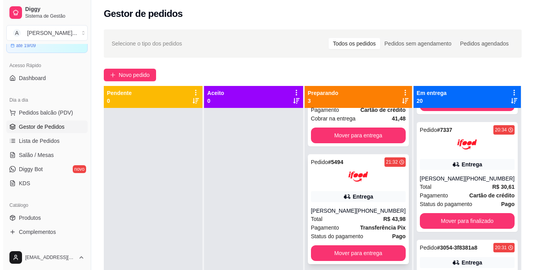
scroll to position [79, 0]
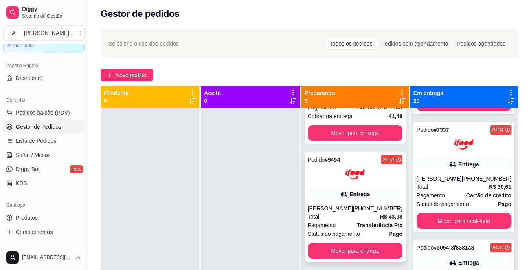
click at [336, 200] on div "Entrega" at bounding box center [355, 194] width 95 height 11
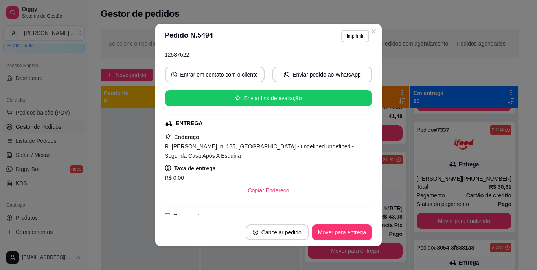
click at [250, 149] on span "R. [PERSON_NAME], n. 185, [GEOGRAPHIC_DATA] - undefined undefined - Segunda Cas…" at bounding box center [259, 151] width 189 height 16
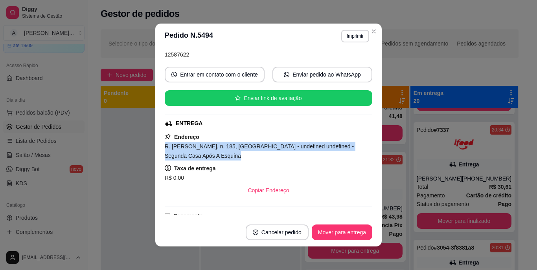
click at [250, 149] on span "R. [PERSON_NAME], n. 185, [GEOGRAPHIC_DATA] - undefined undefined - Segunda Cas…" at bounding box center [259, 151] width 189 height 16
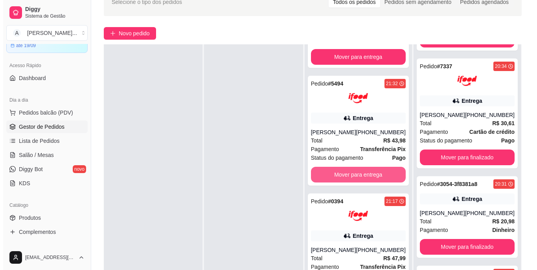
scroll to position [120, 0]
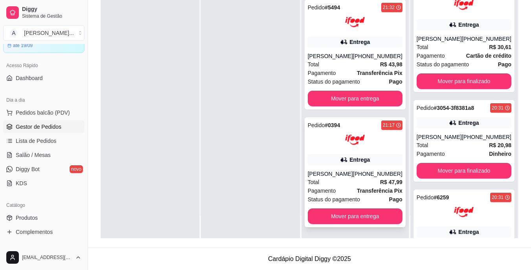
click at [328, 200] on span "Status do pagamento" at bounding box center [334, 199] width 52 height 9
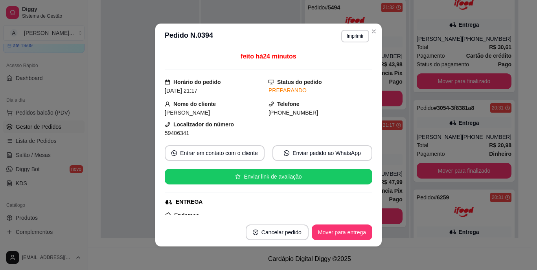
scroll to position [79, 0]
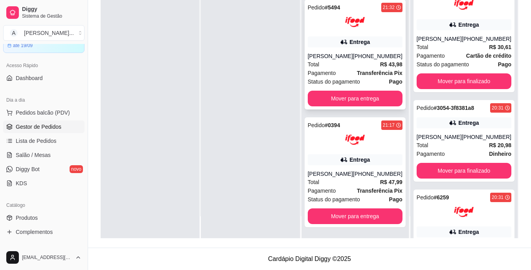
click at [378, 70] on strong "Transferência Pix" at bounding box center [380, 73] width 46 height 6
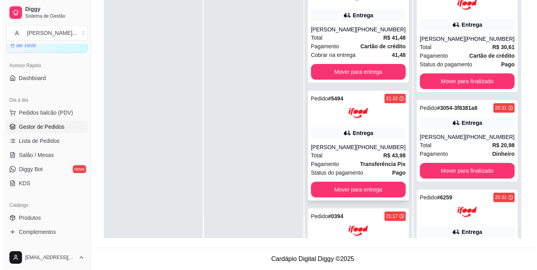
scroll to position [0, 0]
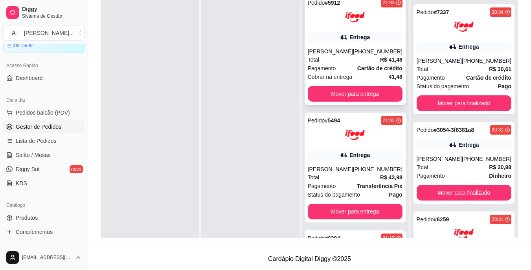
click at [333, 39] on div "Entrega" at bounding box center [355, 37] width 95 height 11
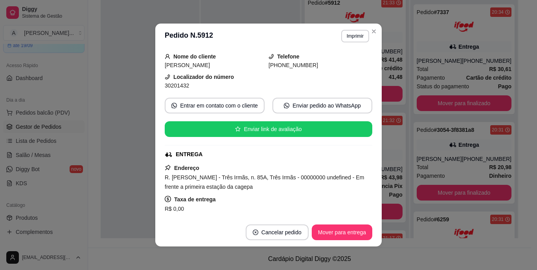
scroll to position [118, 0]
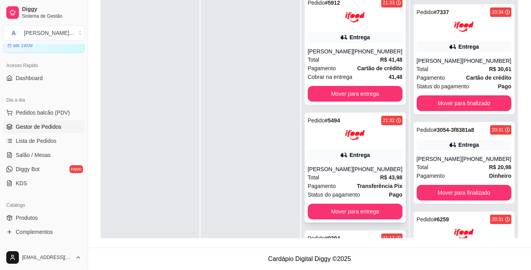
click at [362, 173] on div "[PHONE_NUMBER]" at bounding box center [378, 169] width 50 height 8
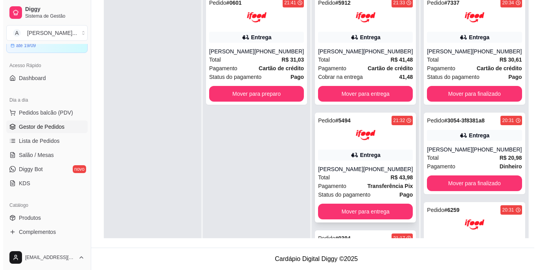
scroll to position [890, 0]
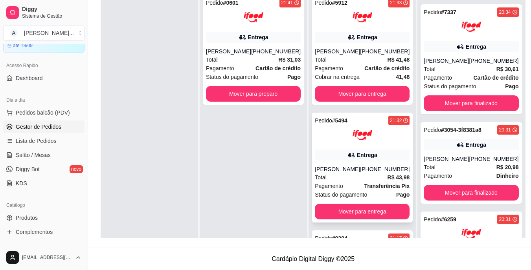
click at [338, 182] on div "Total R$ 43,98" at bounding box center [362, 177] width 95 height 9
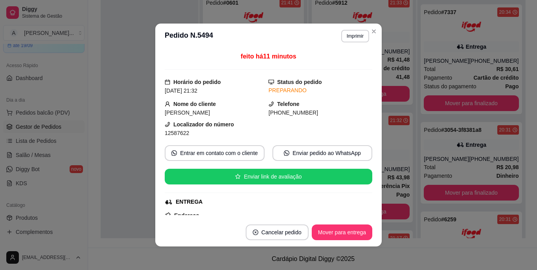
scroll to position [2, 0]
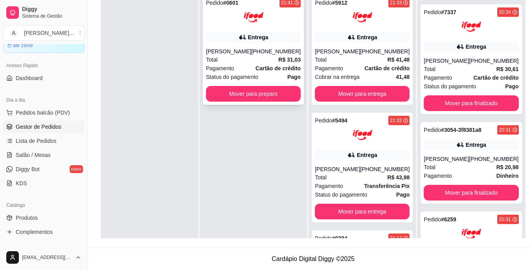
click at [247, 63] on div "Total R$ 31,03" at bounding box center [253, 59] width 95 height 9
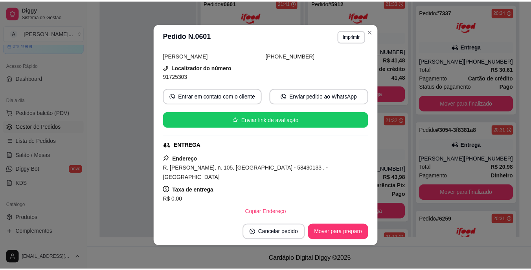
scroll to position [118, 0]
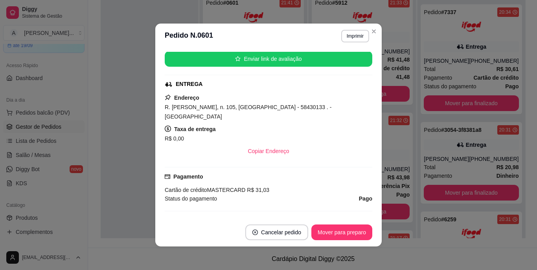
click at [243, 107] on span "R. [PERSON_NAME], n. 105, [GEOGRAPHIC_DATA] - 58430133 . - [GEOGRAPHIC_DATA]" at bounding box center [248, 112] width 167 height 16
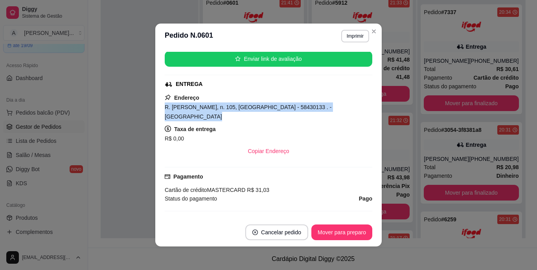
click at [243, 107] on span "R. [PERSON_NAME], n. 105, [GEOGRAPHIC_DATA] - 58430133 . - [GEOGRAPHIC_DATA]" at bounding box center [248, 112] width 167 height 16
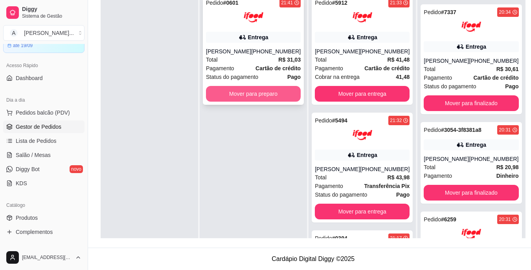
click at [287, 100] on button "Mover para preparo" at bounding box center [253, 94] width 95 height 16
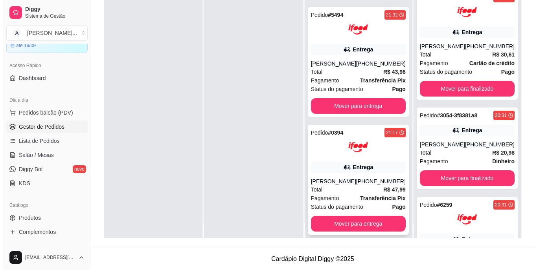
scroll to position [22, 0]
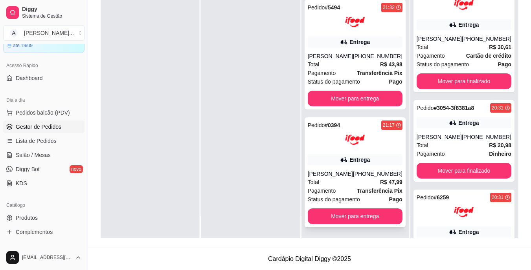
click at [338, 170] on div "Pedido # 0394 21:17 Entrega [PERSON_NAME] [PHONE_NUMBER] Total R$ 47,99 Pagamen…" at bounding box center [355, 172] width 101 height 110
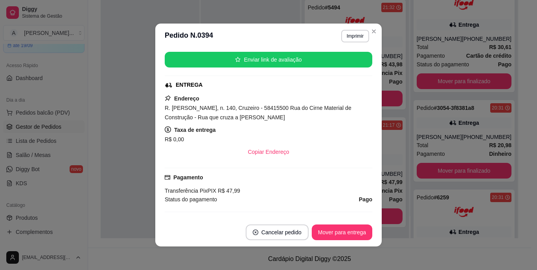
scroll to position [118, 0]
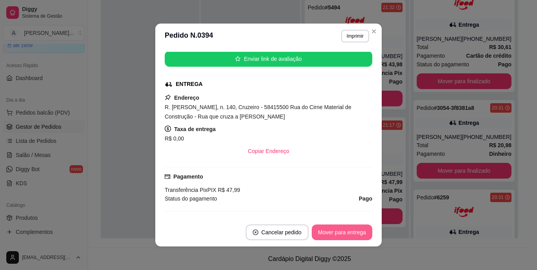
click at [358, 229] on button "Mover para entrega" at bounding box center [342, 233] width 61 height 16
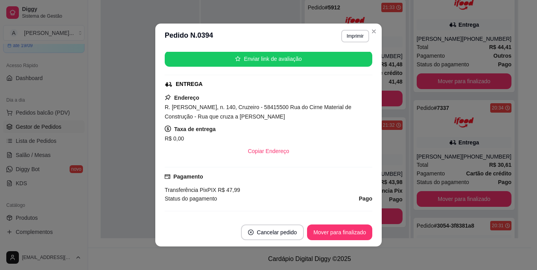
scroll to position [1008, 0]
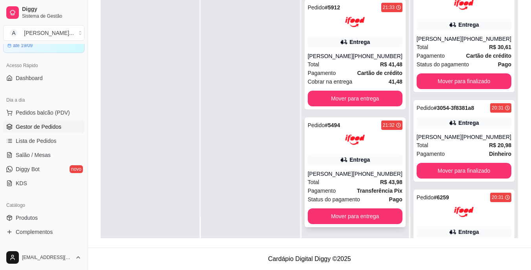
click at [330, 176] on div "[PERSON_NAME]" at bounding box center [330, 174] width 45 height 8
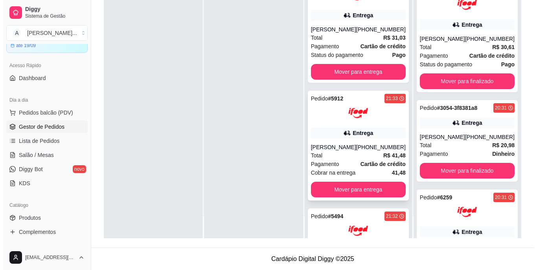
scroll to position [0, 0]
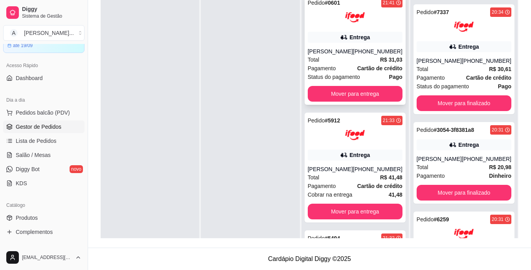
click at [365, 57] on div "Total R$ 31,03" at bounding box center [355, 59] width 95 height 9
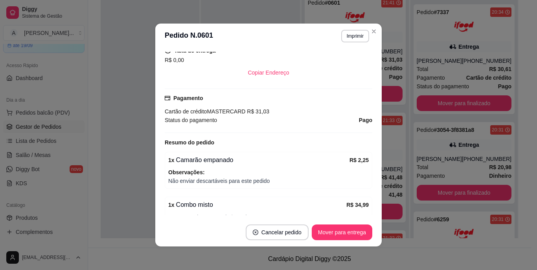
scroll to position [236, 0]
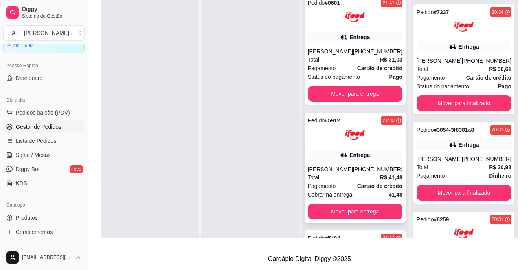
click at [398, 166] on div "Pedido # 5912 21:33 Entrega Priscilayne Nóbrega [PHONE_NUMBER] Total R$ 41,48 P…" at bounding box center [355, 168] width 101 height 110
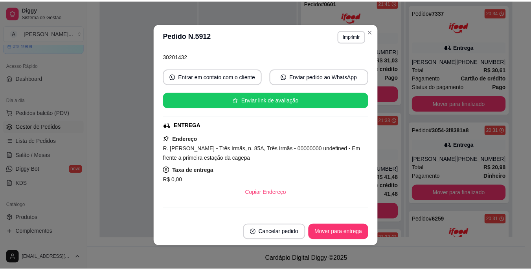
scroll to position [79, 0]
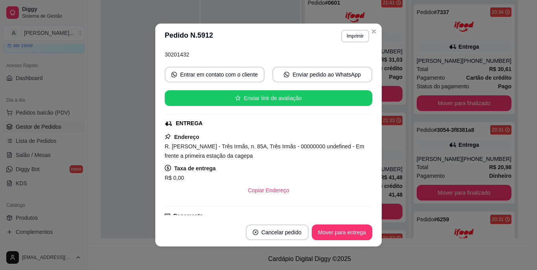
click at [239, 154] on span "R. [PERSON_NAME] - Três Irmãs, n. 85A, Três Irmãs - 00000000 undefined - Em fre…" at bounding box center [264, 151] width 199 height 16
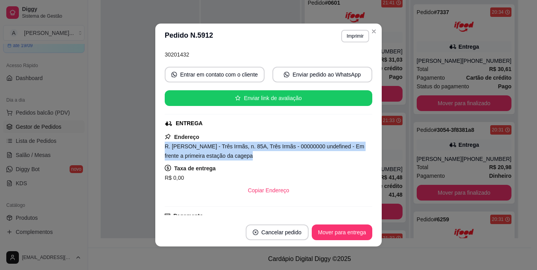
click at [239, 154] on span "R. [PERSON_NAME] - Três Irmãs, n. 85A, Três Irmãs - 00000000 undefined - Em fre…" at bounding box center [264, 151] width 199 height 16
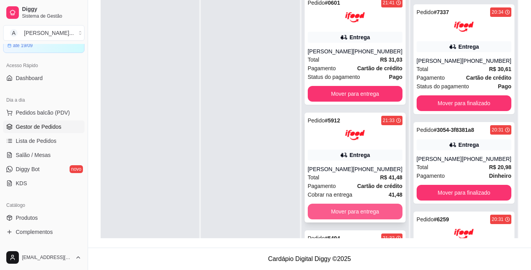
click at [381, 218] on button "Mover para entrega" at bounding box center [355, 212] width 95 height 16
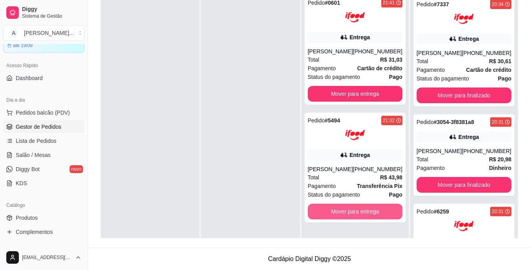
click at [381, 218] on button "Mover para entrega" at bounding box center [355, 212] width 95 height 16
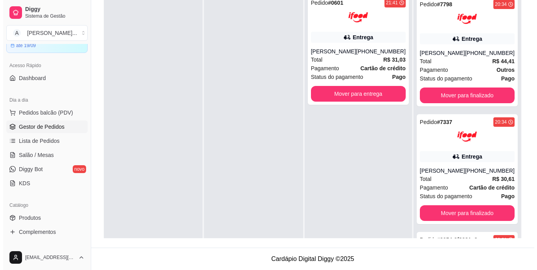
scroll to position [1252, 0]
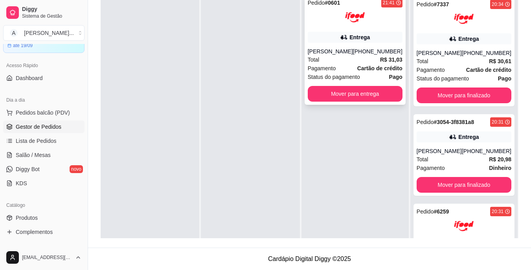
click at [342, 68] on div "Pagamento Cartão de crédito" at bounding box center [355, 68] width 95 height 9
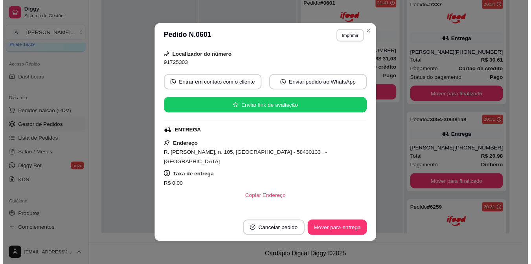
scroll to position [79, 0]
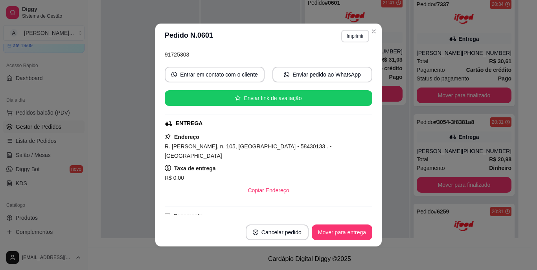
click at [343, 38] on button "Imprimir" at bounding box center [355, 36] width 28 height 13
click at [345, 65] on button "IMPRESSORA" at bounding box center [338, 63] width 57 height 13
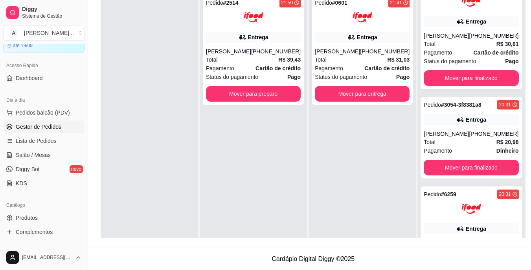
scroll to position [1252, 0]
